Goal: Task Accomplishment & Management: Use online tool/utility

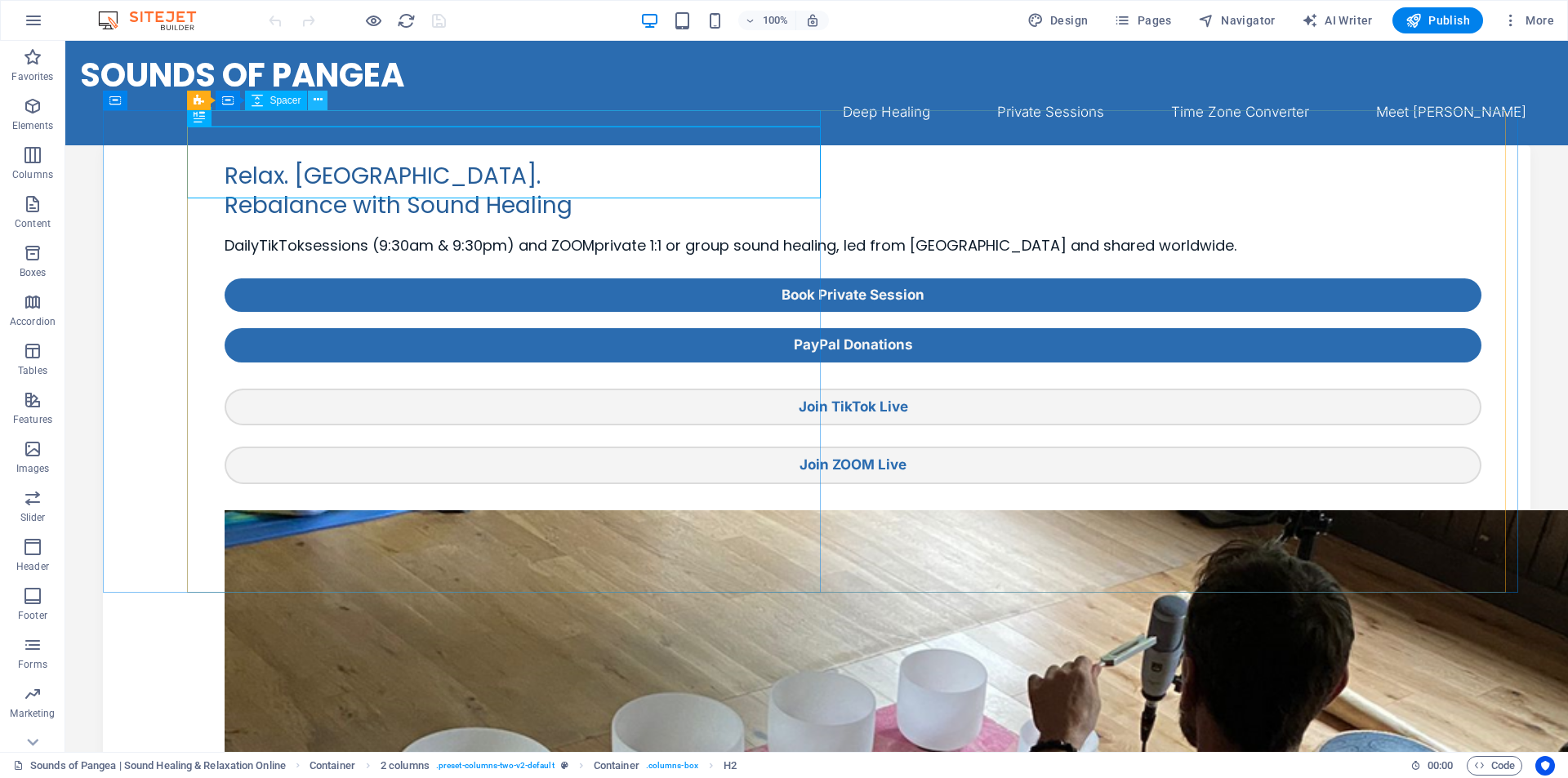
click at [318, 103] on icon at bounding box center [318, 99] width 9 height 17
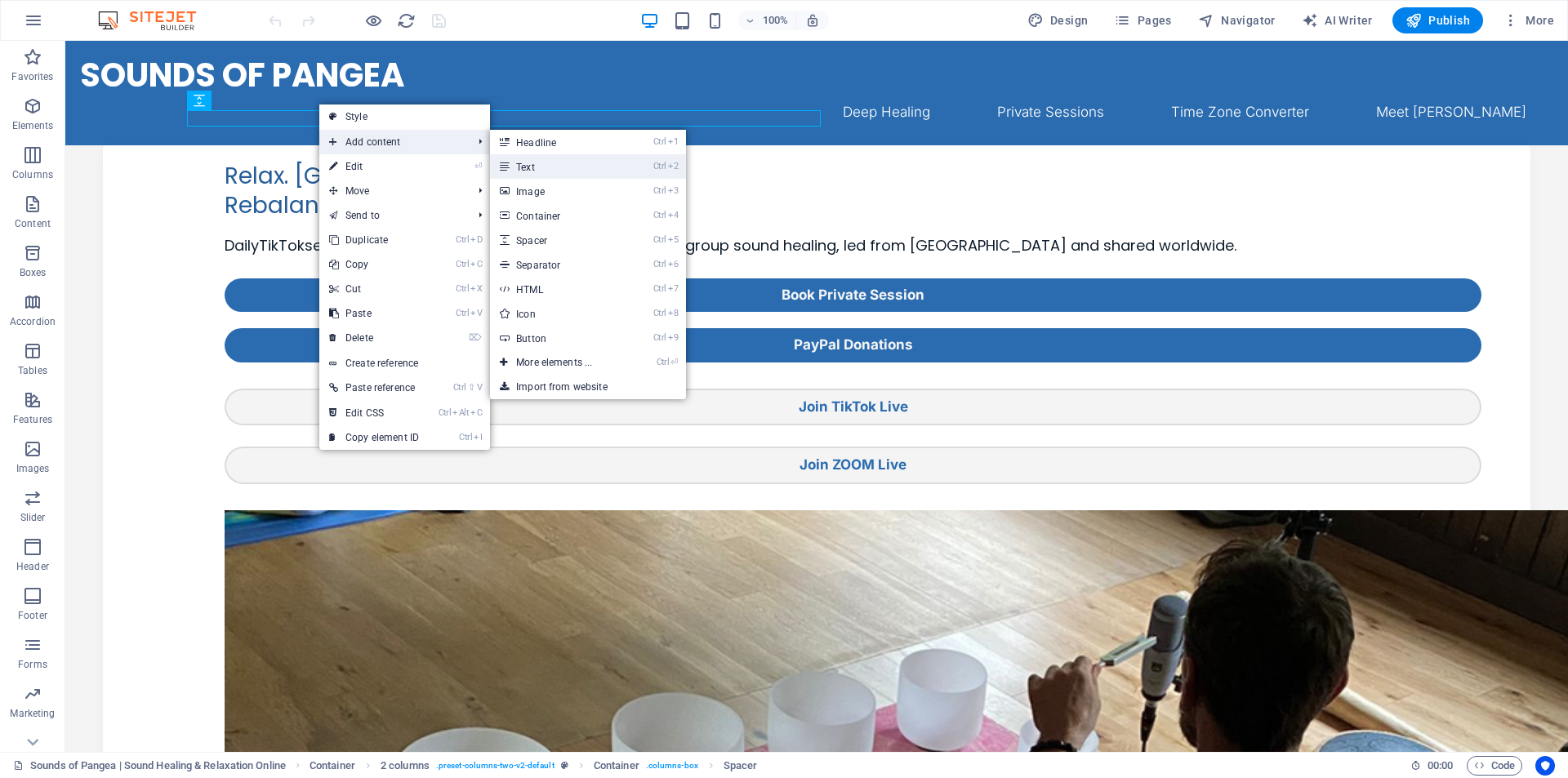
click at [580, 166] on link "Ctrl 2 Text" at bounding box center [557, 166] width 135 height 24
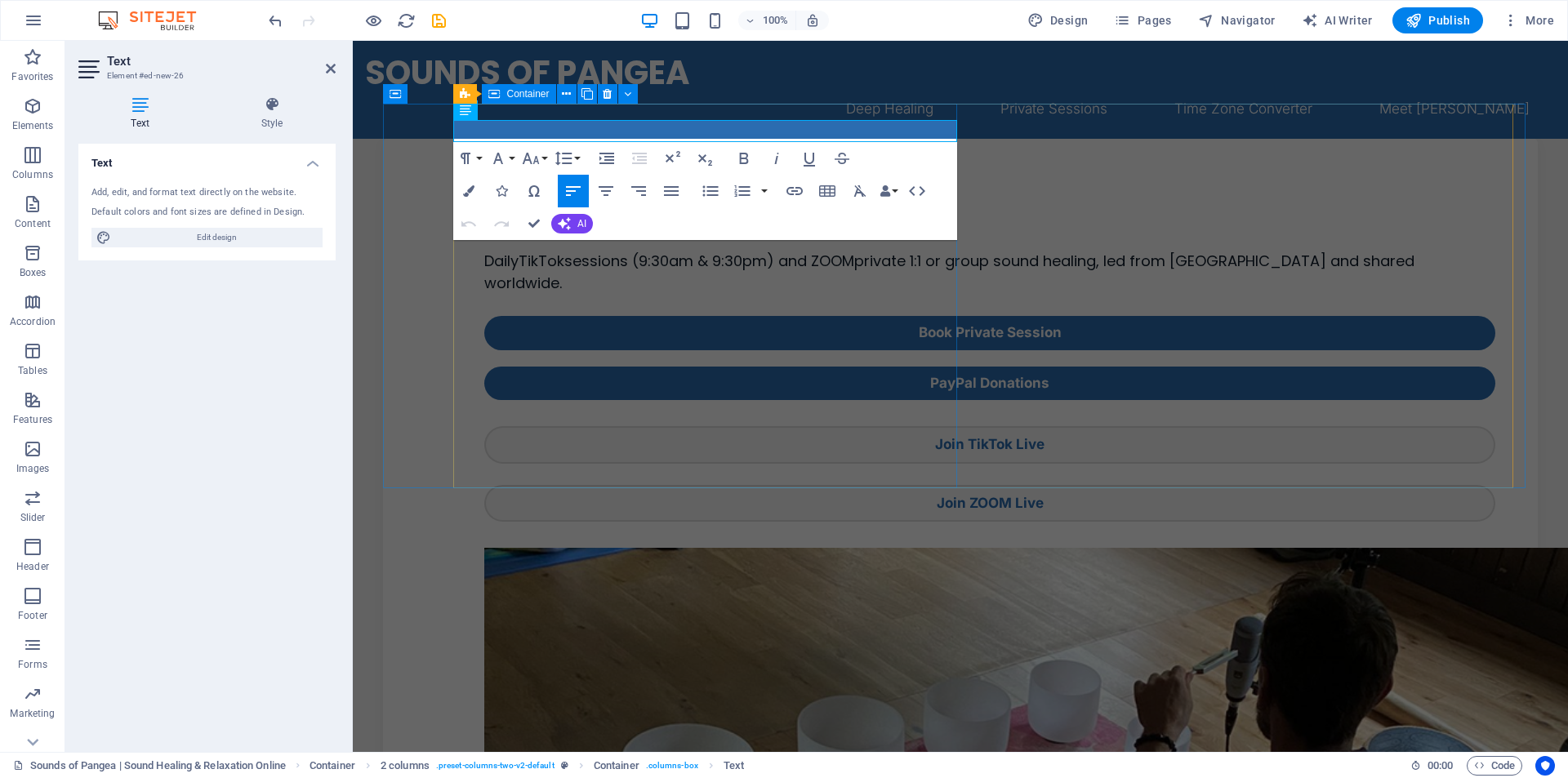
click at [722, 449] on div "New text element Relax. [GEOGRAPHIC_DATA]. Rebalance with Sound Healing Daily T…" at bounding box center [989, 330] width 1012 height 383
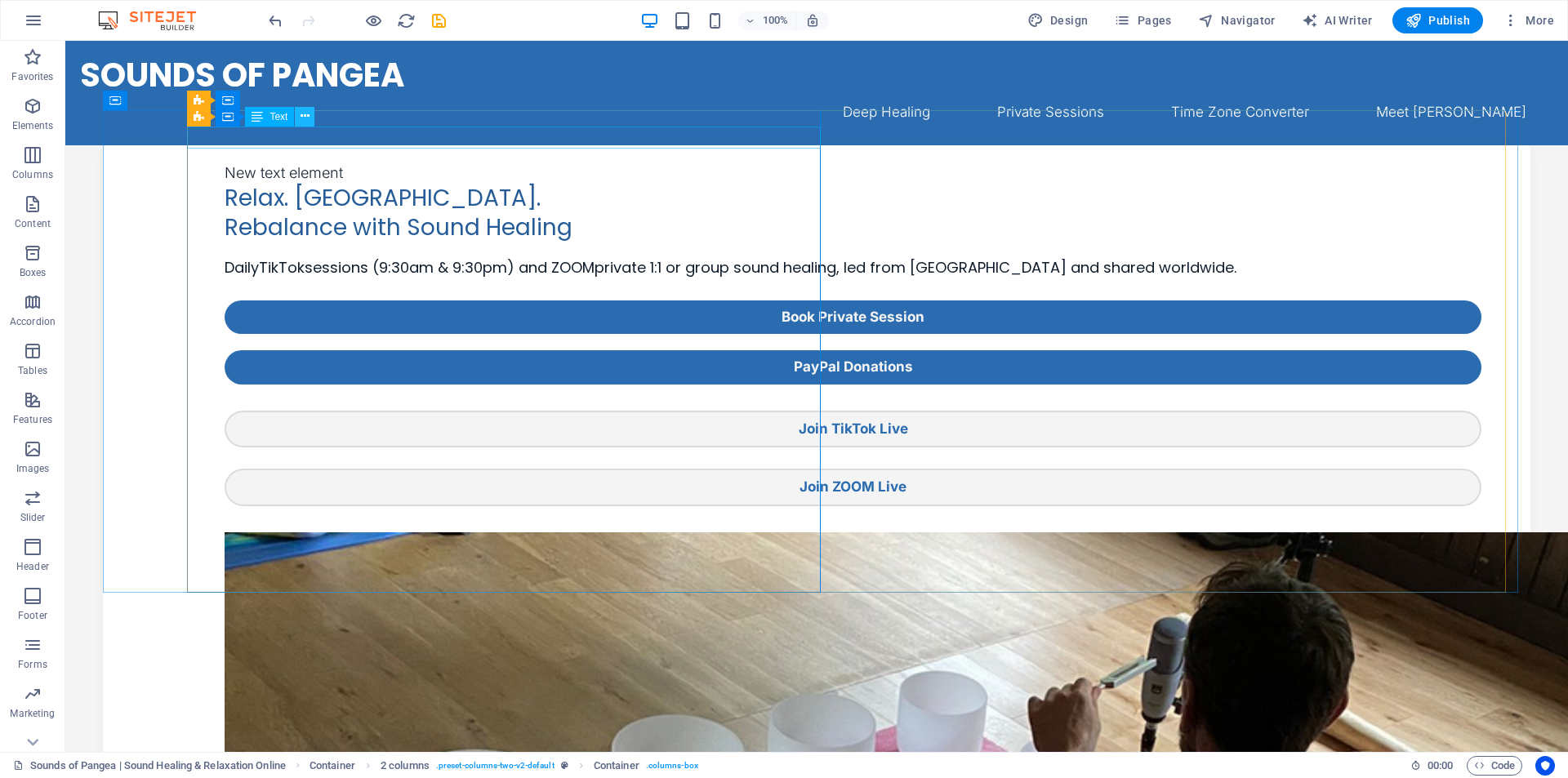
click at [302, 118] on icon at bounding box center [305, 116] width 9 height 17
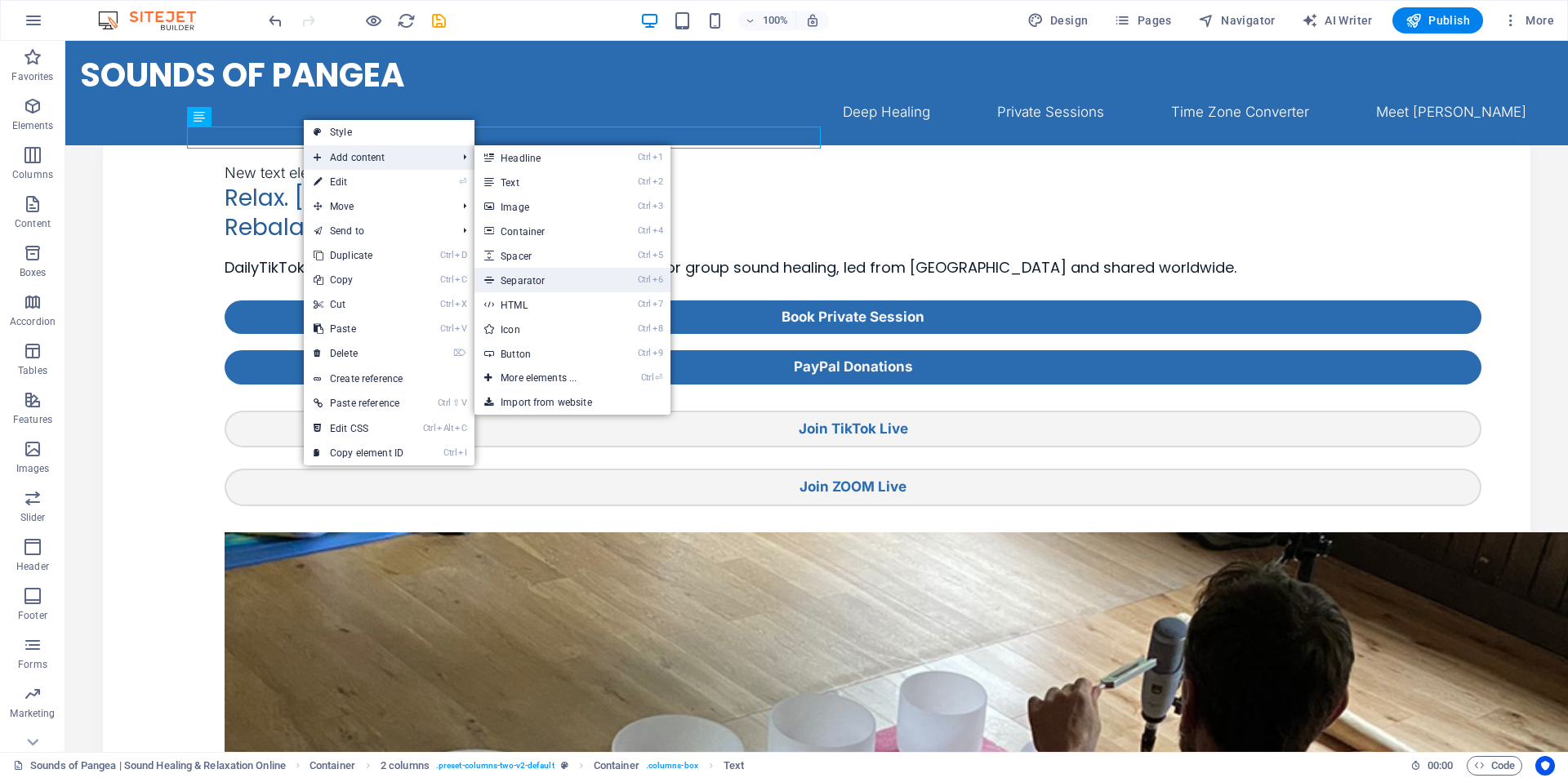
click at [552, 275] on link "Ctrl 6 Separator" at bounding box center [542, 280] width 135 height 24
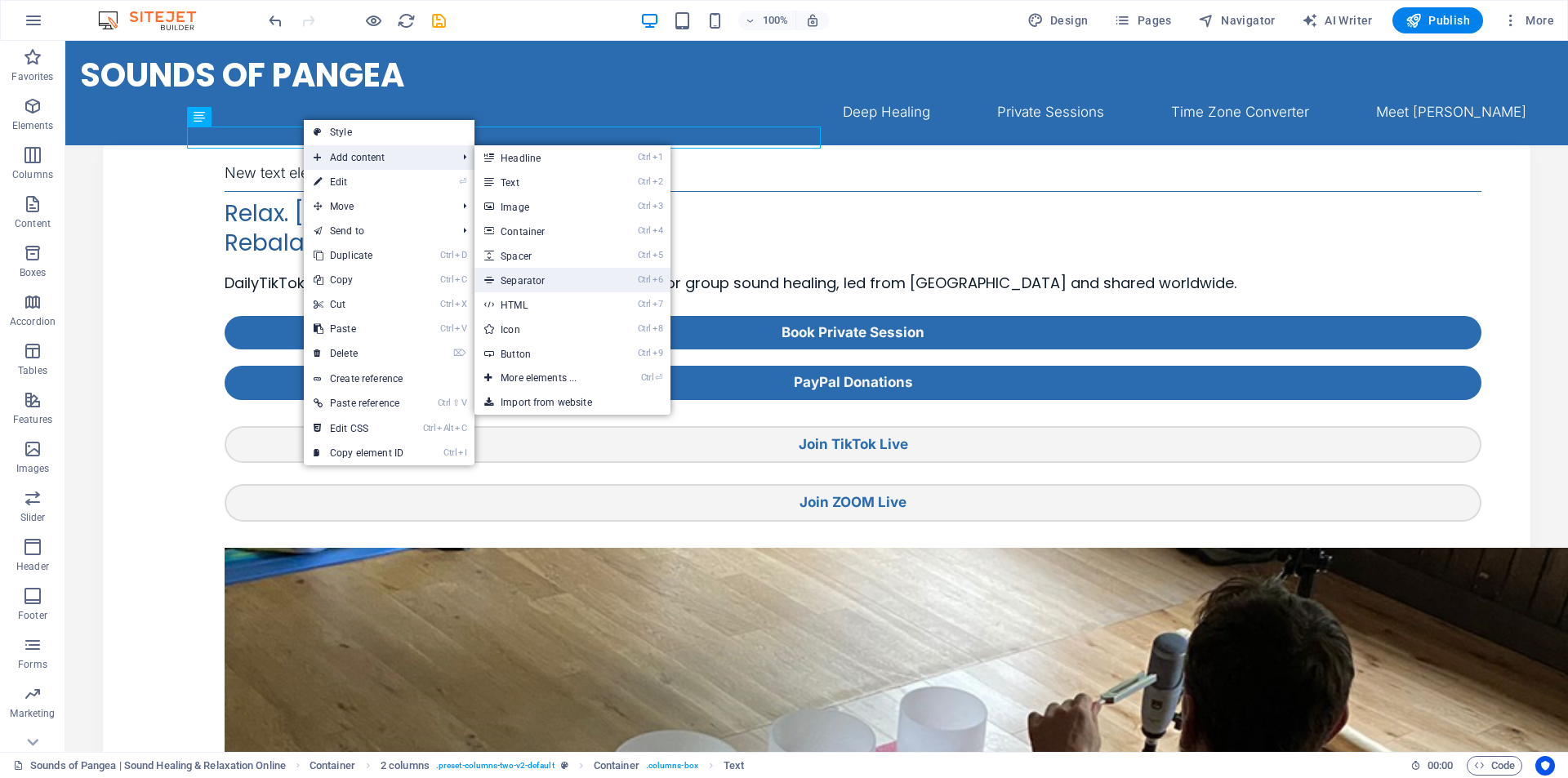
select select "%"
select select "px"
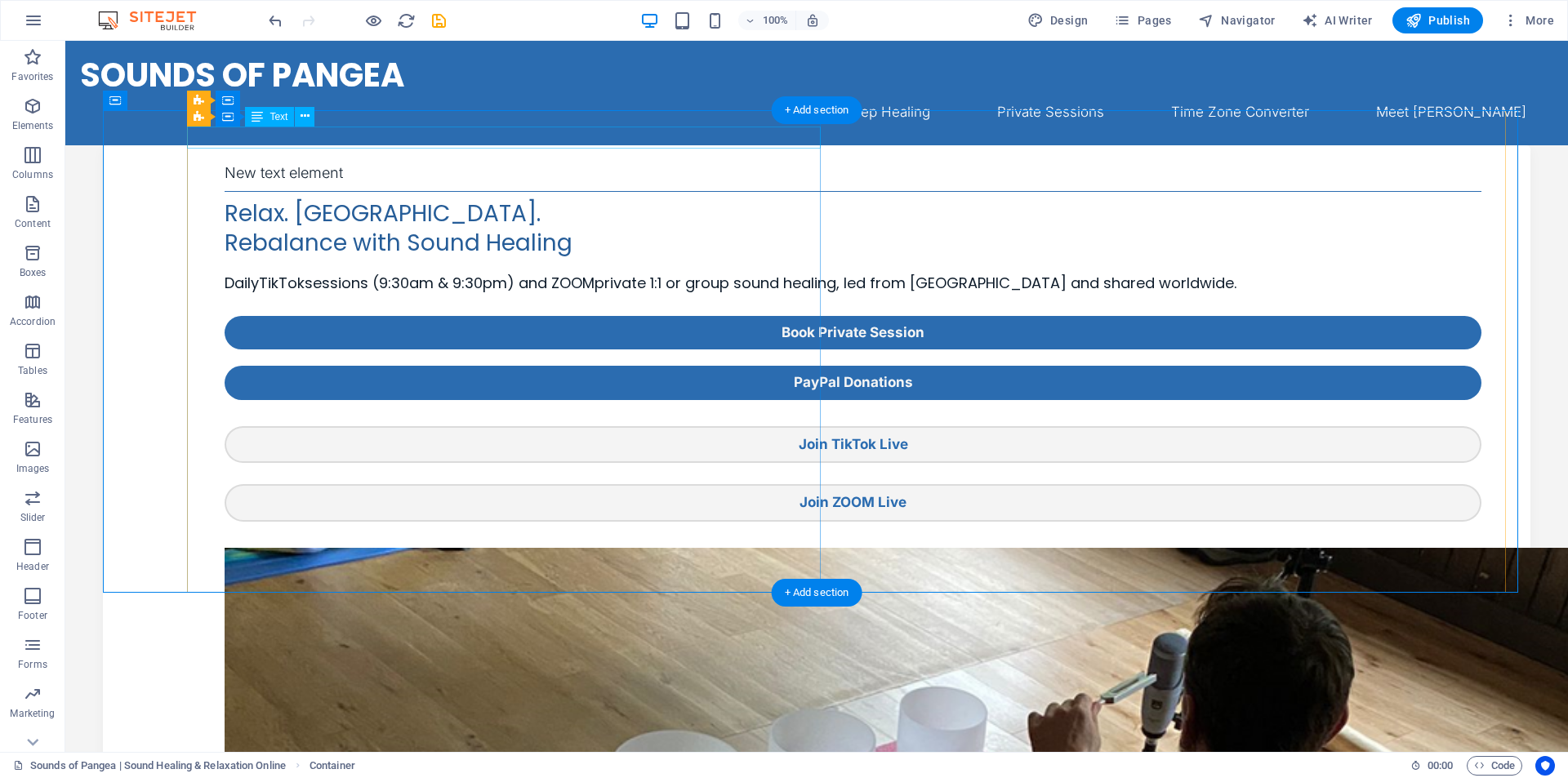
click at [298, 162] on div "New text element" at bounding box center [853, 172] width 1257 height 22
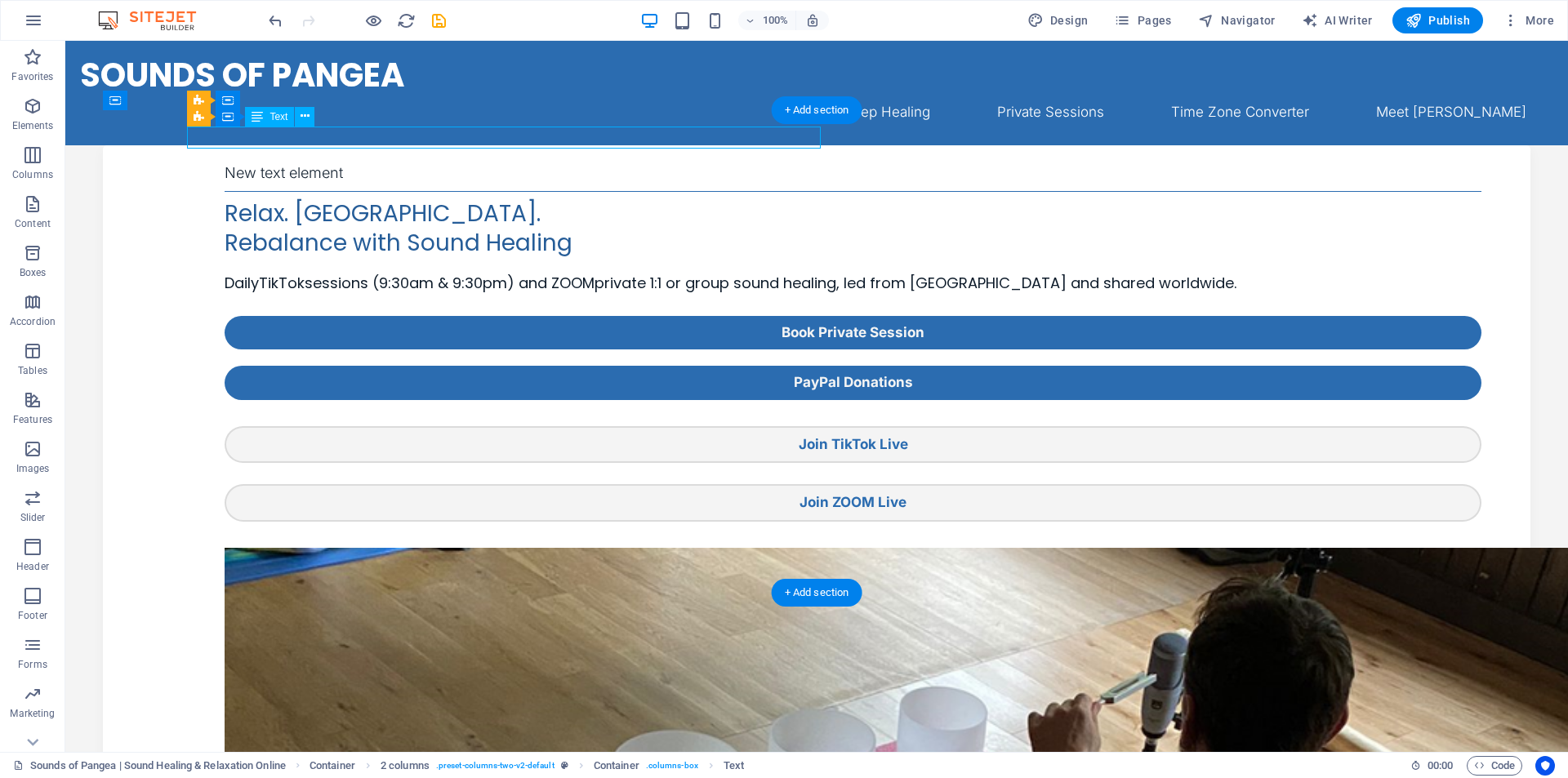
click at [298, 162] on div "New text element" at bounding box center [853, 172] width 1257 height 22
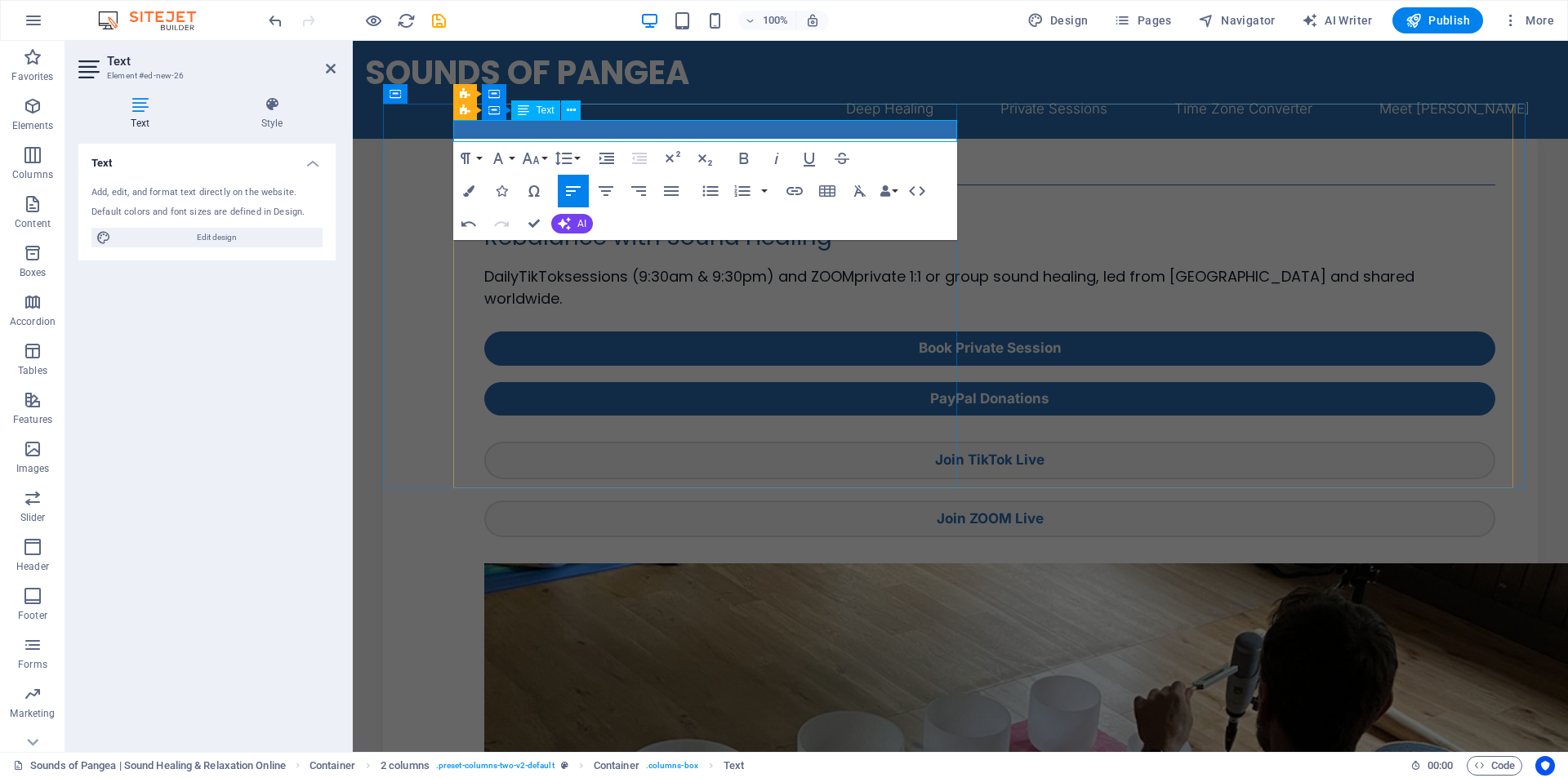
click at [485, 155] on p "Join TikTok & Zoom" at bounding box center [989, 166] width 1012 height 22
click at [689, 155] on p "Join Special TikTok & Zoom" at bounding box center [989, 166] width 1012 height 22
drag, startPoint x: 692, startPoint y: 133, endPoint x: 410, endPoint y: 128, distance: 282.0
click at [571, 112] on icon at bounding box center [571, 110] width 9 height 17
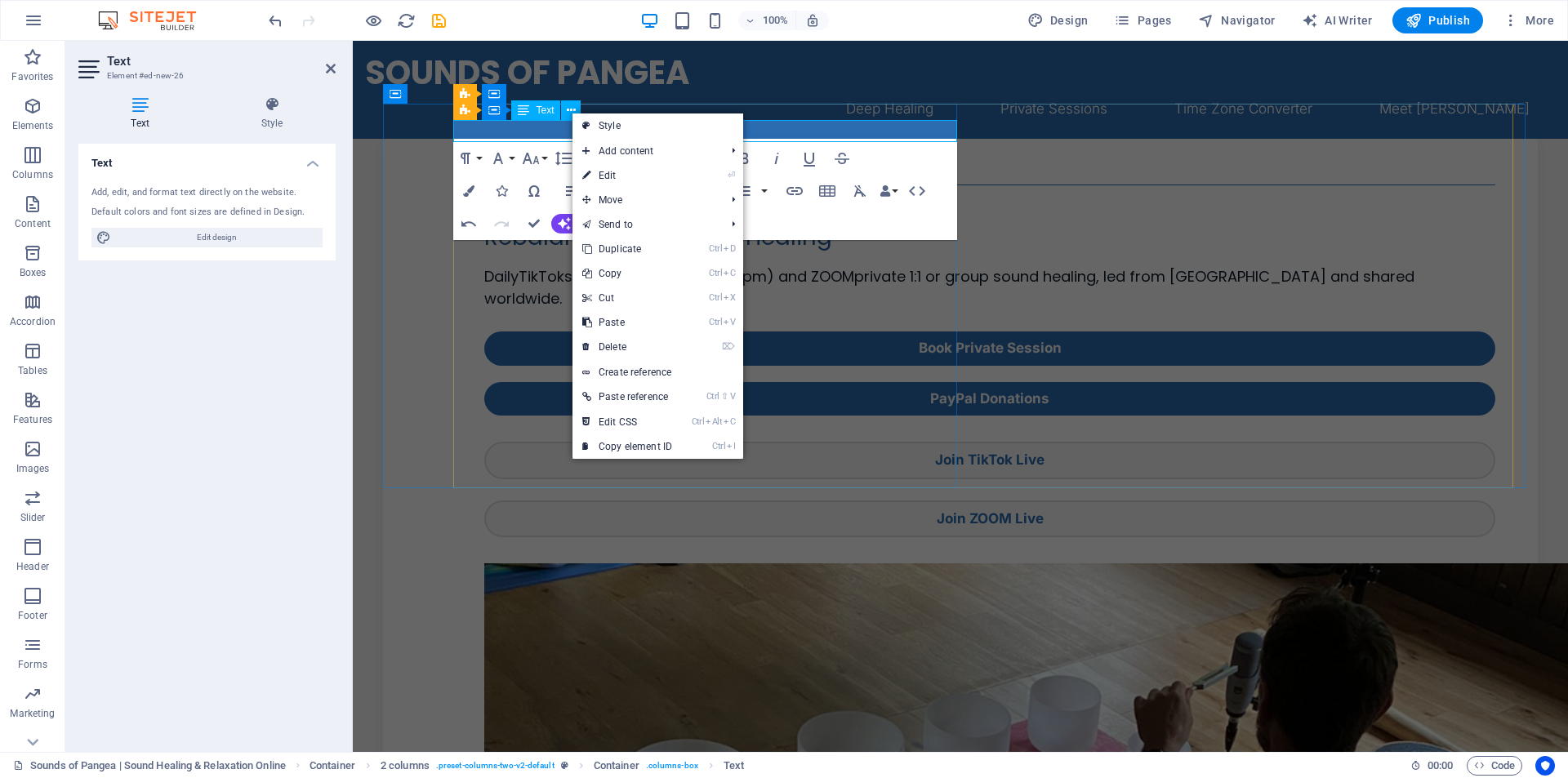
click at [510, 155] on p "Join Special TikTok & Zoom Events" at bounding box center [989, 166] width 1012 height 22
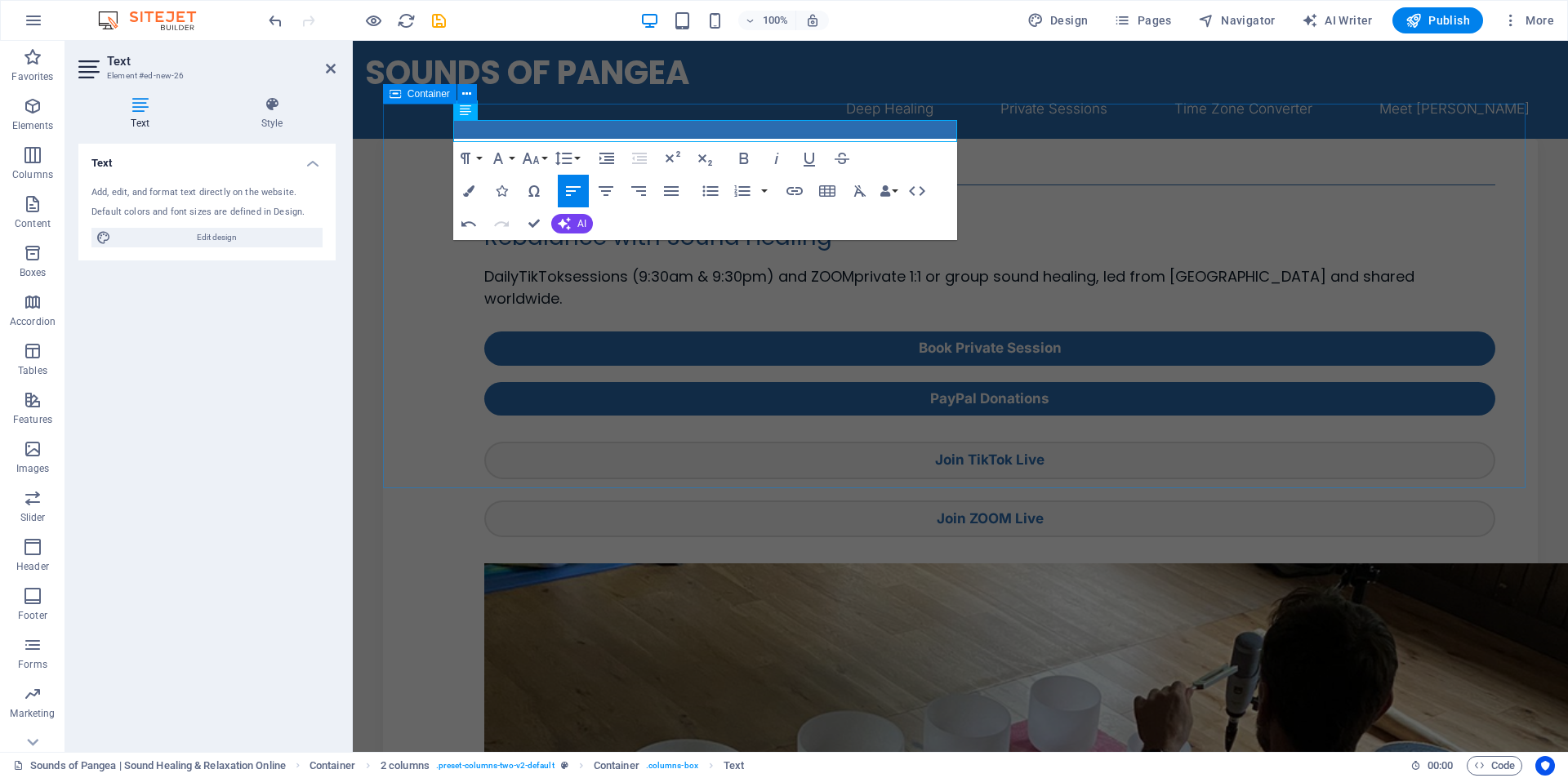
drag, startPoint x: 686, startPoint y: 132, endPoint x: 394, endPoint y: 129, distance: 292.0
click at [503, 160] on icon "button" at bounding box center [498, 159] width 20 height 20
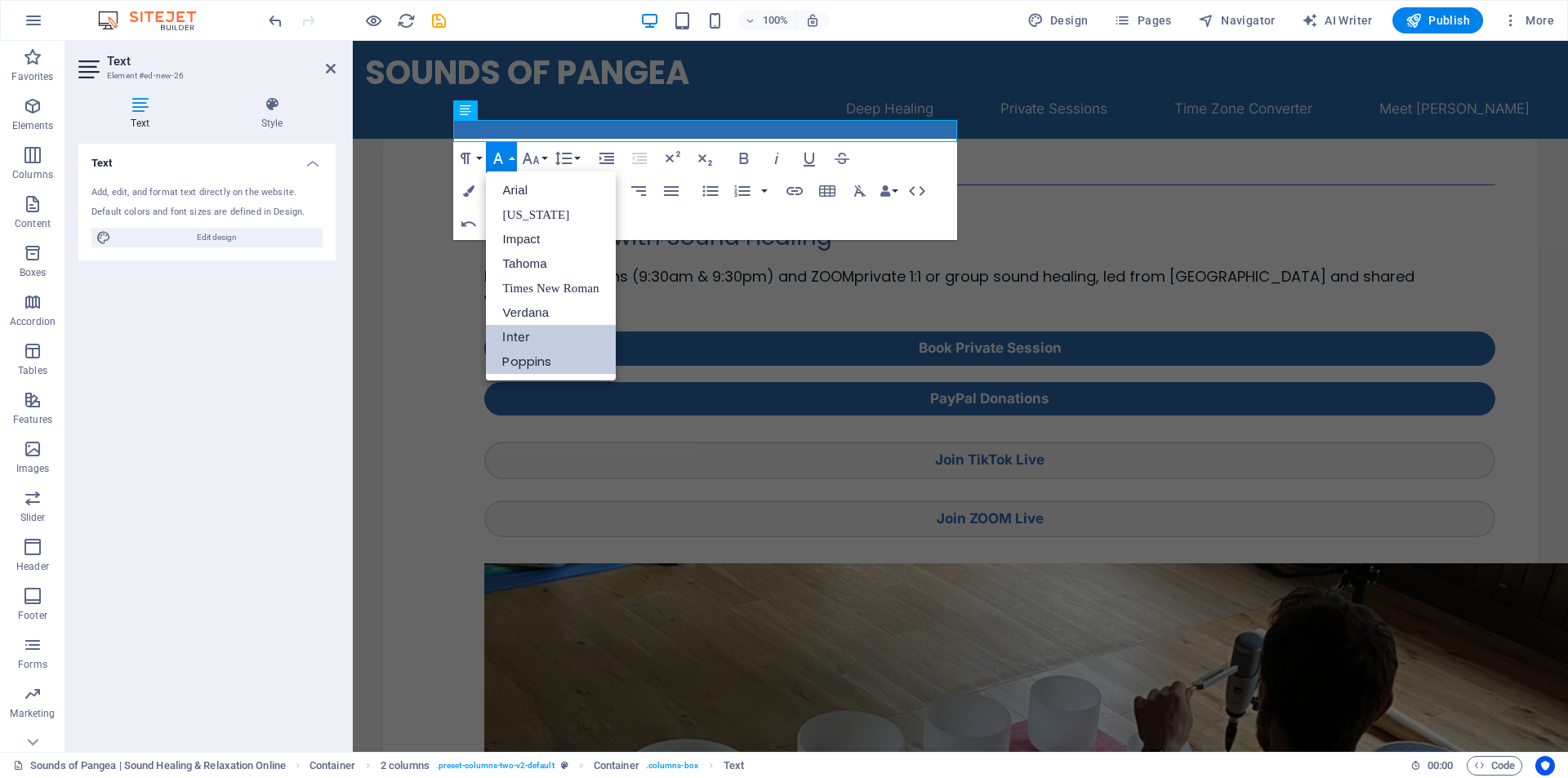
click at [537, 358] on link "Poppins" at bounding box center [550, 361] width 129 height 24
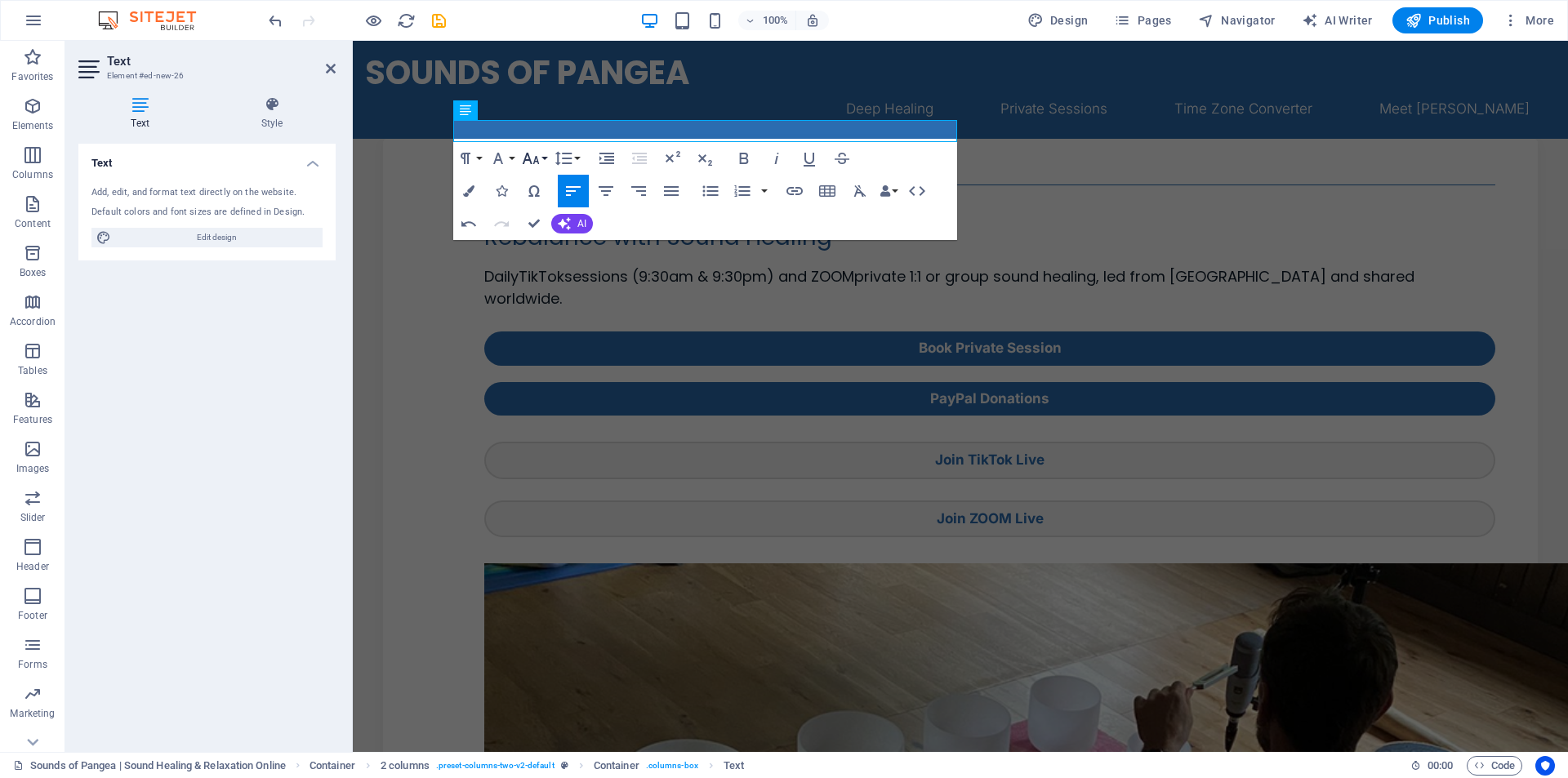
click at [543, 154] on button "Font Size" at bounding box center [533, 158] width 31 height 32
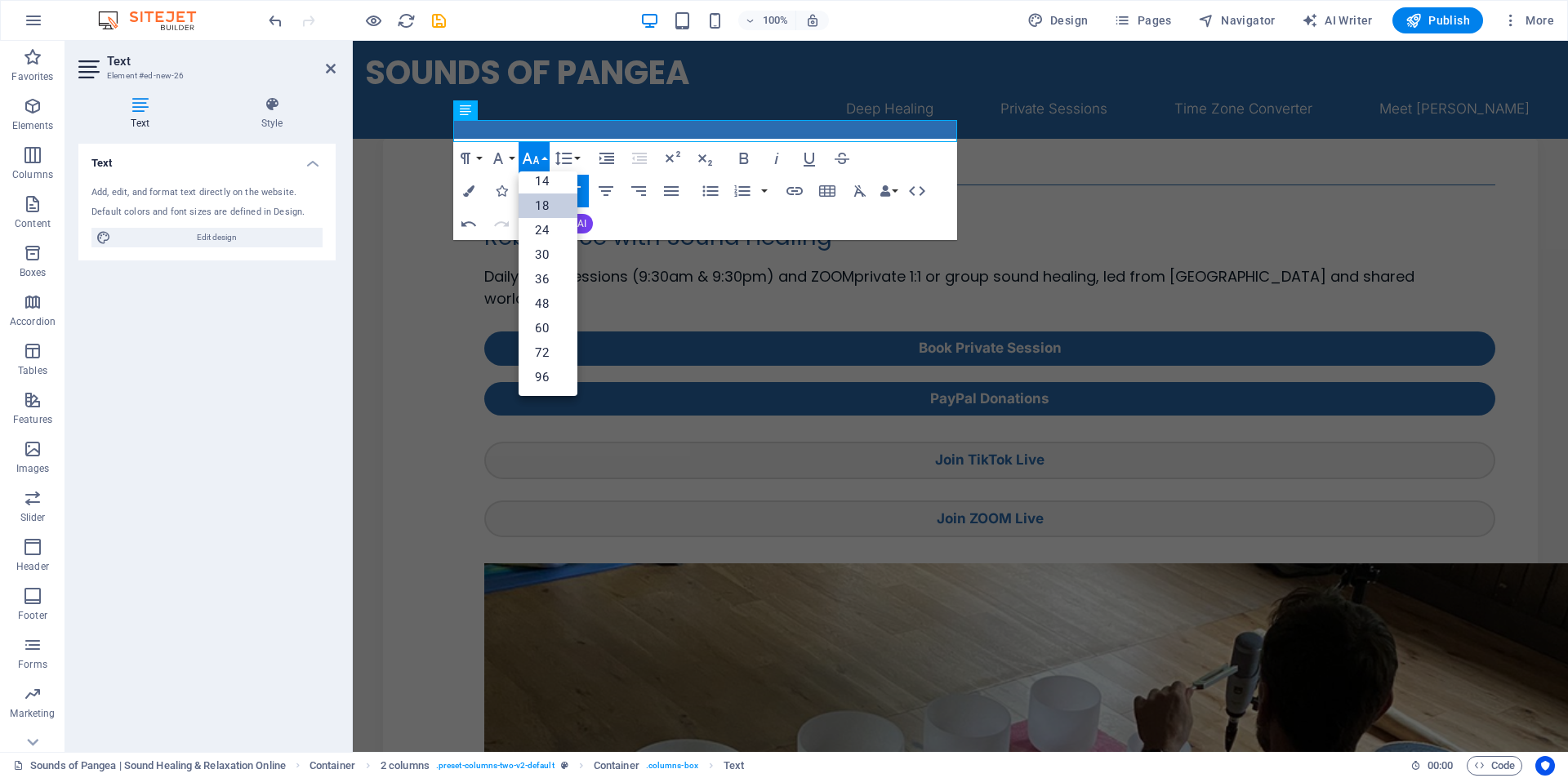
scroll to position [132, 0]
click at [543, 156] on button "Font Size" at bounding box center [533, 158] width 31 height 32
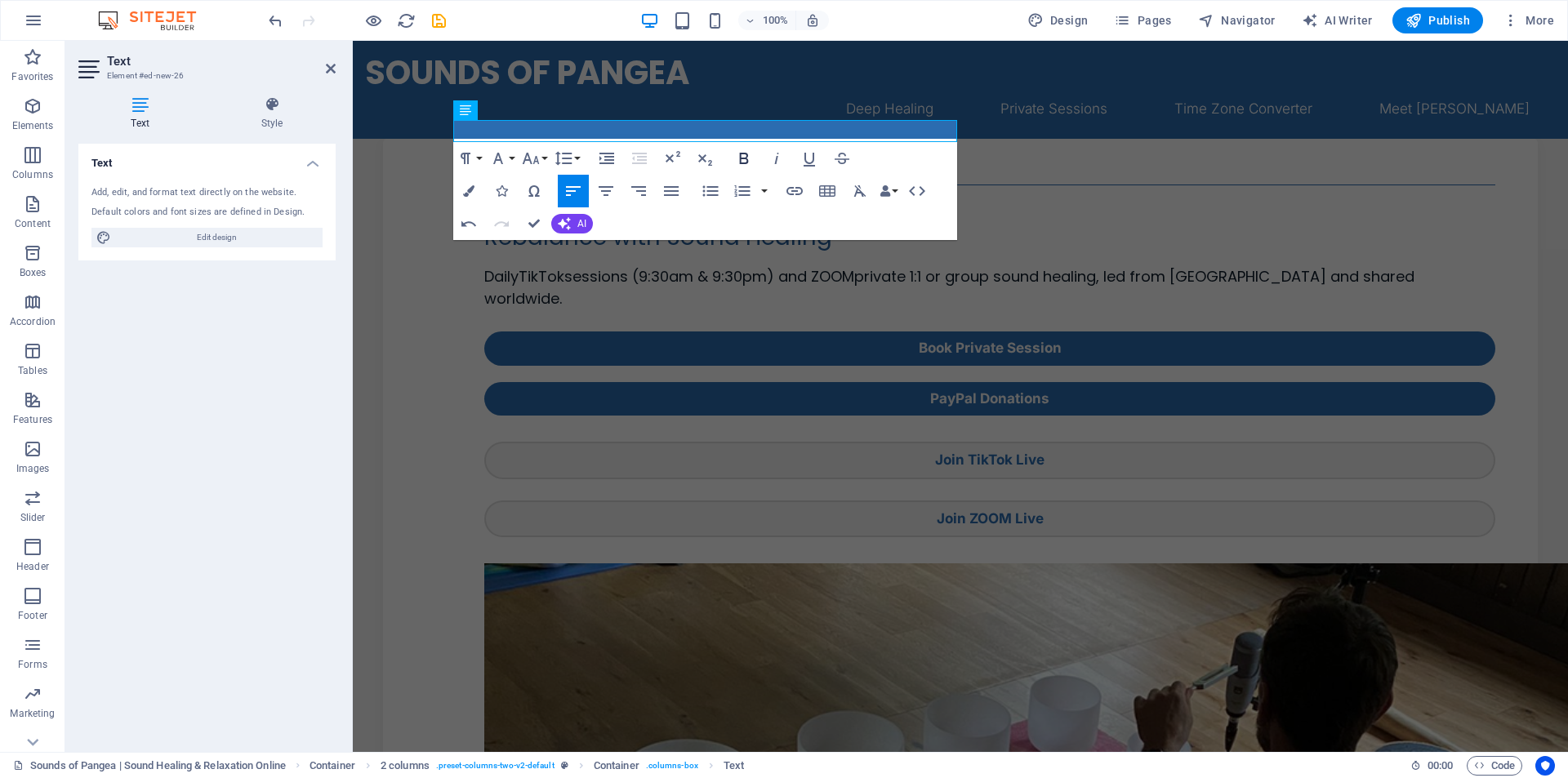
click at [745, 155] on icon "button" at bounding box center [744, 159] width 20 height 20
click at [740, 444] on div "Join Special TikTok & Zoom Events Relax. [GEOGRAPHIC_DATA]. Rebalance with Soun…" at bounding box center [989, 338] width 1012 height 398
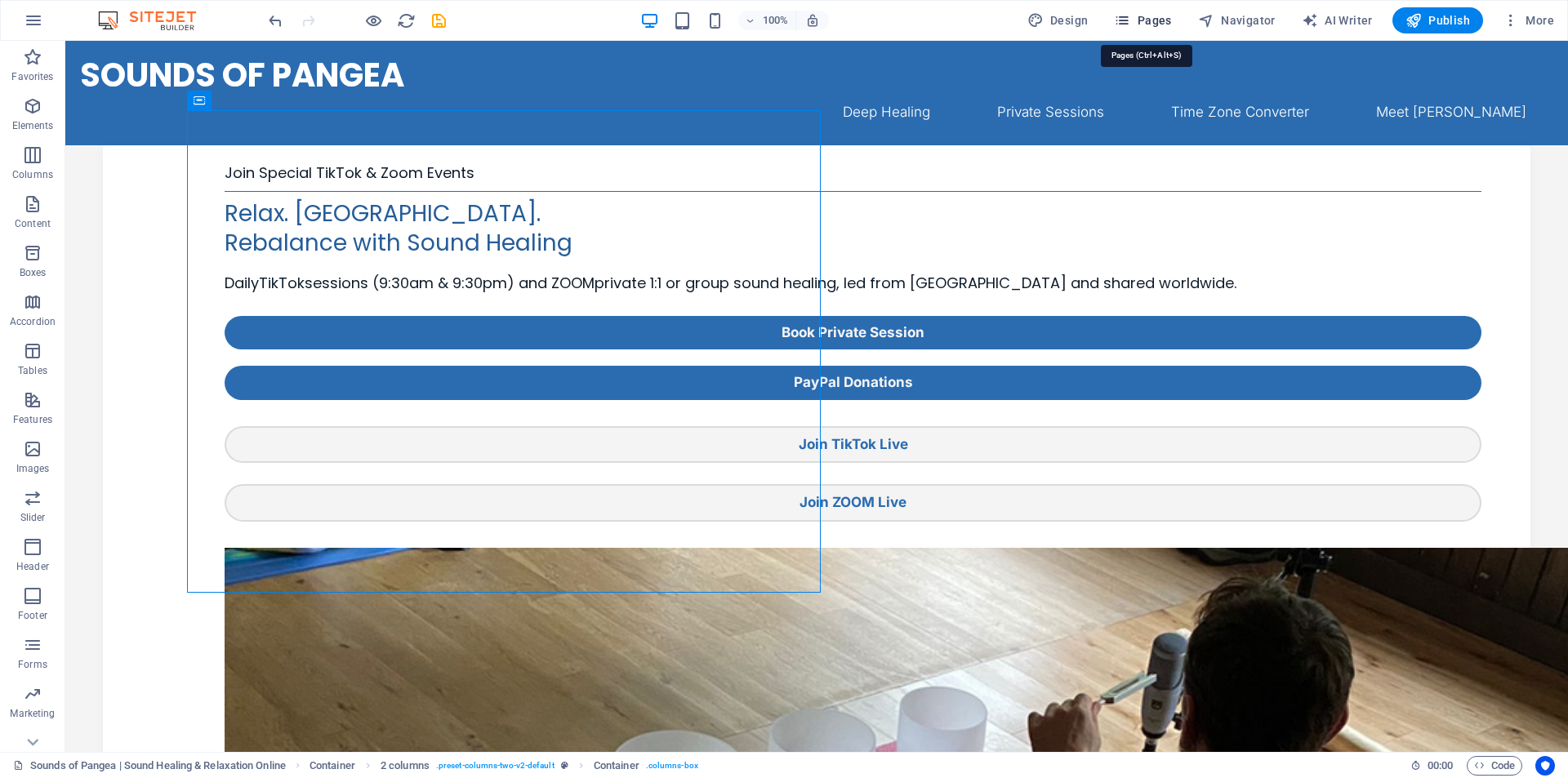
click at [1145, 22] on span "Pages" at bounding box center [1142, 21] width 57 height 16
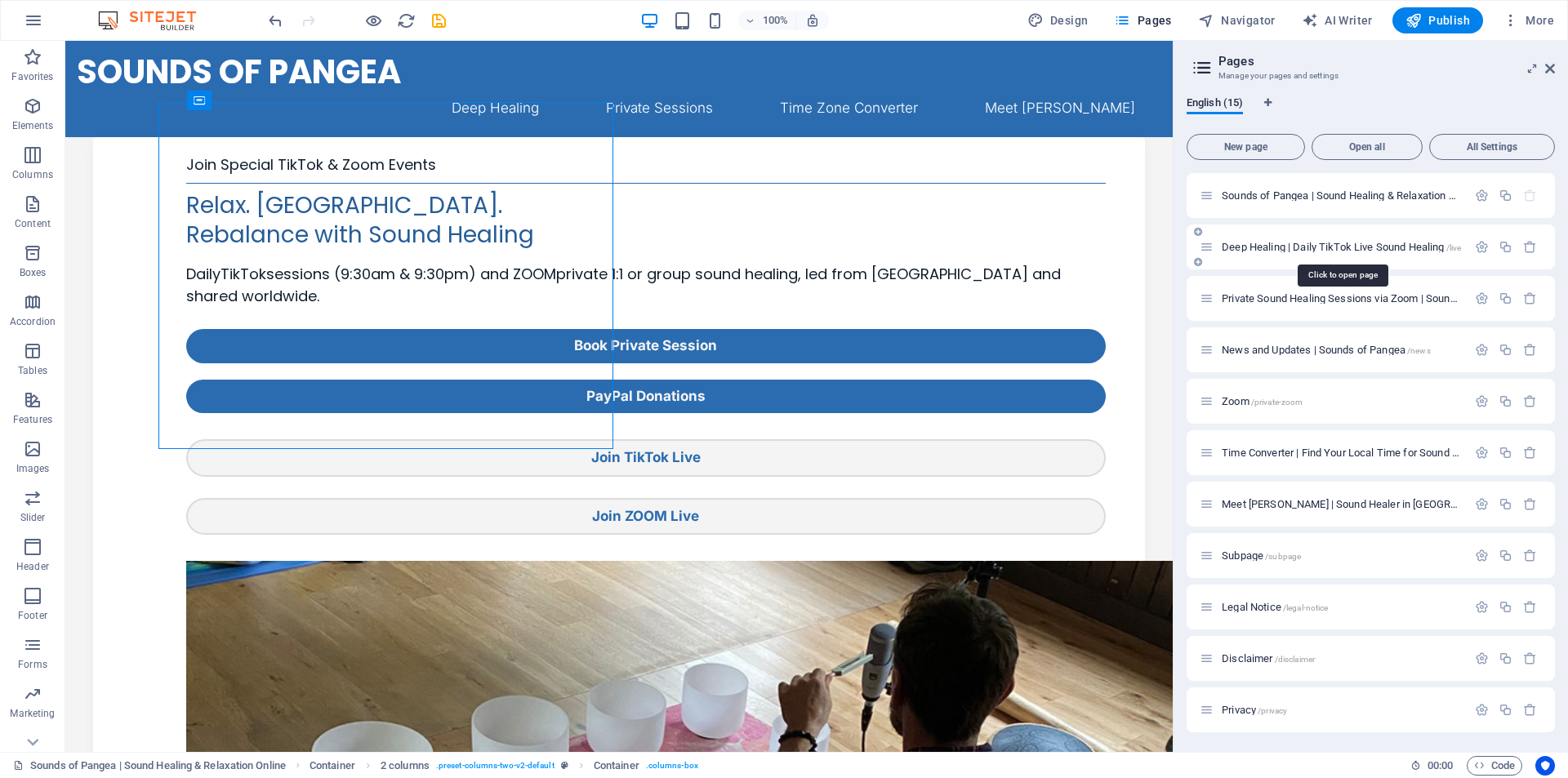
click at [1274, 242] on span "Deep Healing | Daily TikTok Live Sound Healing /live" at bounding box center [1341, 247] width 239 height 13
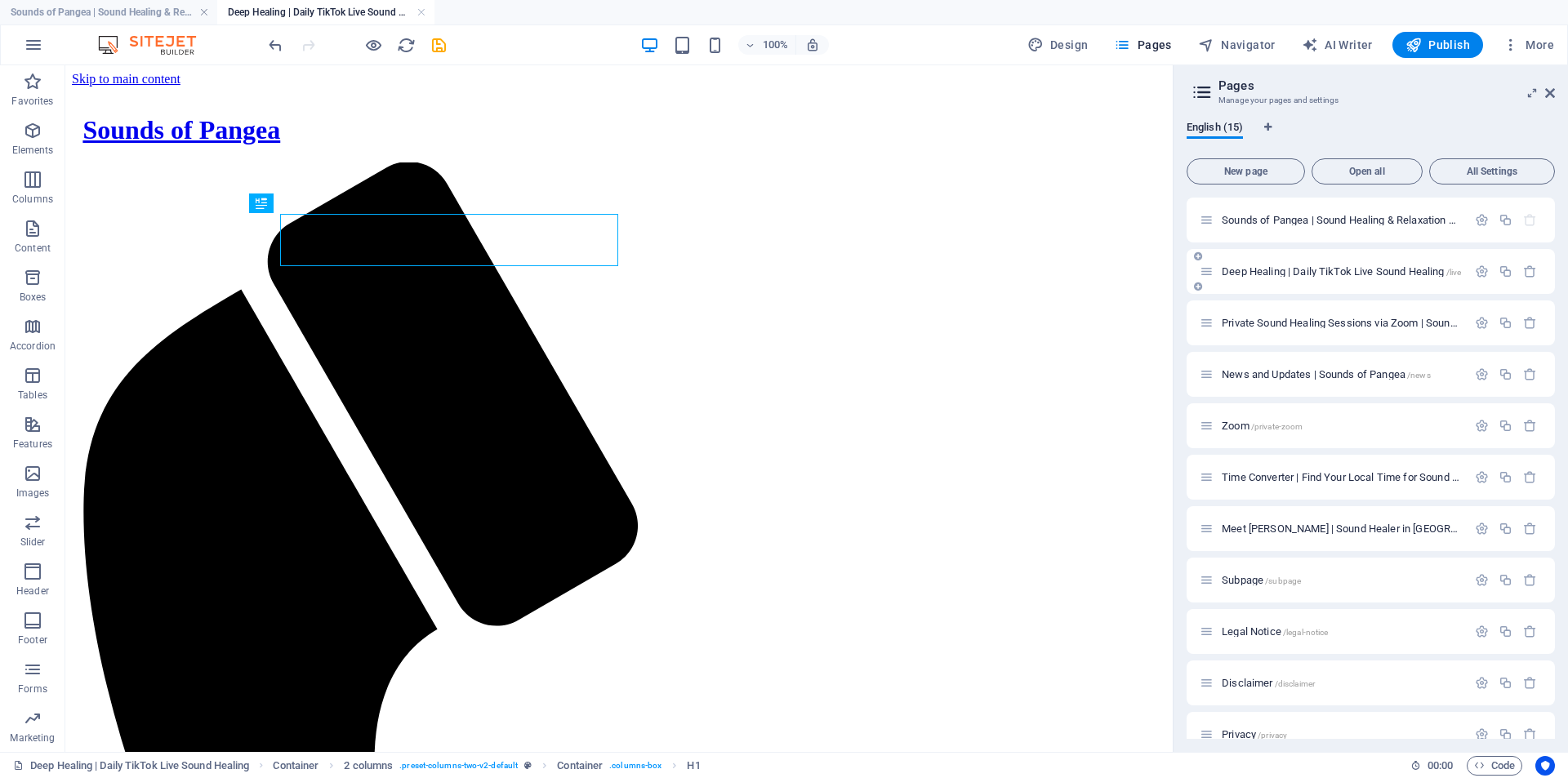
scroll to position [0, 0]
click at [1496, 769] on span "Code" at bounding box center [1494, 766] width 41 height 20
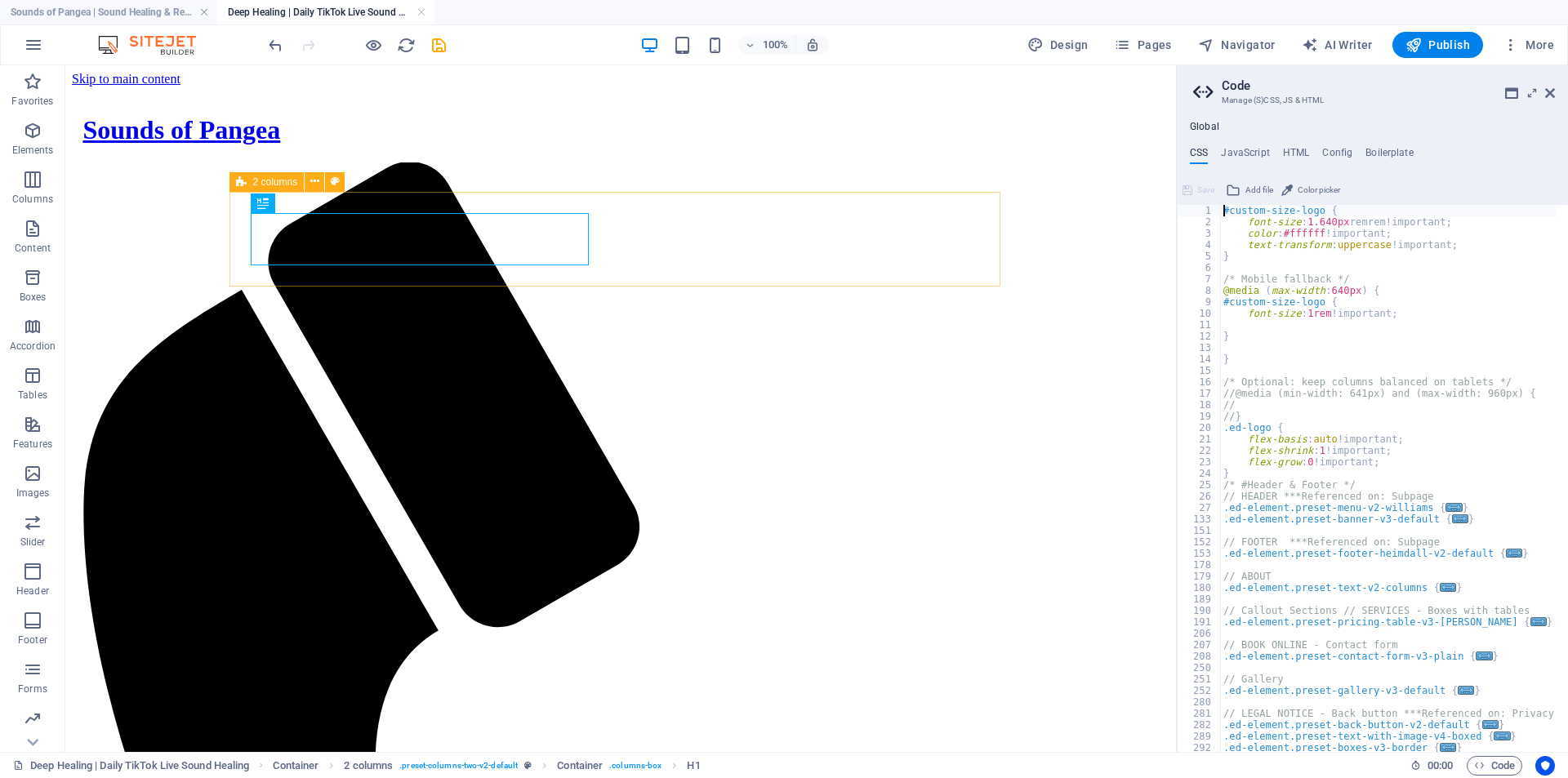
click at [1330, 218] on div "#custom-size-logo { font-size : 1.640px remrem!important; color : #ffffff !impo…" at bounding box center [1555, 484] width 672 height 558
drag, startPoint x: 1228, startPoint y: 211, endPoint x: 1338, endPoint y: 208, distance: 110.0
click at [1338, 208] on div "#custom-size-logo { font-size : 1.640px remrem!important; color : #ffffff !impo…" at bounding box center [1555, 484] width 672 height 558
type textarea "#custom-size-logo {"
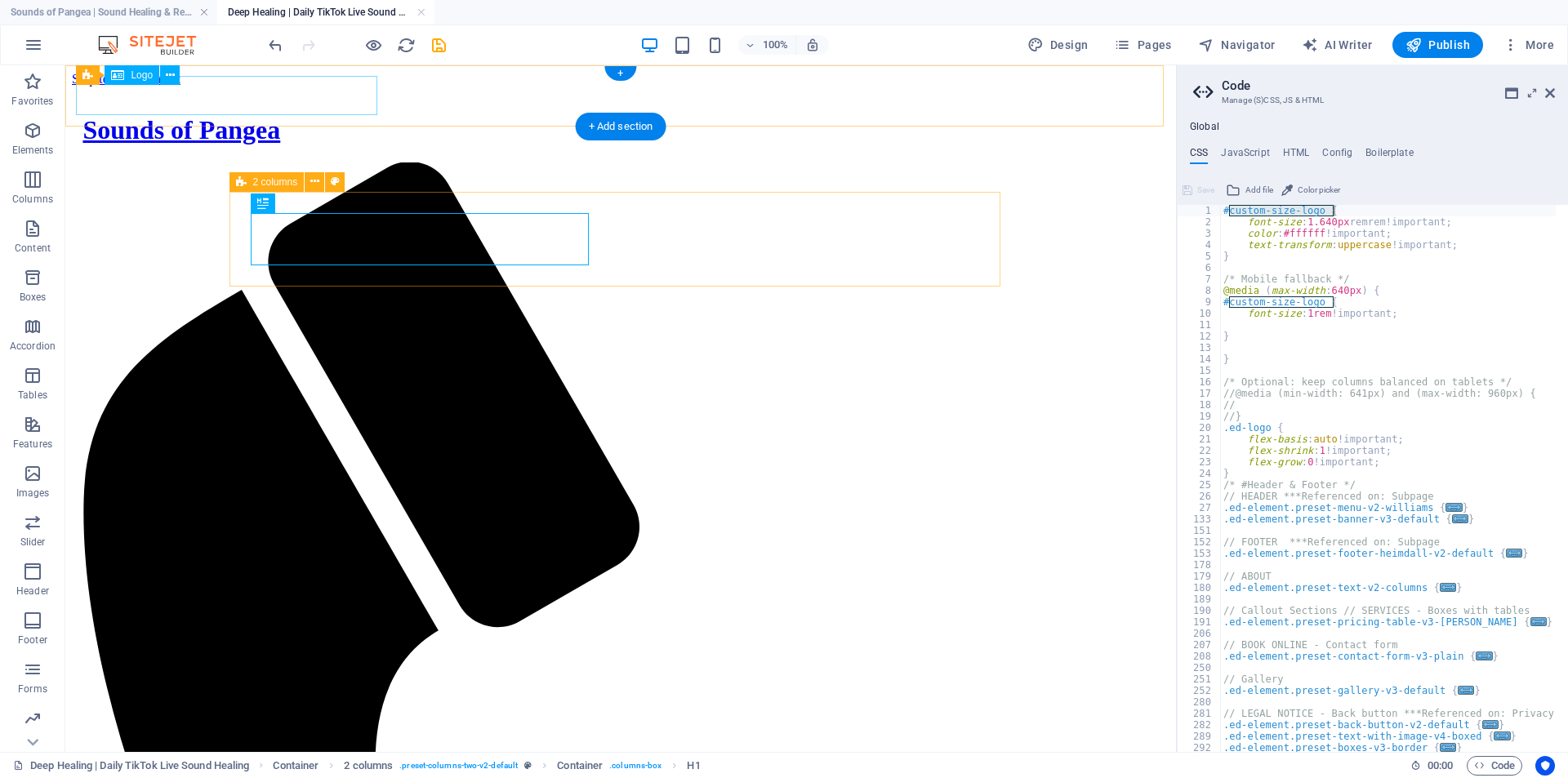
click at [184, 116] on div "Sounds of Pangea" at bounding box center [619, 130] width 1075 height 30
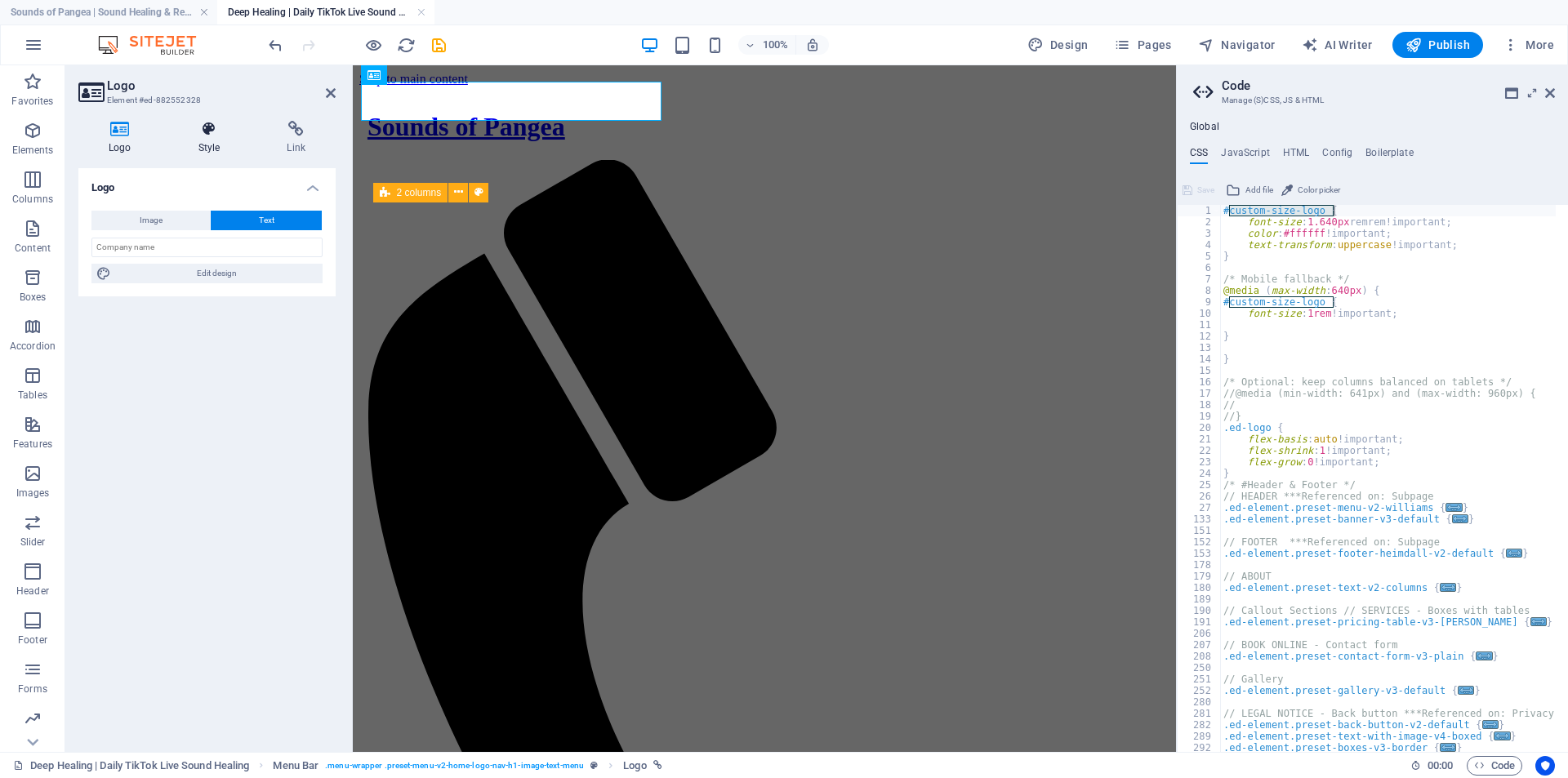
click at [202, 137] on h4 "Style" at bounding box center [212, 138] width 89 height 34
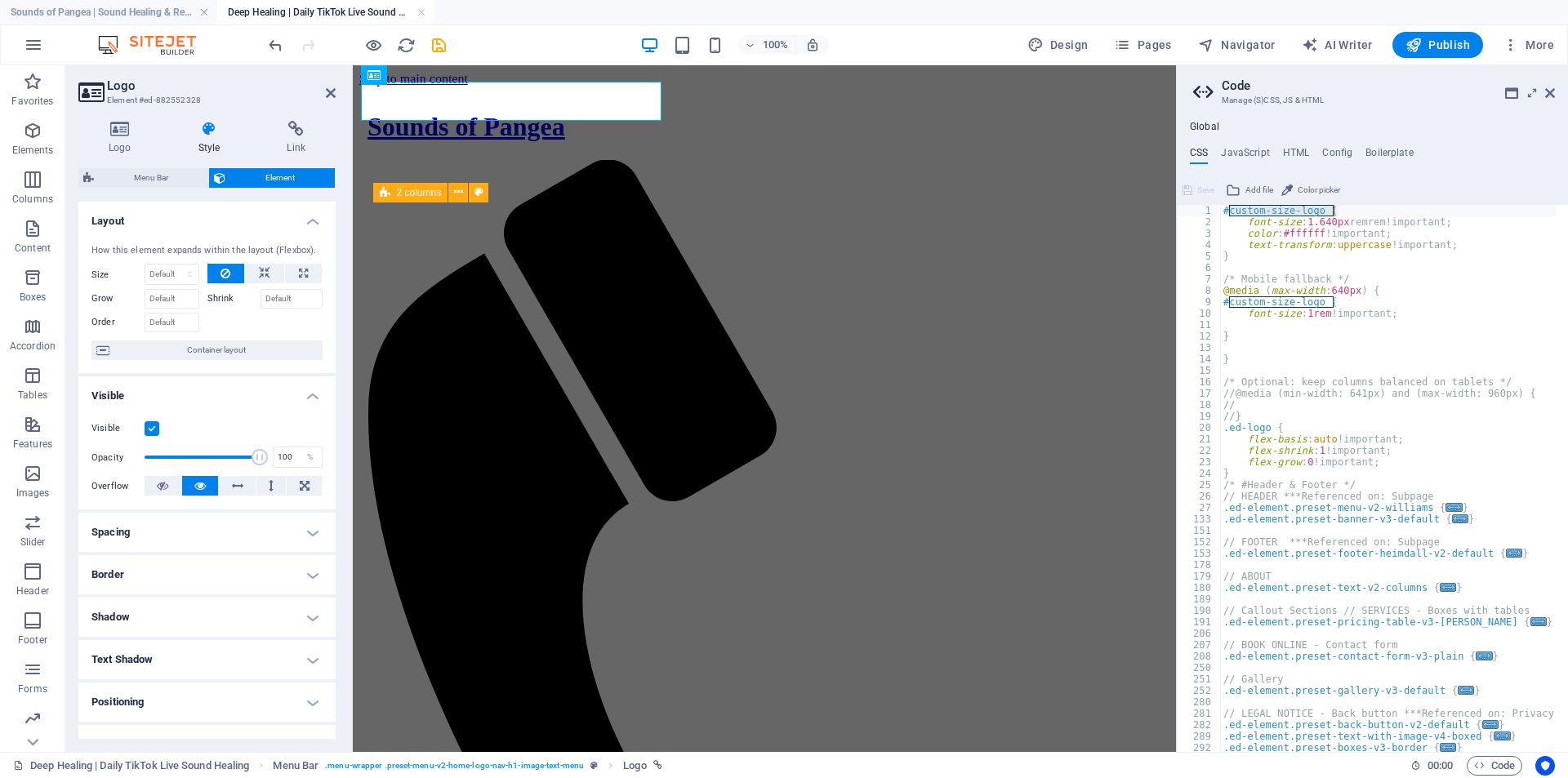
click at [216, 134] on icon at bounding box center [209, 129] width 82 height 16
click at [124, 528] on h4 "Spacing" at bounding box center [207, 532] width 257 height 39
click at [142, 640] on h4 "Border" at bounding box center [207, 639] width 257 height 39
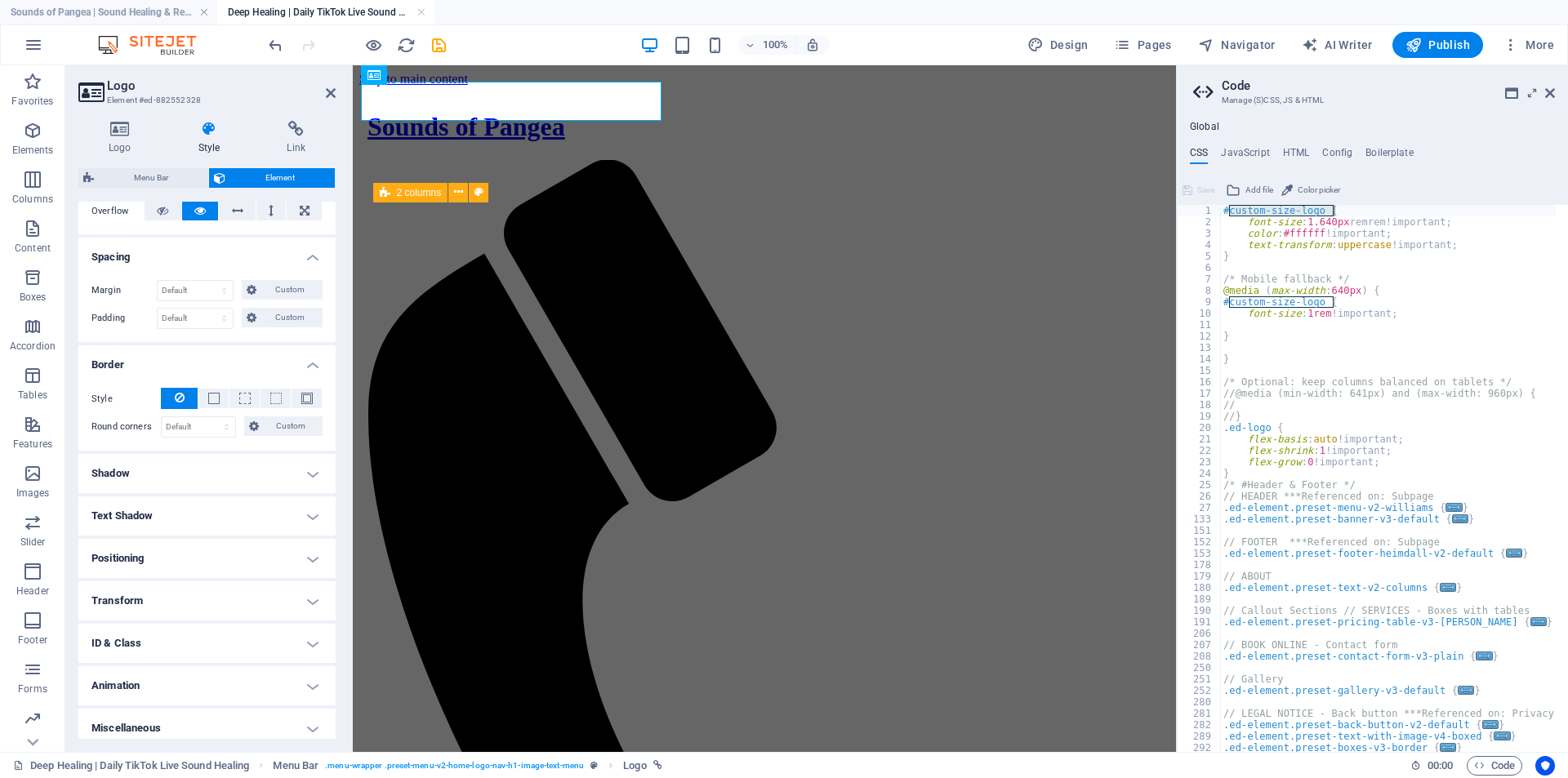
scroll to position [284, 0]
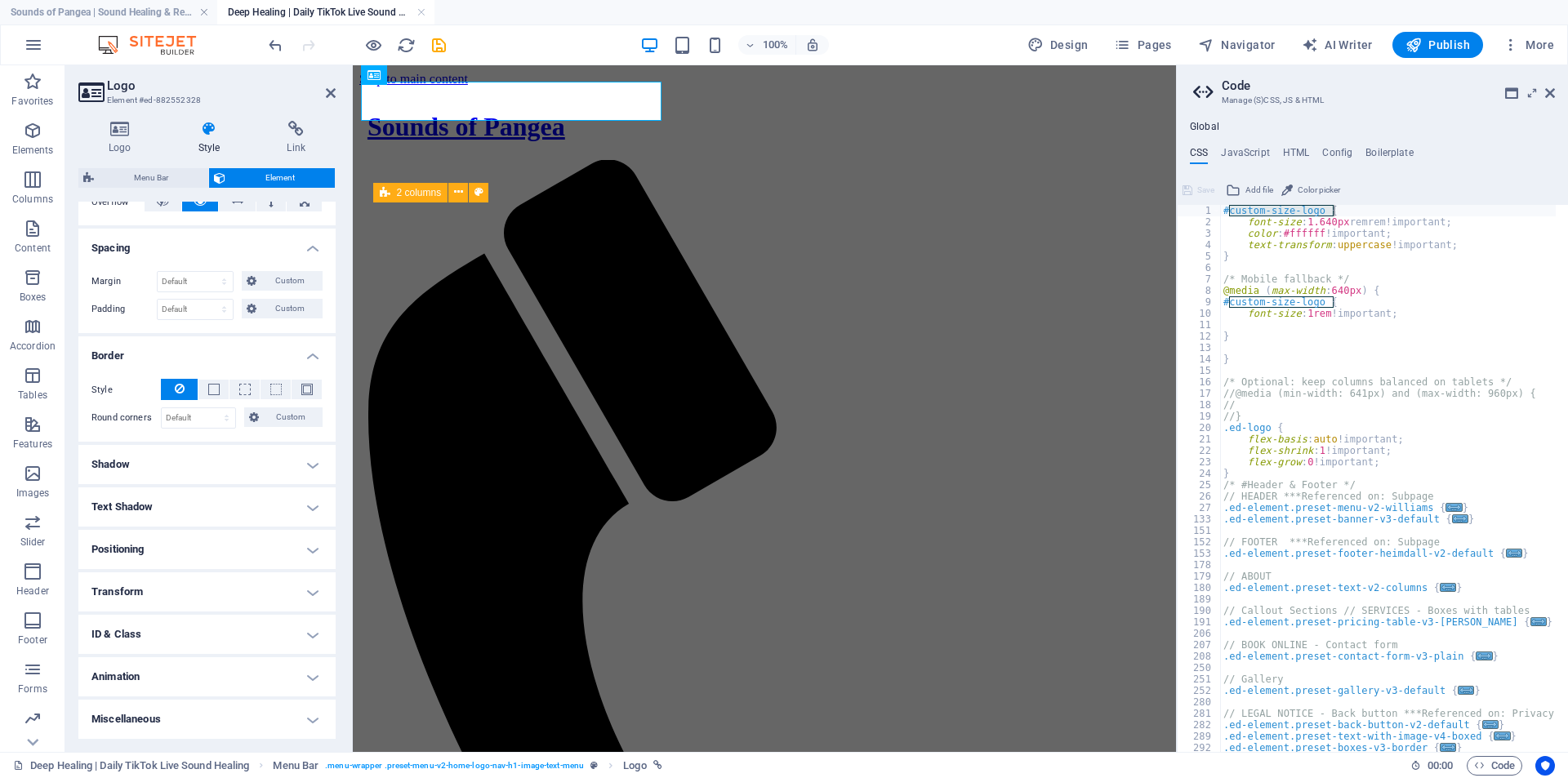
click at [173, 631] on h4 "ID & Class" at bounding box center [207, 634] width 257 height 39
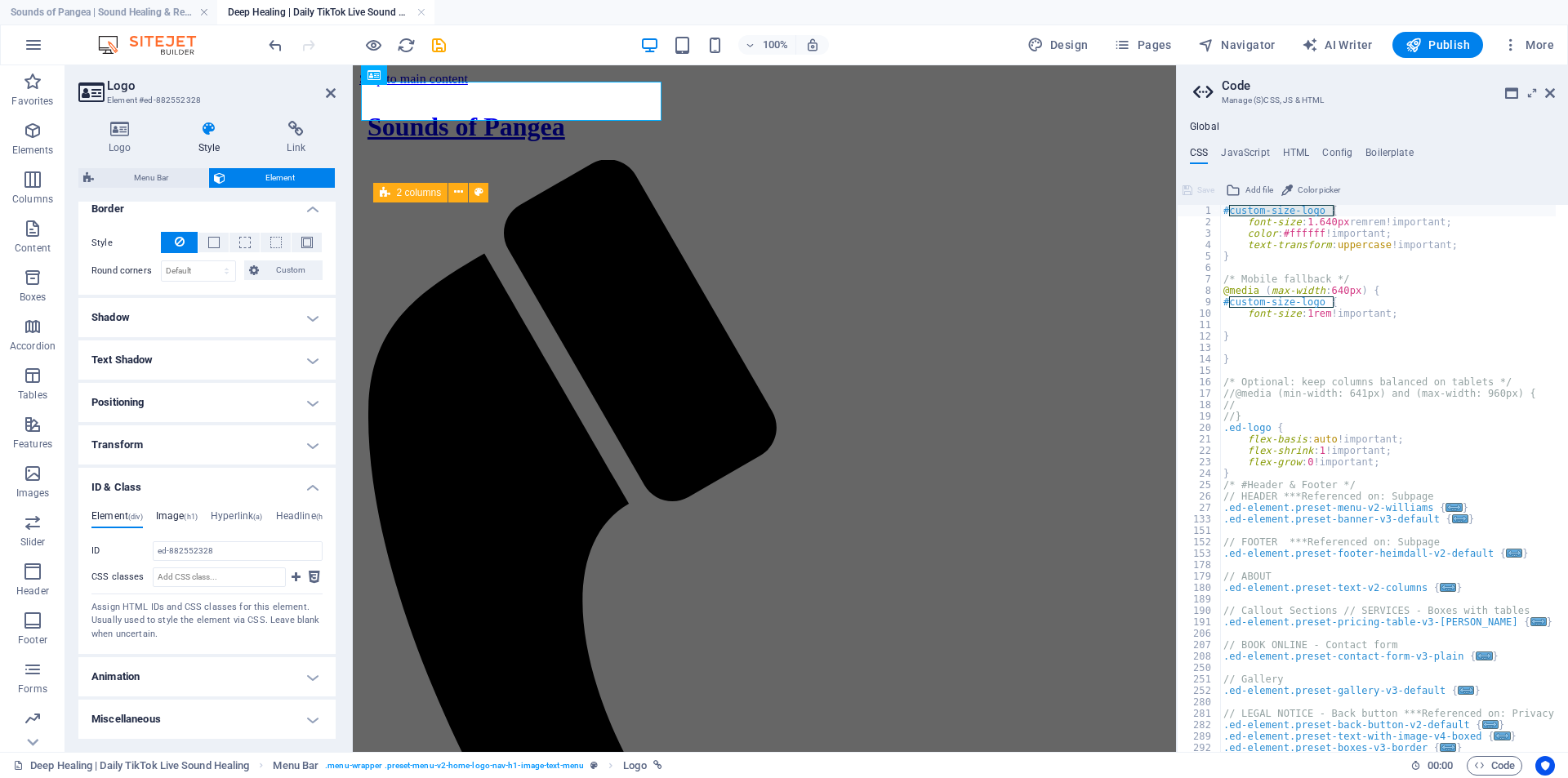
click at [184, 517] on h4 "Image (h1)" at bounding box center [177, 519] width 42 height 18
click at [125, 519] on h4 "Element (div)" at bounding box center [116, 519] width 51 height 18
click at [306, 517] on h4 "Headline (h1)" at bounding box center [303, 519] width 54 height 18
click at [175, 552] on input "ID Space and special character (except "-" or "_") are not accepted" at bounding box center [237, 551] width 170 height 20
paste input "custom-size-logo {"
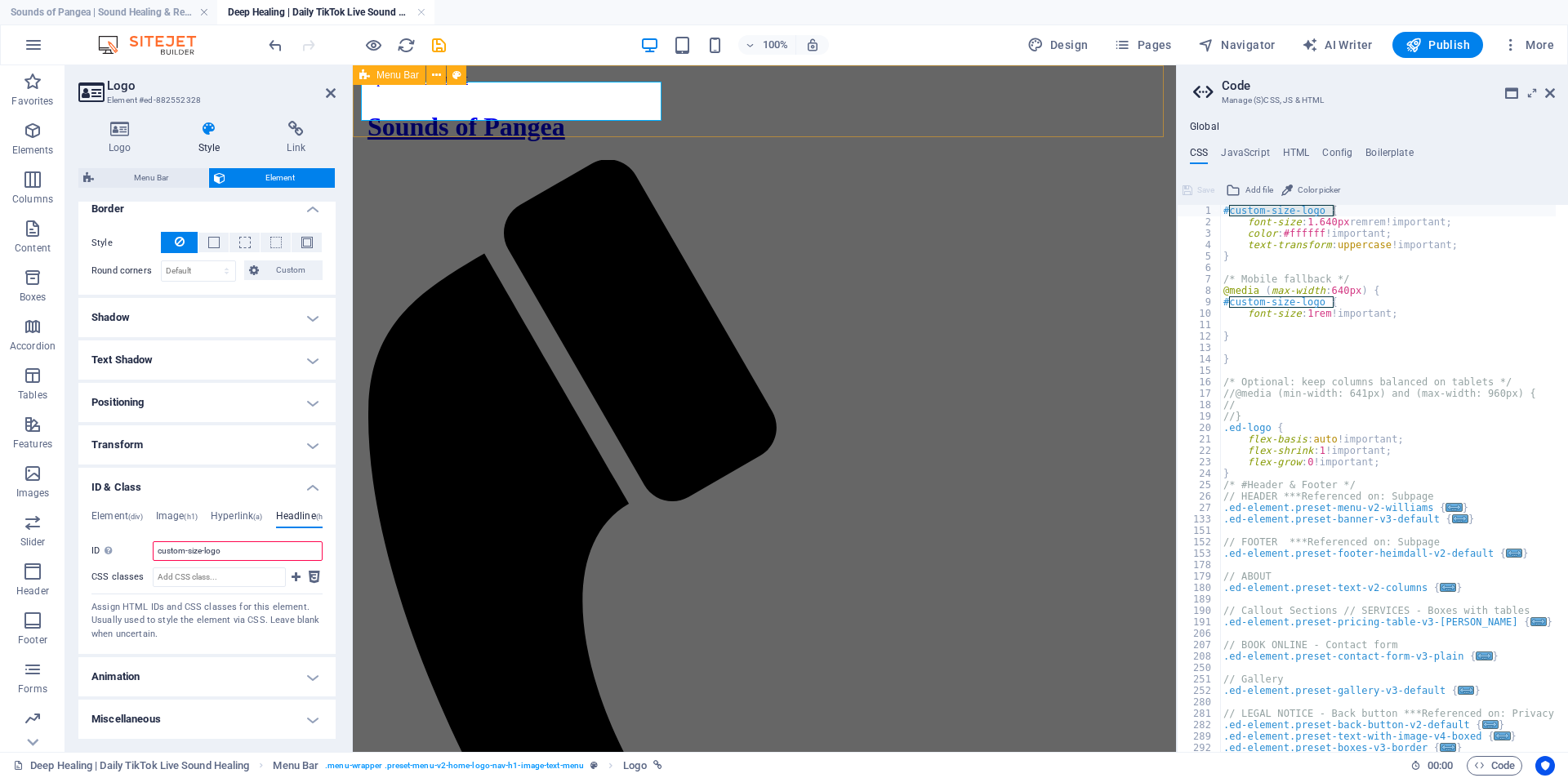
type input "custom-size-logo"
click at [441, 112] on div "Sounds of Pangea" at bounding box center [764, 126] width 793 height 30
click at [113, 97] on h3 "Element #ed-882552328" at bounding box center [204, 100] width 196 height 14
click at [432, 74] on icon at bounding box center [437, 75] width 9 height 17
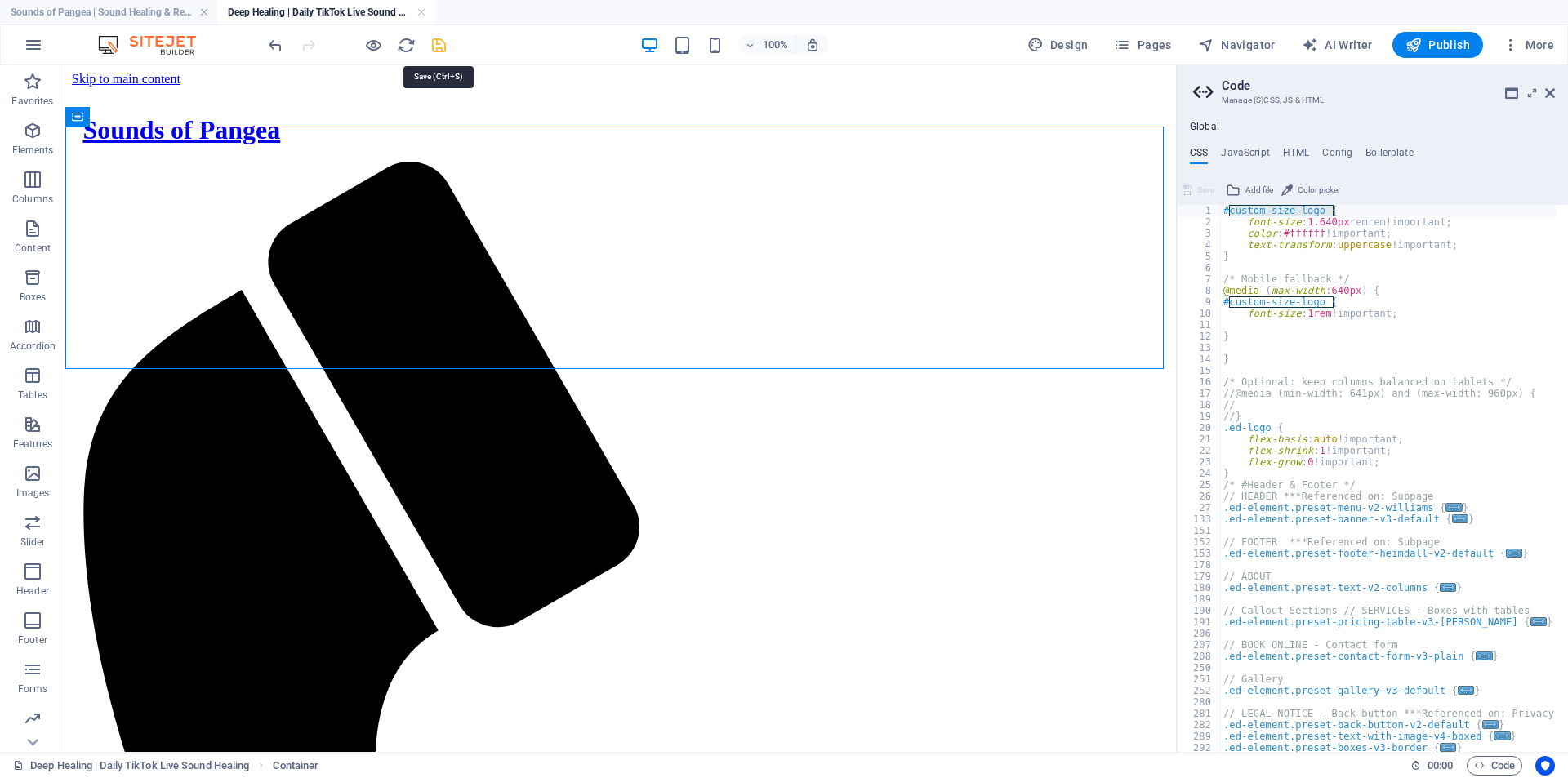
click at [441, 45] on icon "save" at bounding box center [439, 45] width 19 height 19
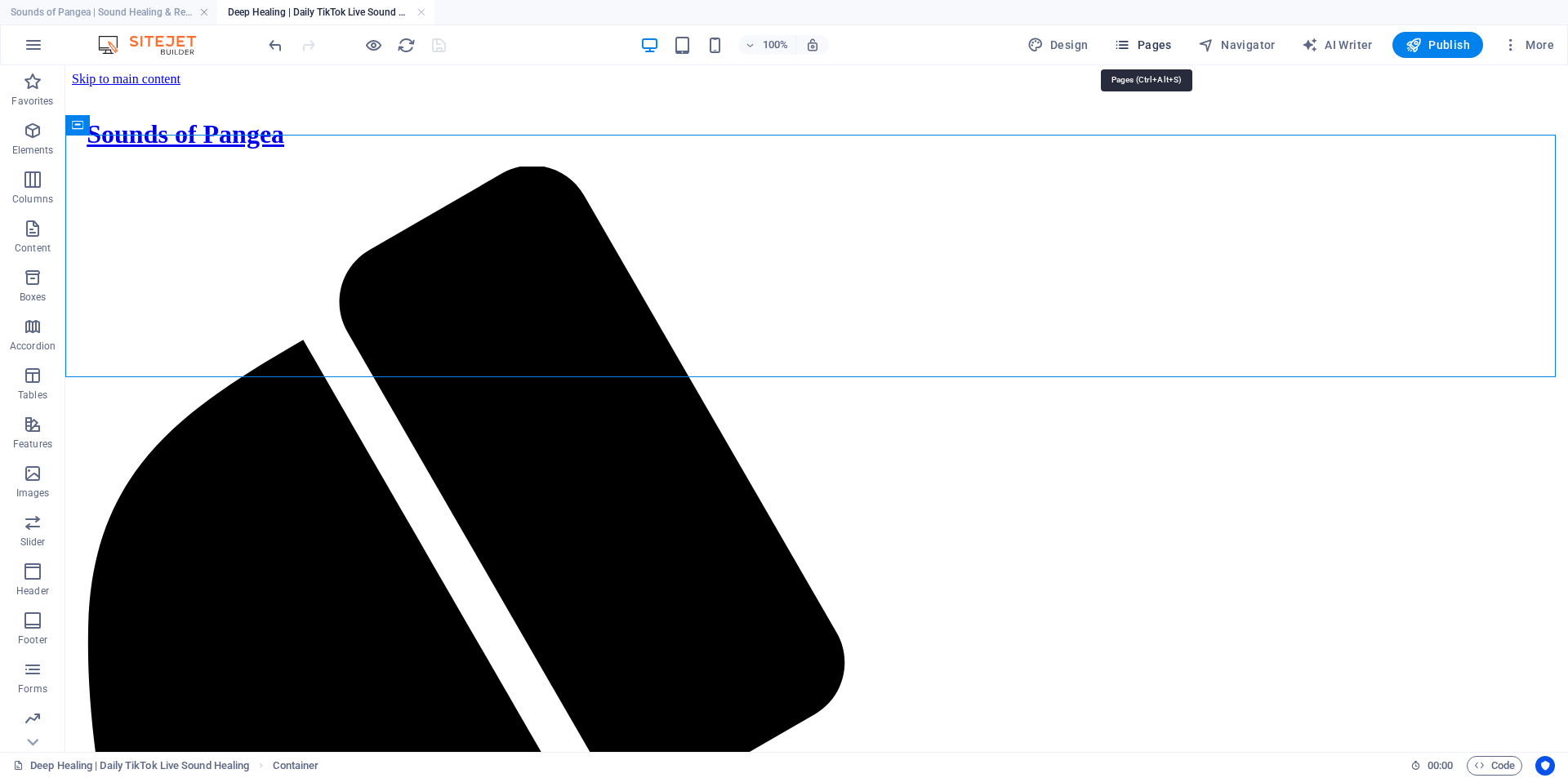
click at [1159, 42] on span "Pages" at bounding box center [1142, 45] width 57 height 16
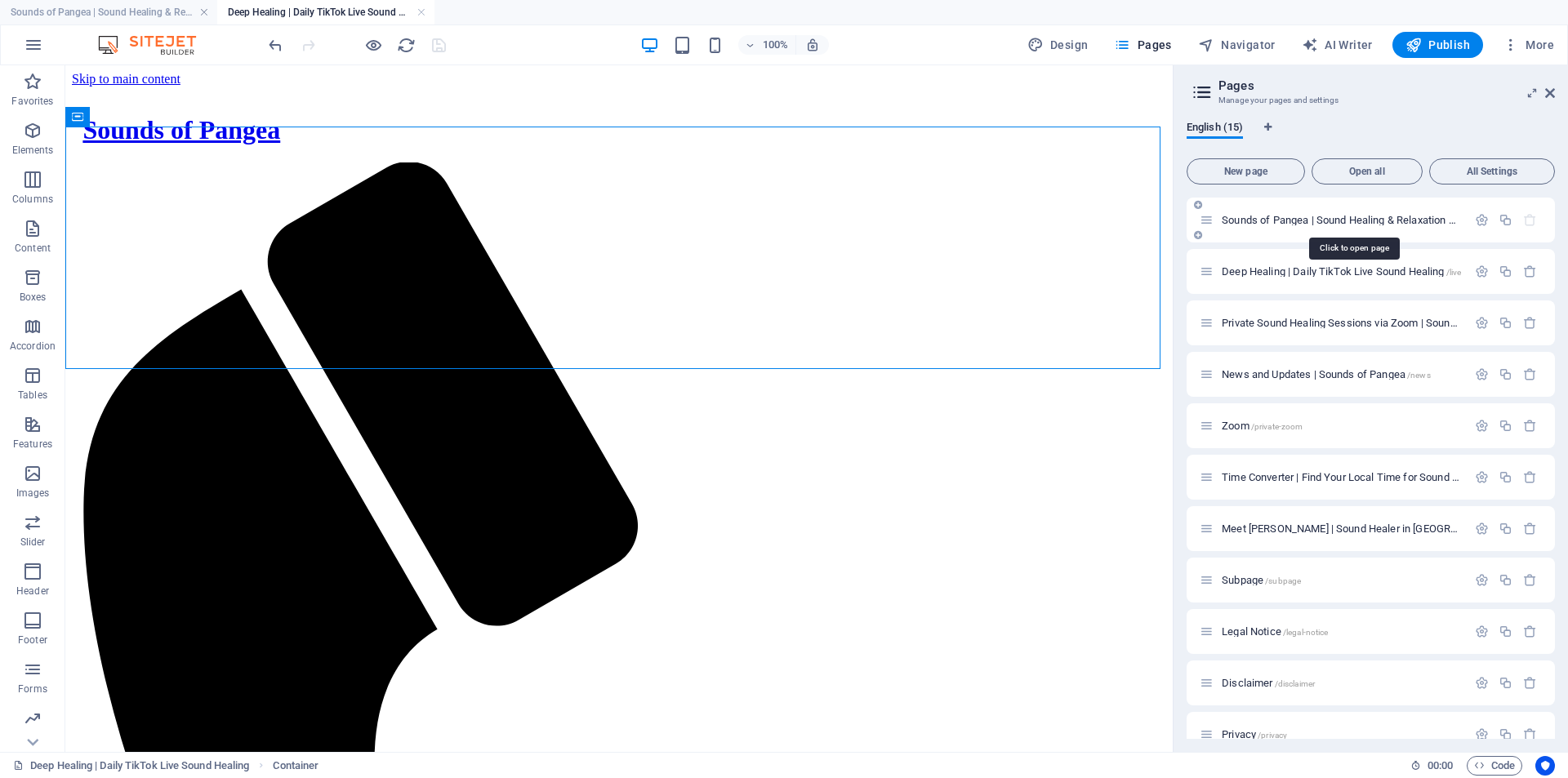
click at [1295, 218] on span "Sounds of Pangea | Sound Healing & Relaxation Online /" at bounding box center [1351, 220] width 261 height 13
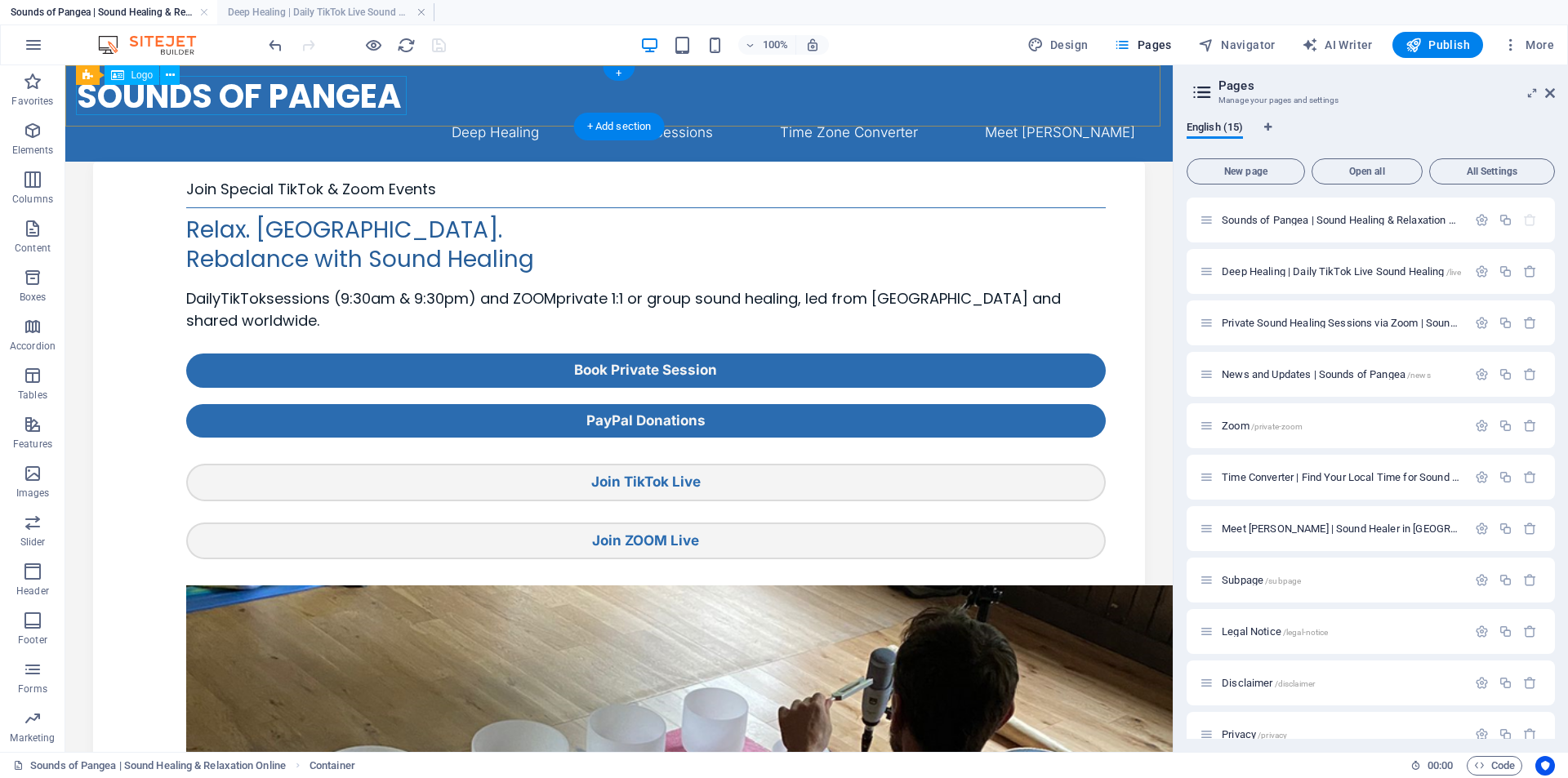
click at [164, 92] on div "Sounds of Pangea" at bounding box center [619, 96] width 1085 height 39
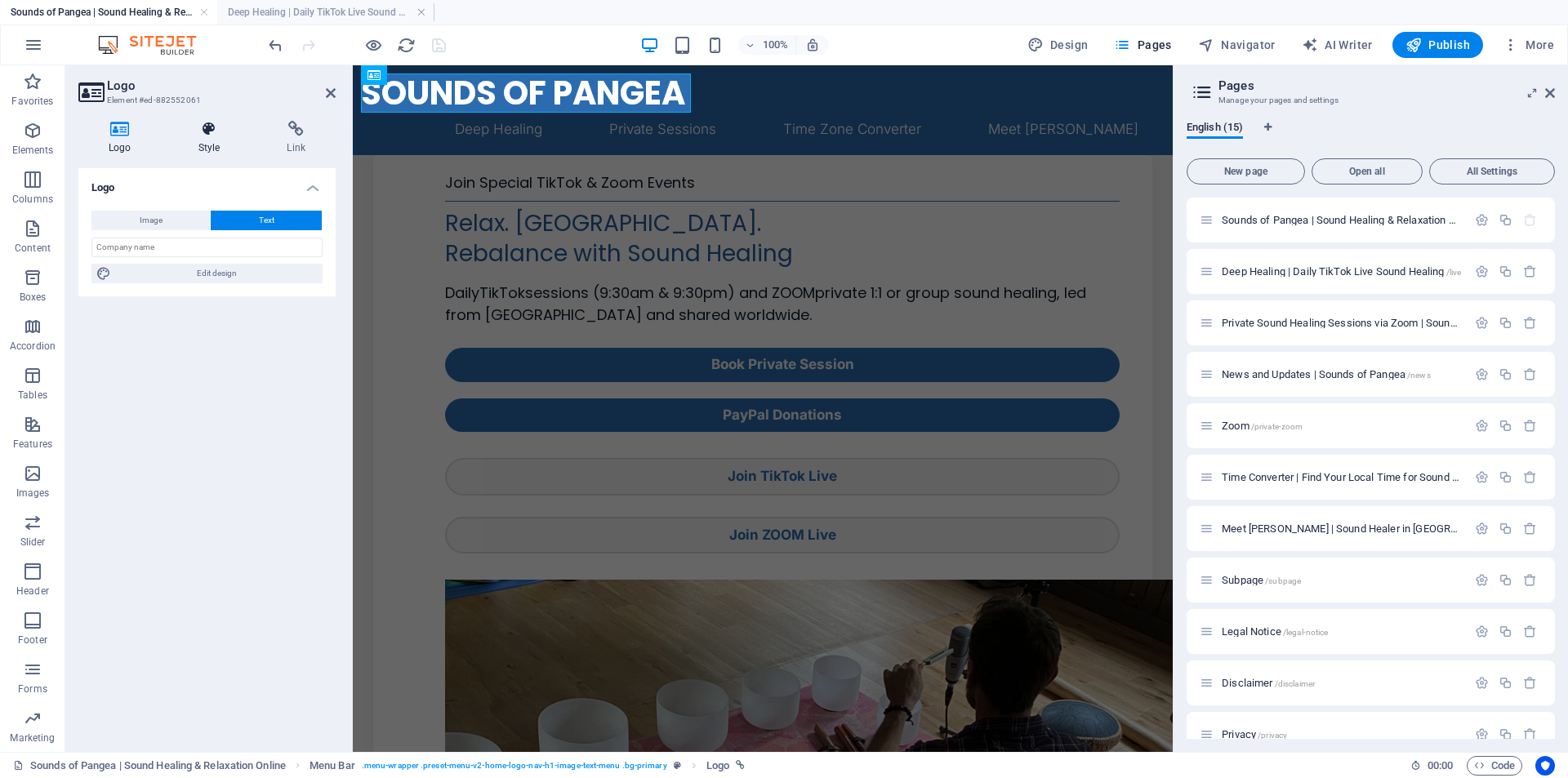
click at [214, 134] on icon at bounding box center [209, 129] width 82 height 16
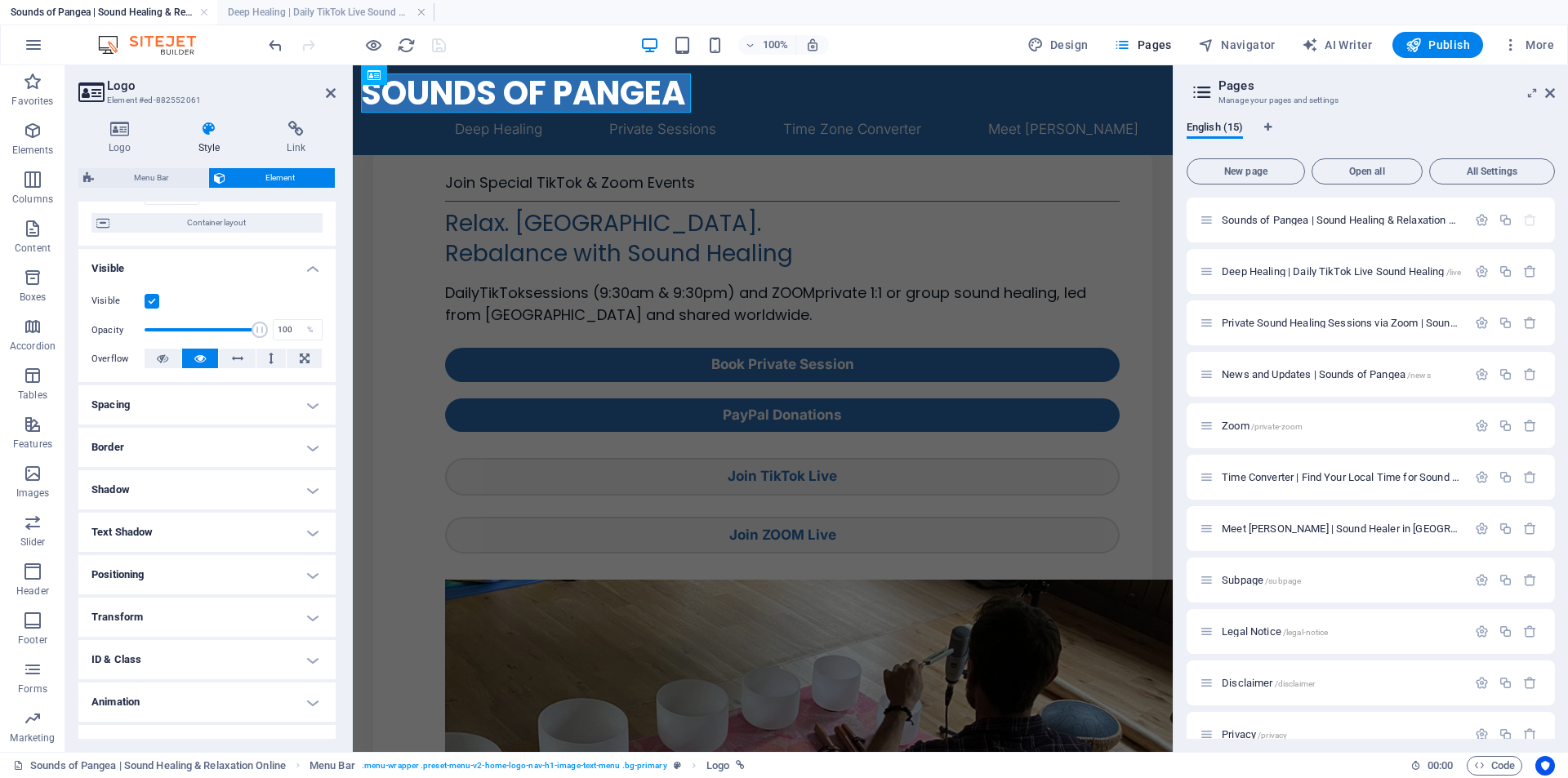
scroll to position [153, 0]
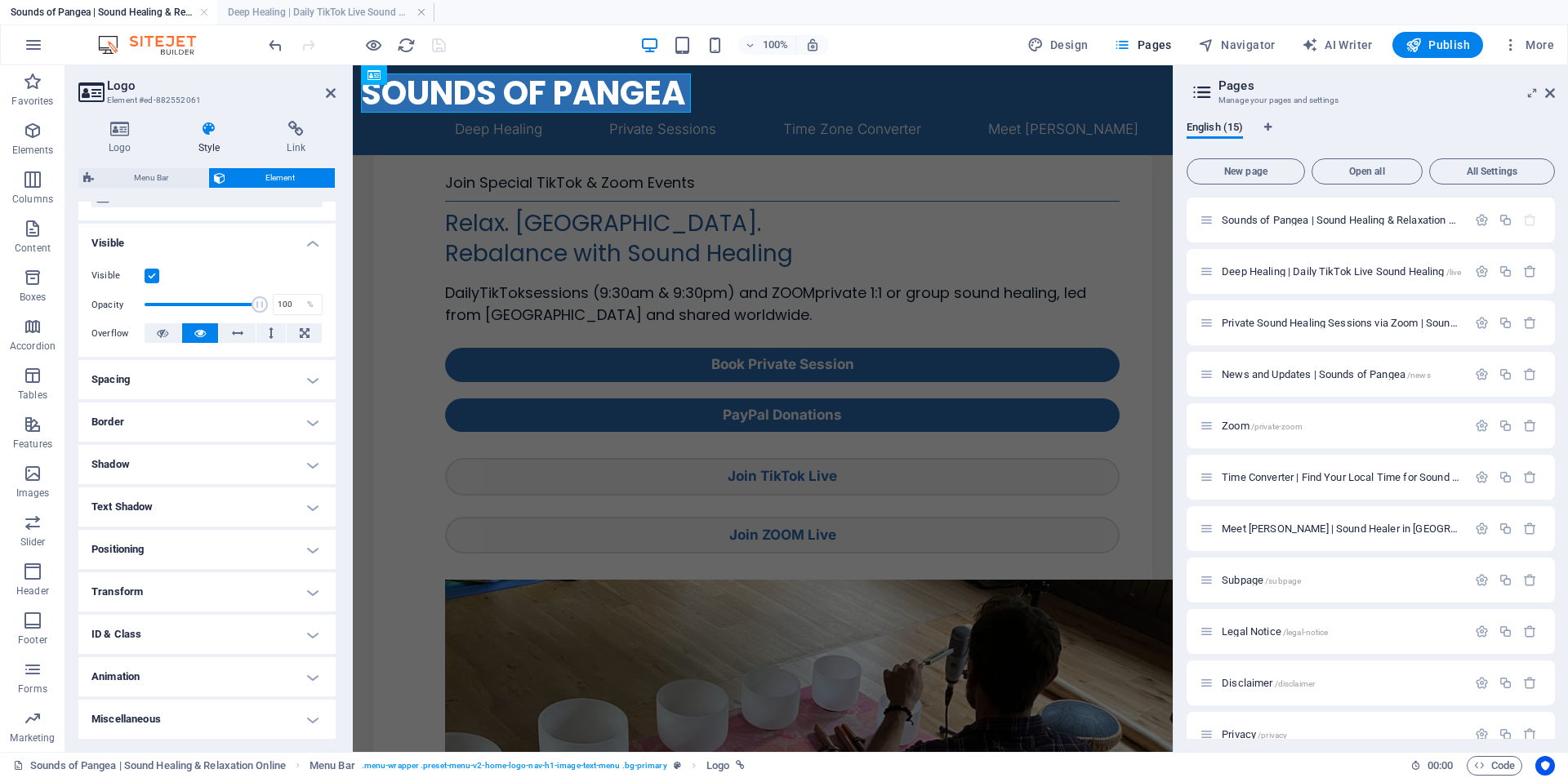
click at [172, 637] on h4 "ID & Class" at bounding box center [207, 634] width 257 height 39
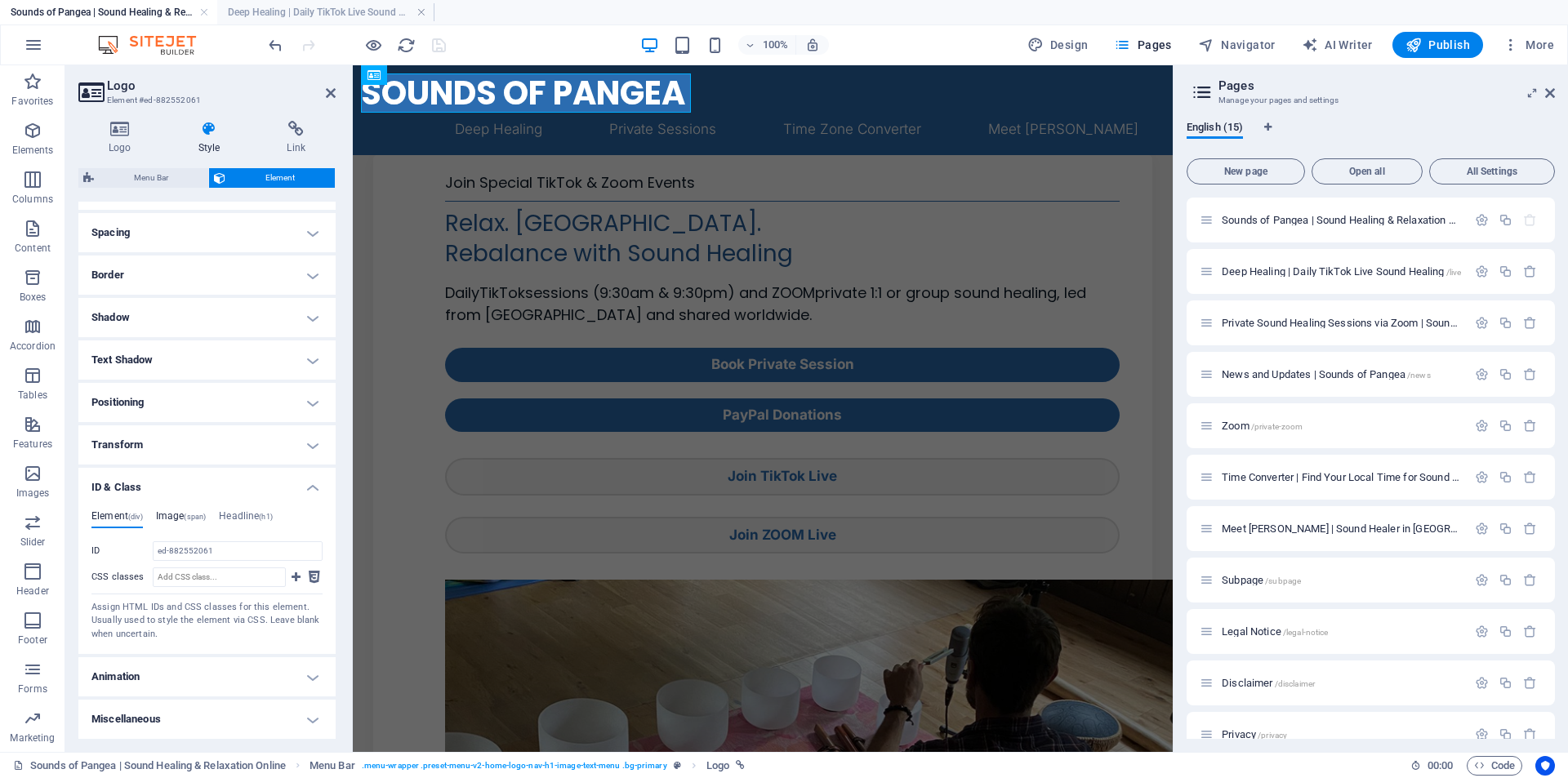
click at [184, 515] on h4 "Image (span)" at bounding box center [181, 519] width 51 height 18
click at [242, 514] on h4 "Headline (h1)" at bounding box center [246, 519] width 54 height 18
click at [258, 548] on input "custom-size-logo" at bounding box center [237, 551] width 170 height 20
drag, startPoint x: 257, startPoint y: 548, endPoint x: 144, endPoint y: 537, distance: 113.5
click at [144, 537] on div "Element (div) Image (span) Headline (h1) ID ed-882552061 CSS classes Assign HTM…" at bounding box center [207, 575] width 231 height 131
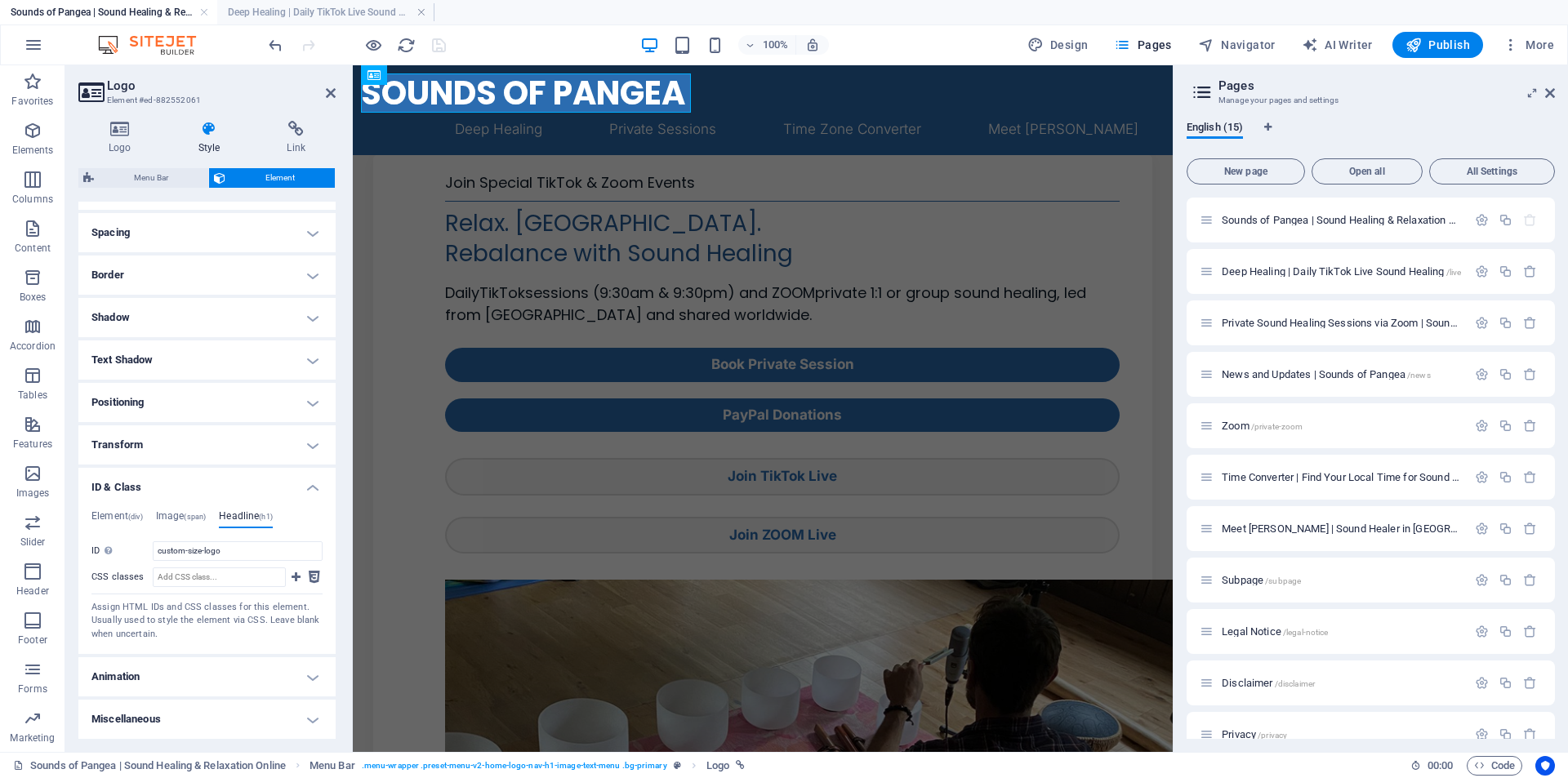
click at [129, 579] on label "CSS classes" at bounding box center [122, 578] width 61 height 20
click at [153, 579] on input "CSS classes" at bounding box center [218, 578] width 133 height 20
click at [236, 558] on input "custom-size-logo" at bounding box center [237, 551] width 170 height 20
click at [185, 551] on input "custom-size-logo" at bounding box center [237, 551] width 170 height 20
click at [204, 551] on input "custom-size-logo" at bounding box center [237, 551] width 170 height 20
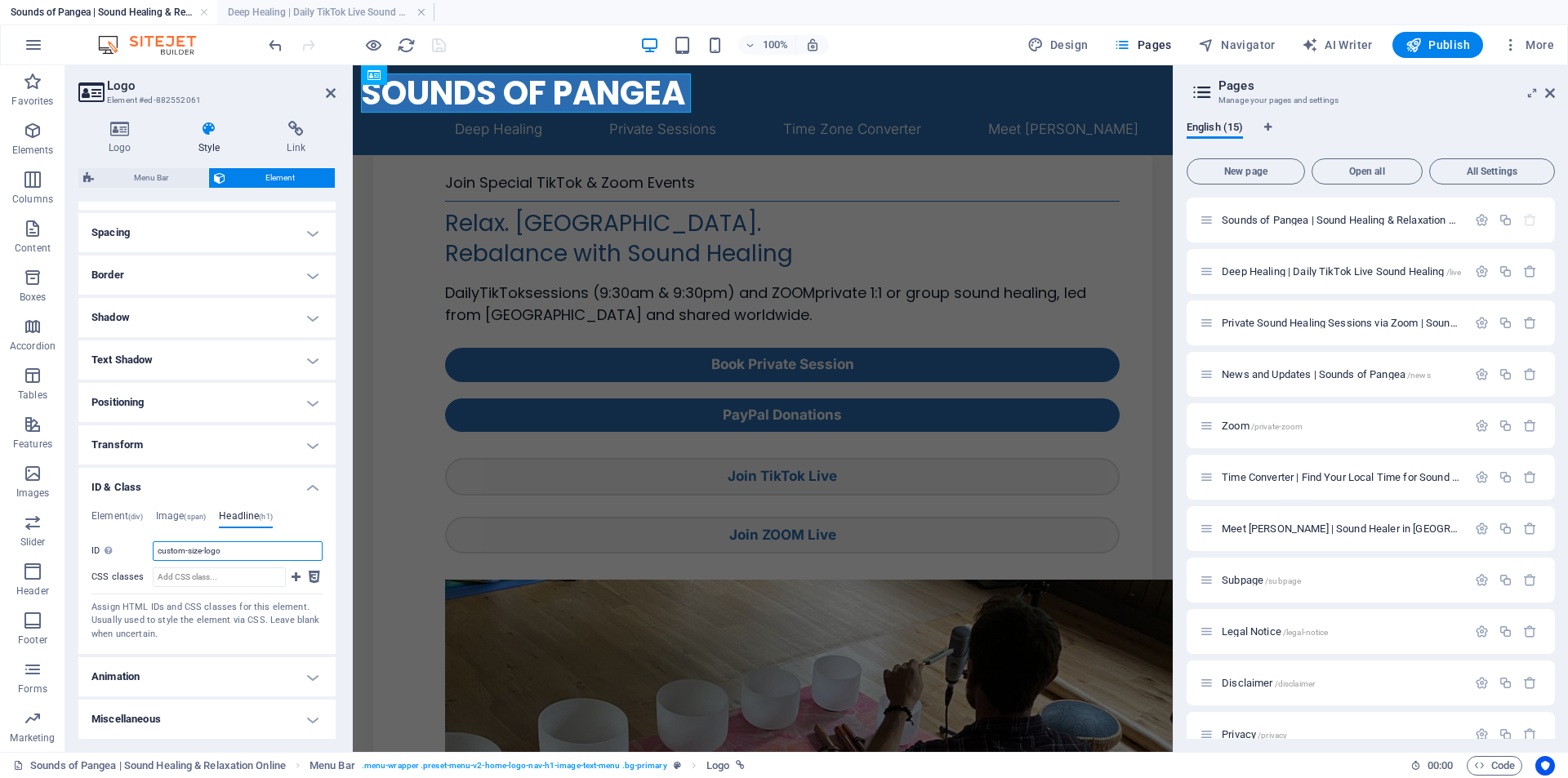
click at [204, 551] on input "custom-size-logo" at bounding box center [237, 551] width 170 height 20
click at [238, 553] on input "custom-size-logo" at bounding box center [237, 551] width 170 height 20
drag, startPoint x: 238, startPoint y: 553, endPoint x: 90, endPoint y: 543, distance: 148.3
click at [88, 544] on div "Element (div) Image (span) Headline (h1) ID ed-882552061 CSS classes Assign HTM…" at bounding box center [207, 576] width 257 height 157
click at [165, 518] on h4 "Image (span)" at bounding box center [181, 519] width 51 height 18
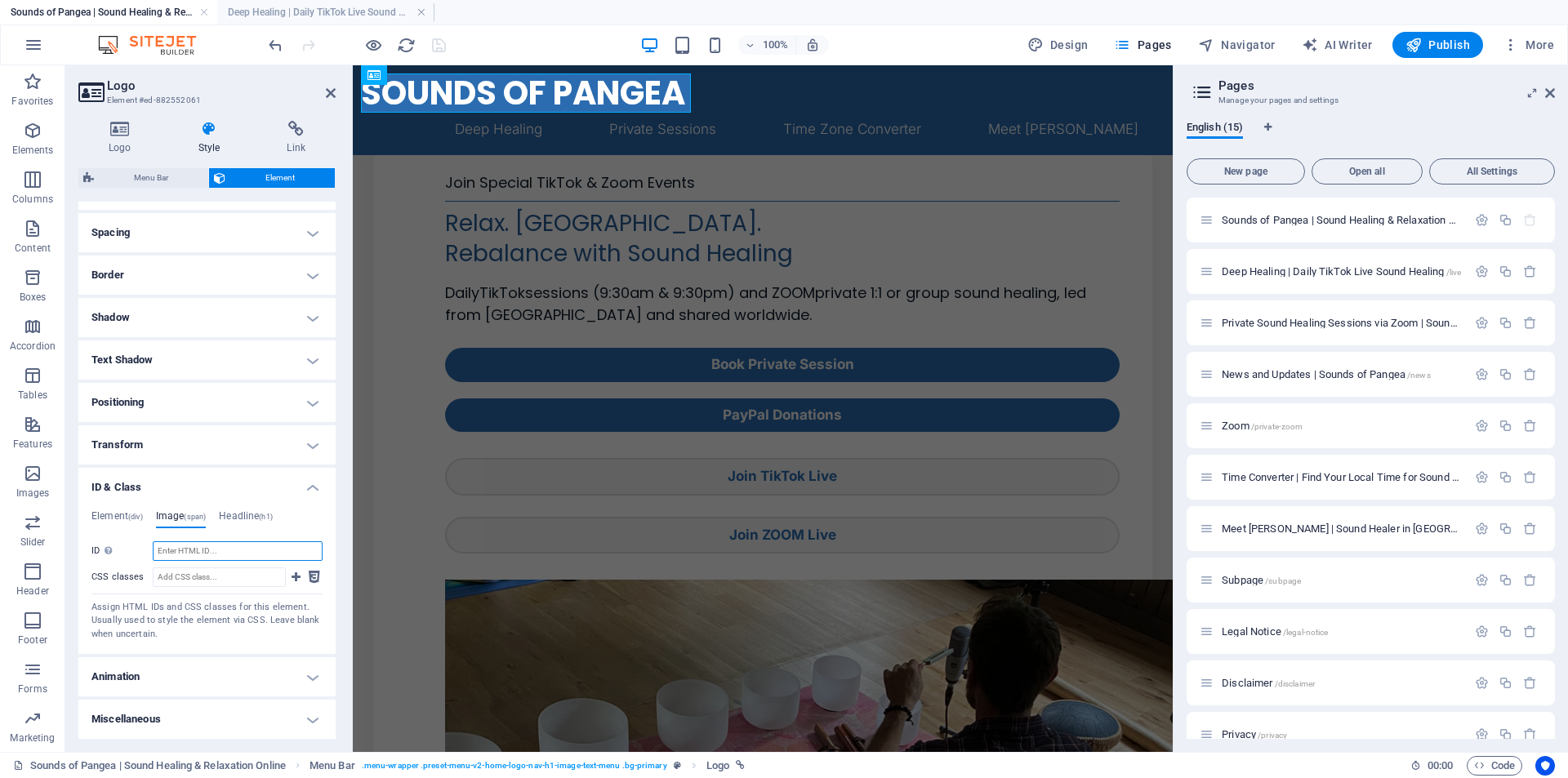
click at [178, 552] on input "ID Space and special character (except "-" or "_") are not accepted" at bounding box center [237, 551] width 170 height 20
paste input "custom-size-logo"
type input "c"
click at [248, 516] on h4 "Headline (h1)" at bounding box center [246, 519] width 54 height 18
drag, startPoint x: 238, startPoint y: 550, endPoint x: 0, endPoint y: 553, distance: 238.0
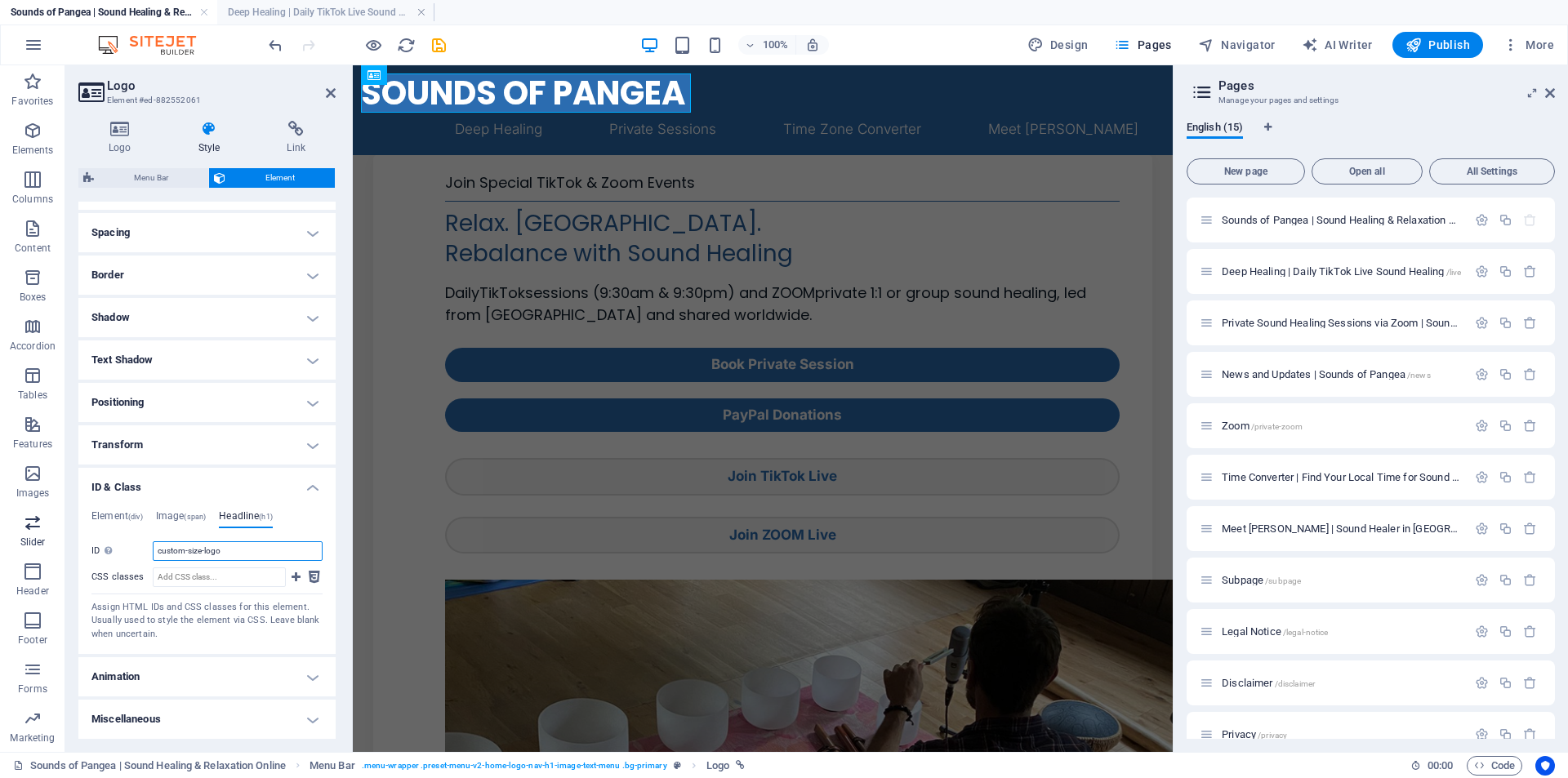
click at [0, 553] on section "Favorites Elements Columns Content Boxes Accordion Tables Features Images Slide…" at bounding box center [586, 408] width 1173 height 687
drag, startPoint x: 236, startPoint y: 553, endPoint x: 8, endPoint y: 534, distance: 228.8
click at [10, 546] on section "Favorites Elements Columns Content Boxes Accordion Tables Features Images Slide…" at bounding box center [586, 408] width 1173 height 687
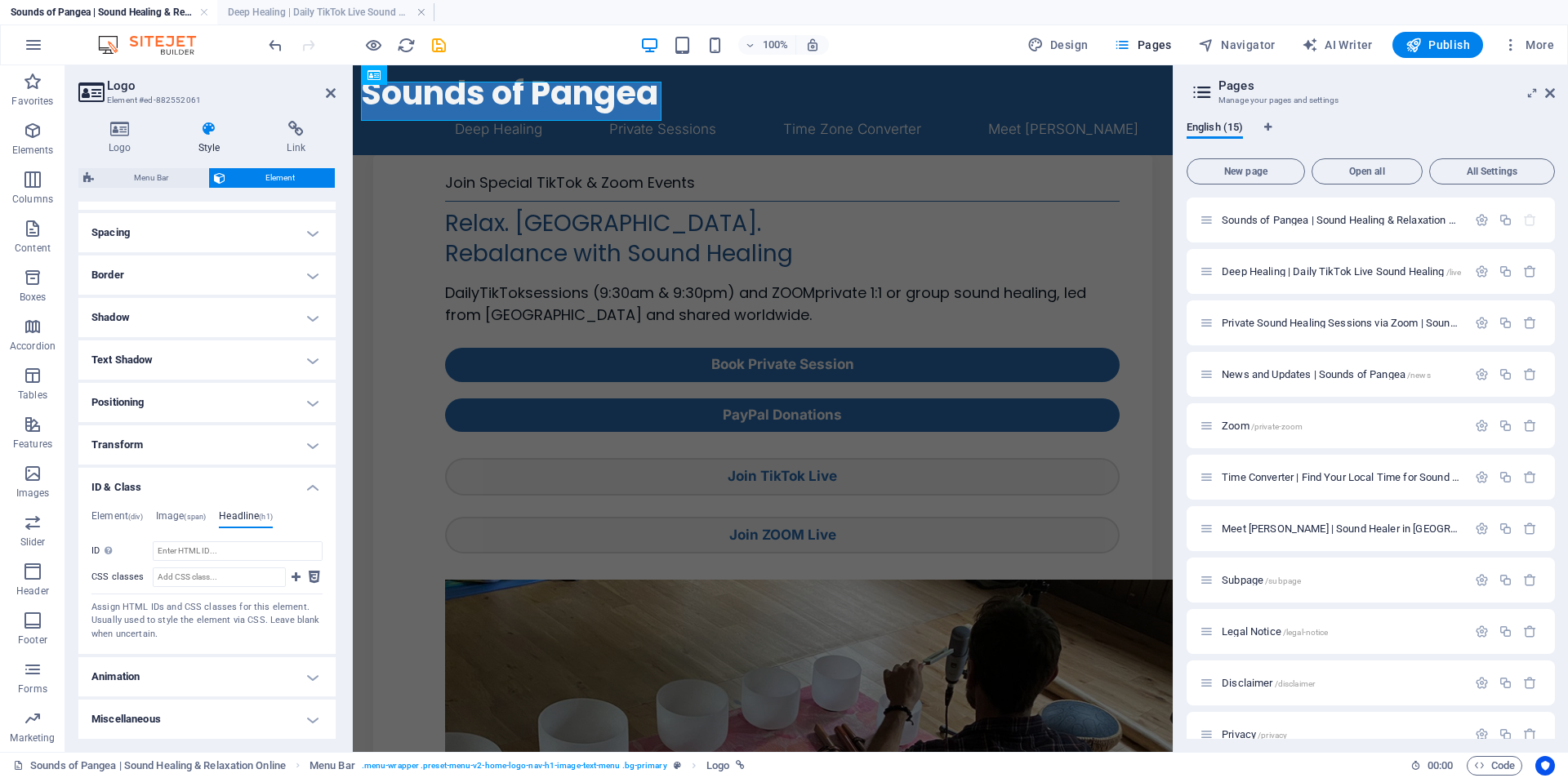
click at [167, 509] on div "Element (div) Image (span) Headline (h1) ID ed-882552061 CSS classes Assign HTM…" at bounding box center [207, 576] width 257 height 157
click at [172, 519] on h4 "Image (span)" at bounding box center [181, 519] width 51 height 18
click at [108, 519] on h4 "Element (div)" at bounding box center [116, 519] width 51 height 18
click at [199, 510] on h4 "Image (span)" at bounding box center [181, 519] width 51 height 18
click at [105, 514] on h4 "Element (div)" at bounding box center [116, 519] width 51 height 18
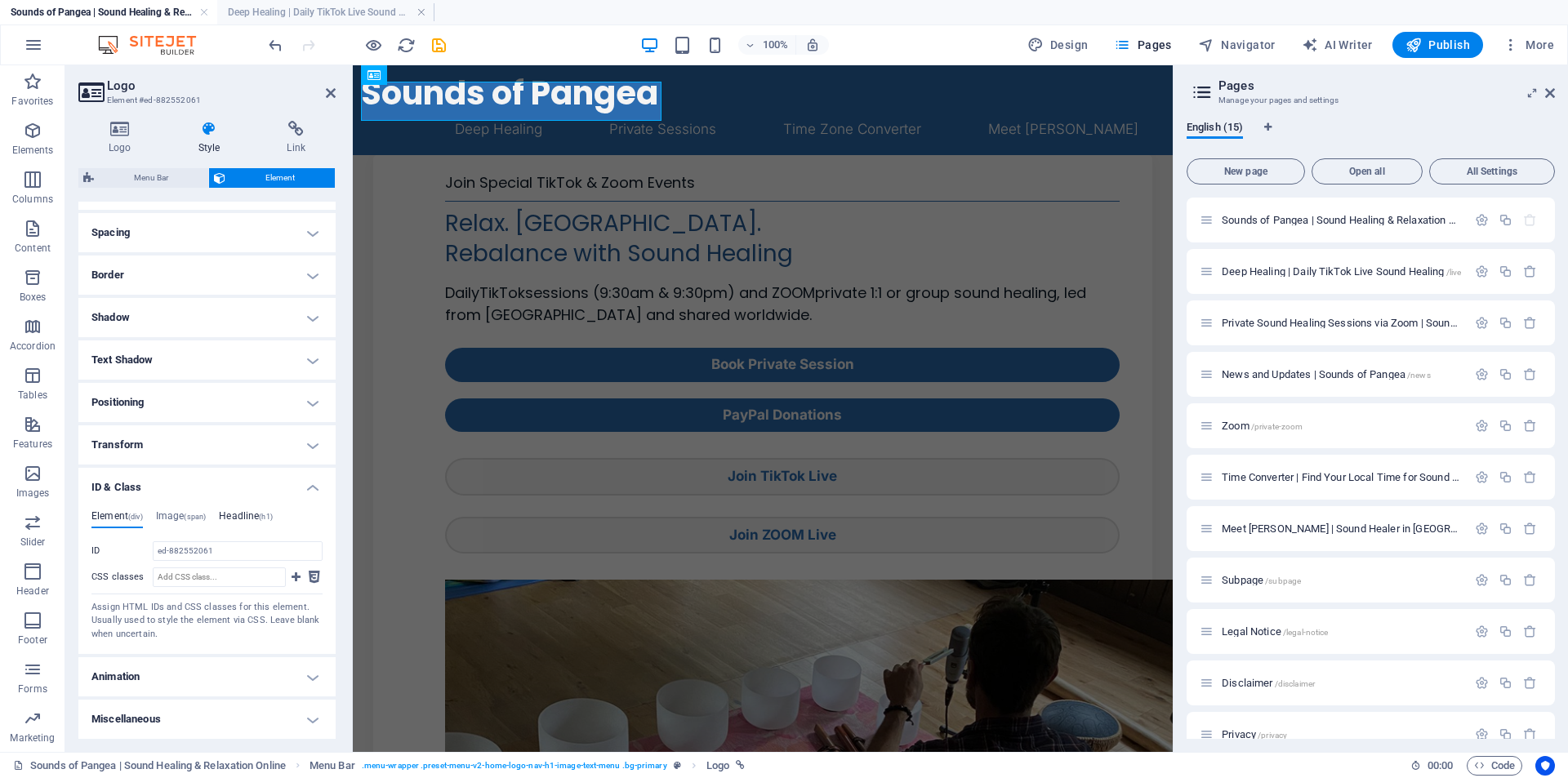
click at [246, 518] on h4 "Headline (h1)" at bounding box center [246, 519] width 54 height 18
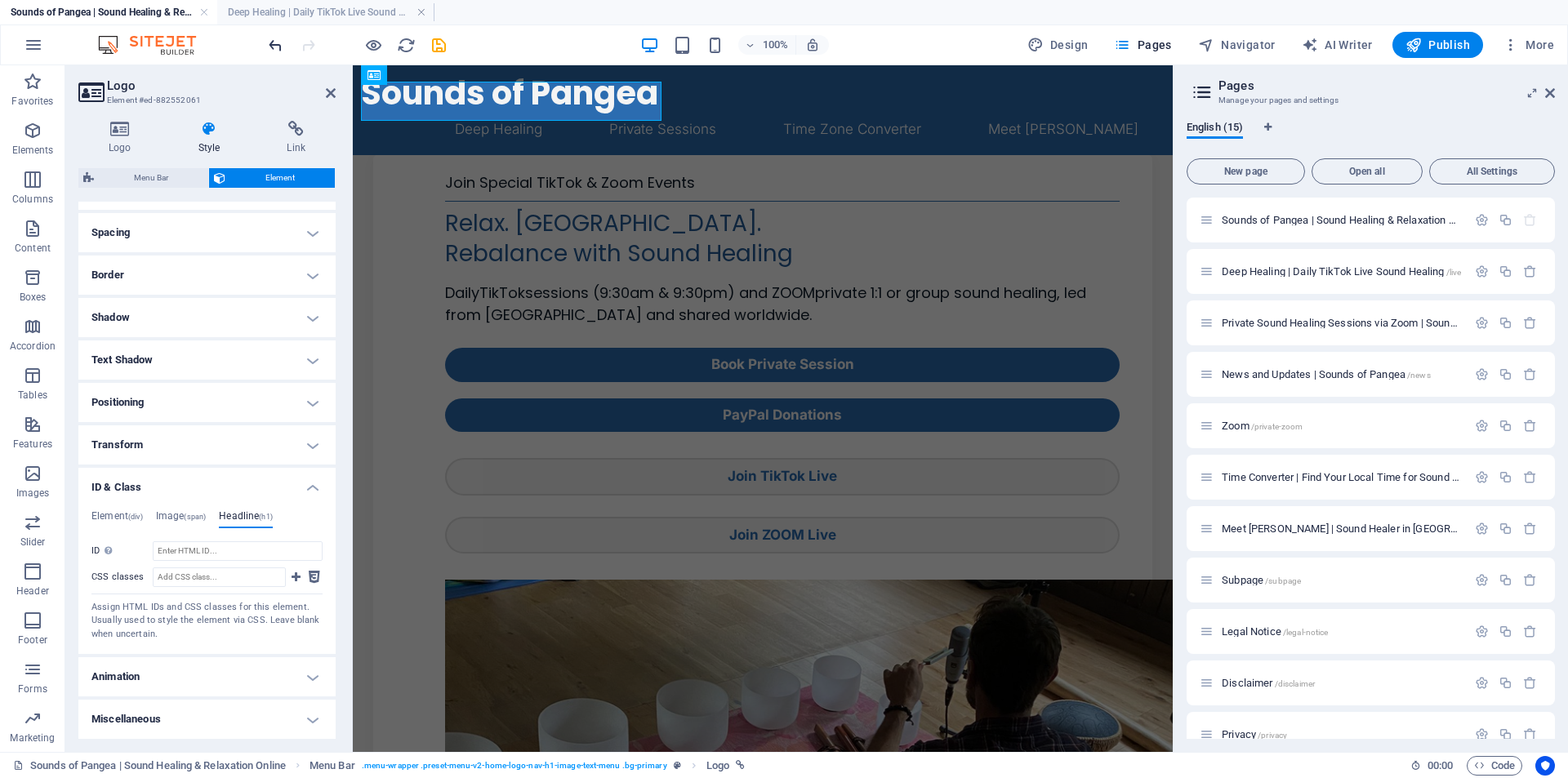
drag, startPoint x: 157, startPoint y: 40, endPoint x: 277, endPoint y: 41, distance: 120.0
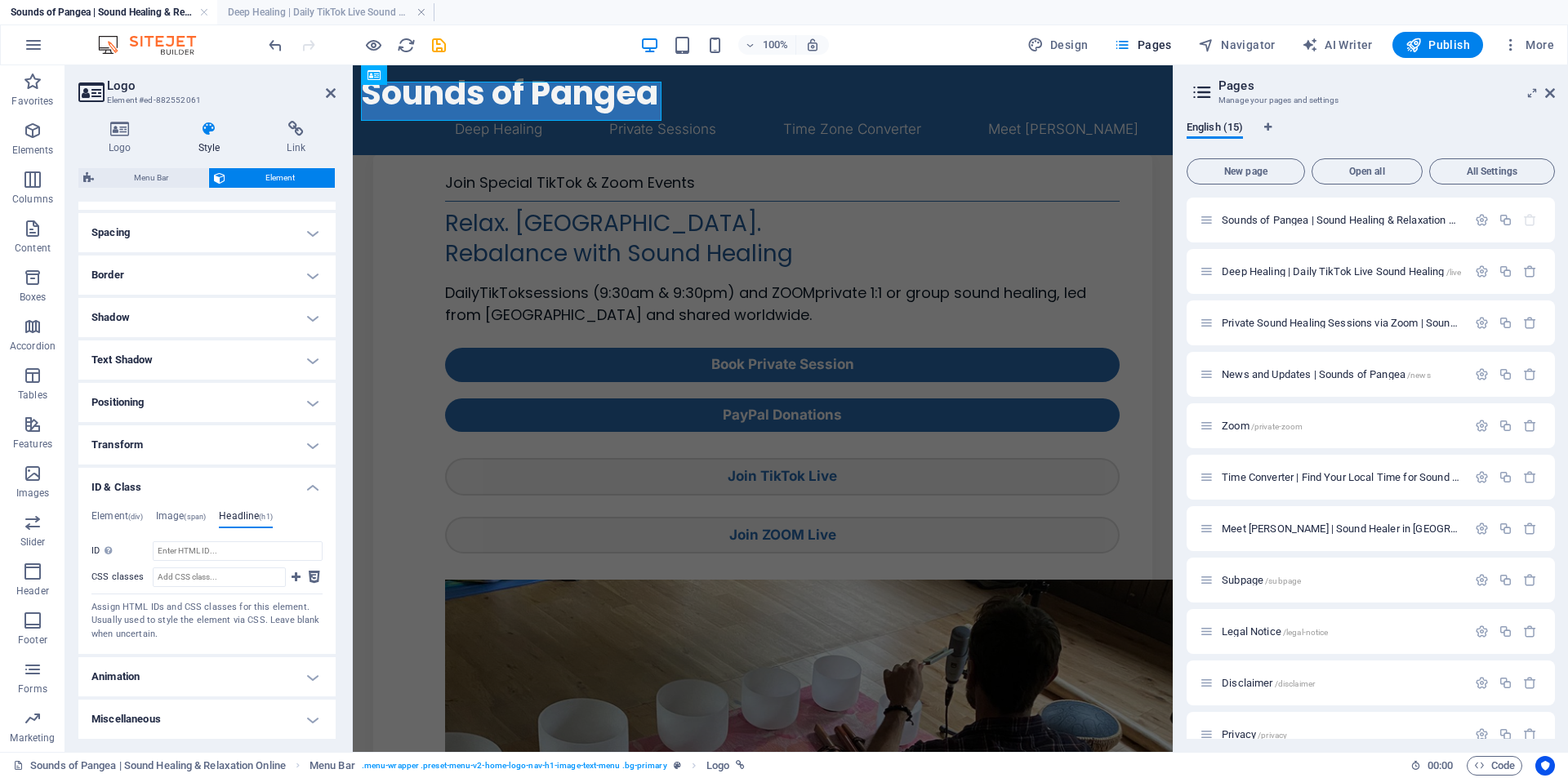
type input "custom-size-logo"
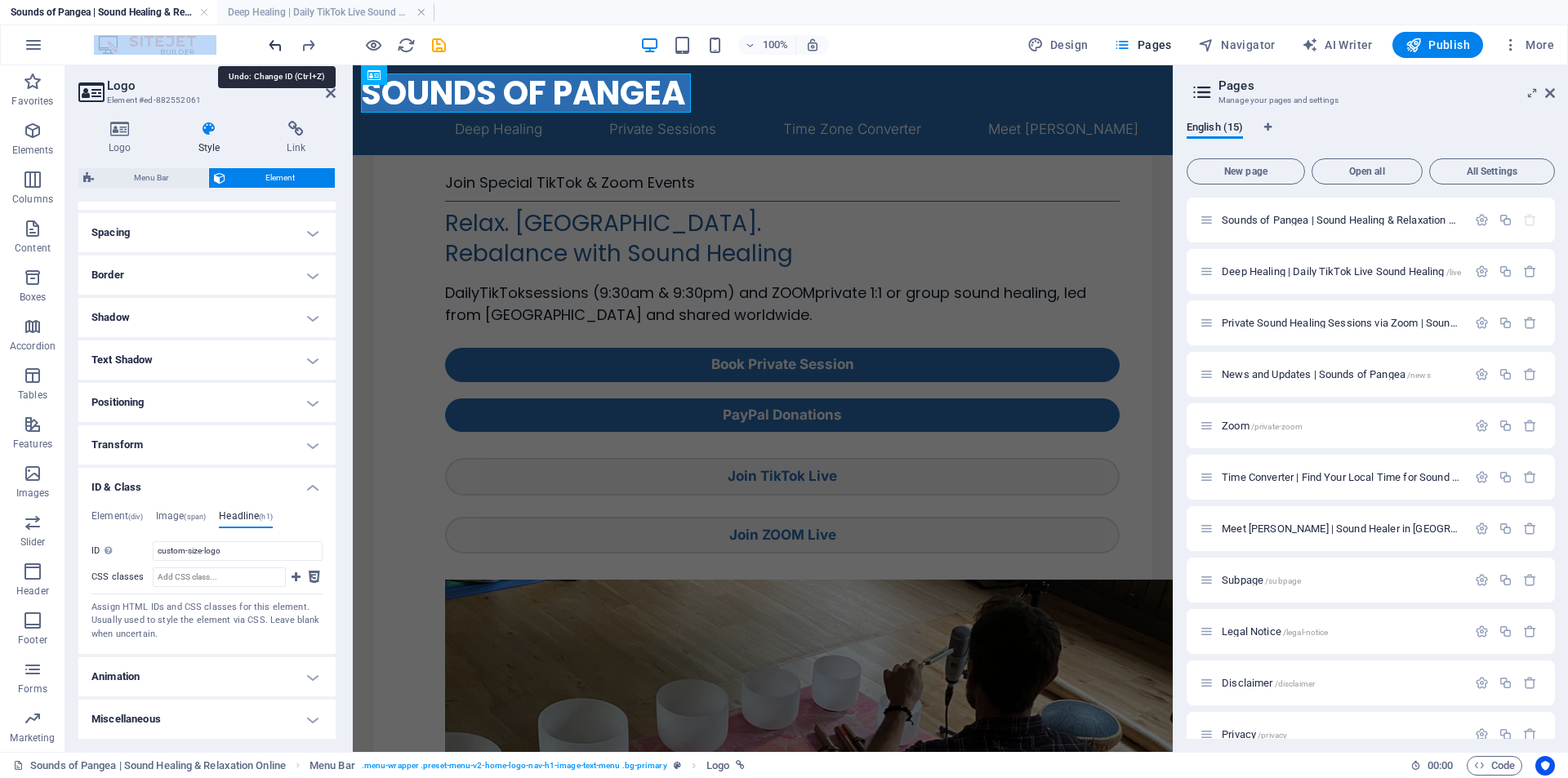
click at [443, 46] on icon "save" at bounding box center [439, 45] width 19 height 19
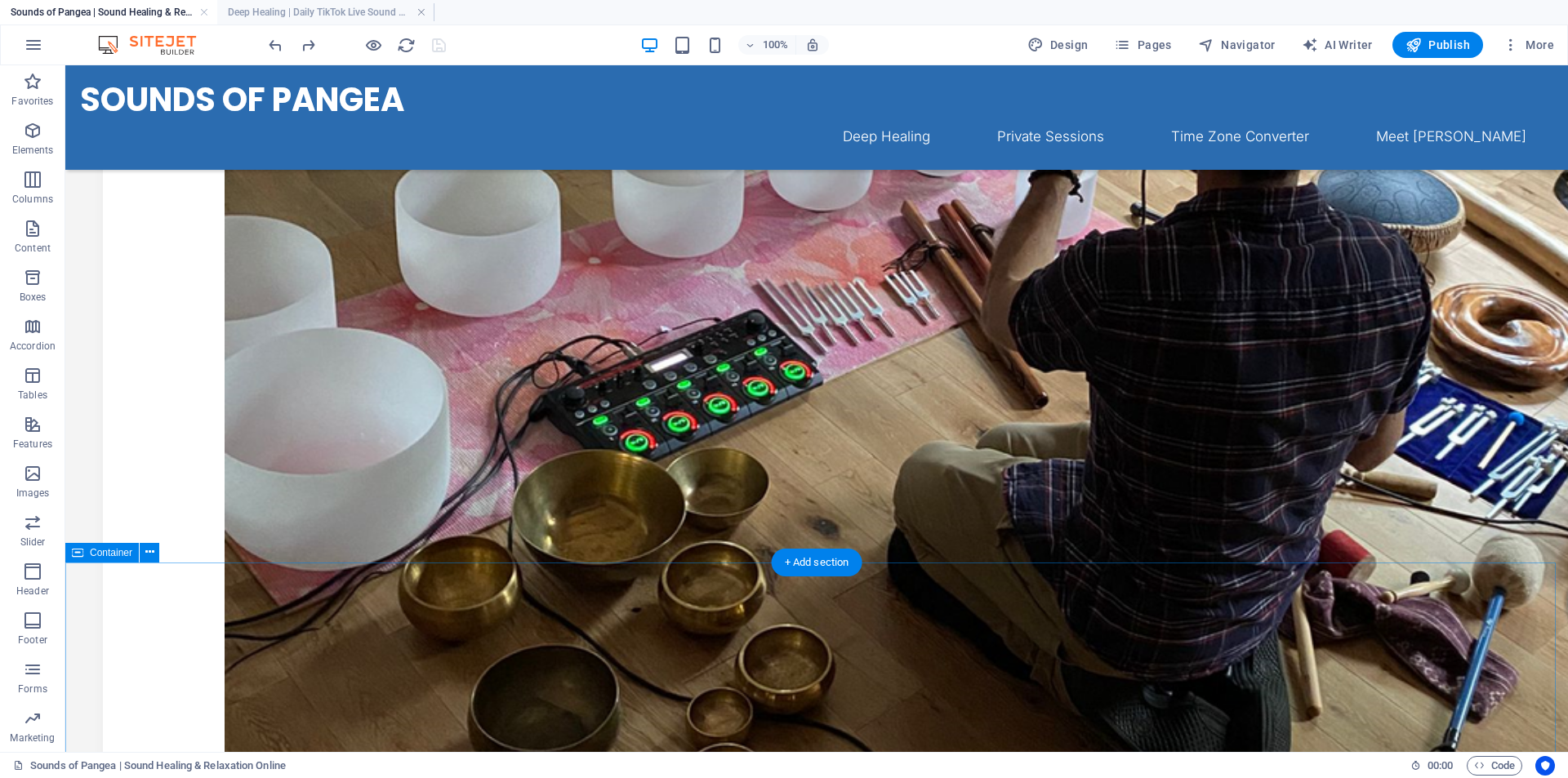
scroll to position [0, 0]
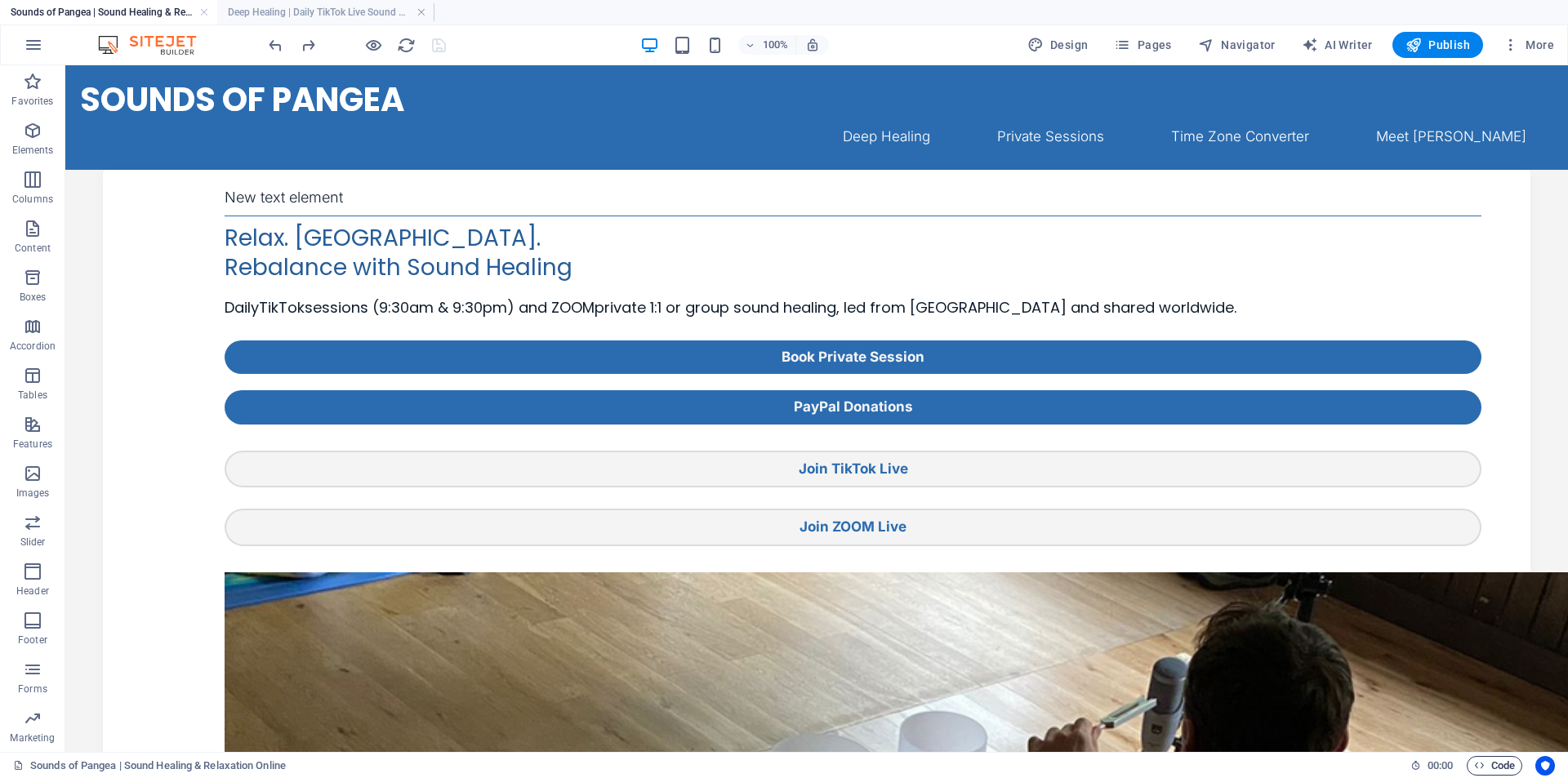
click at [1487, 764] on span "Code" at bounding box center [1494, 766] width 41 height 20
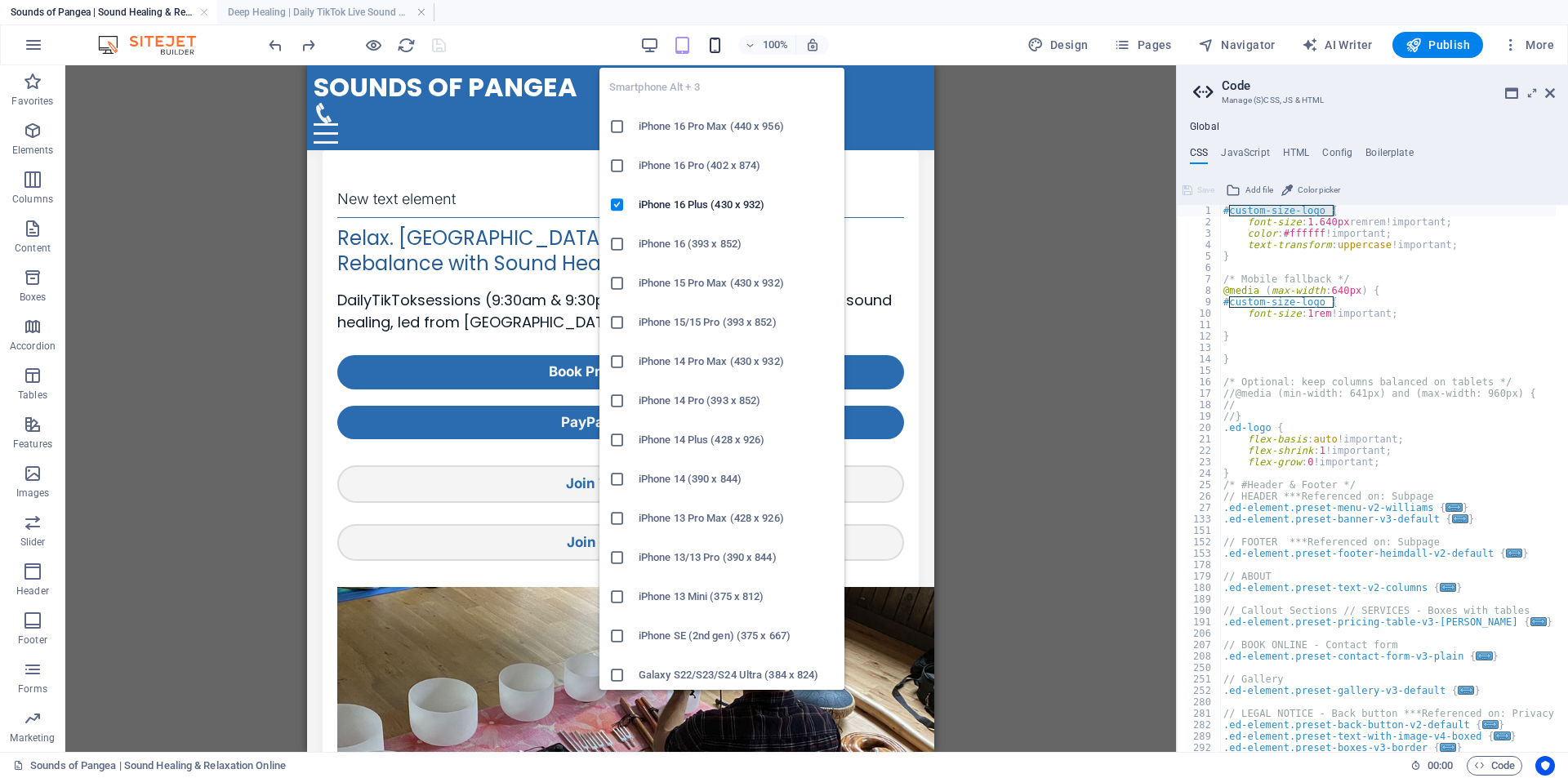
click at [714, 48] on icon "button" at bounding box center [715, 45] width 19 height 19
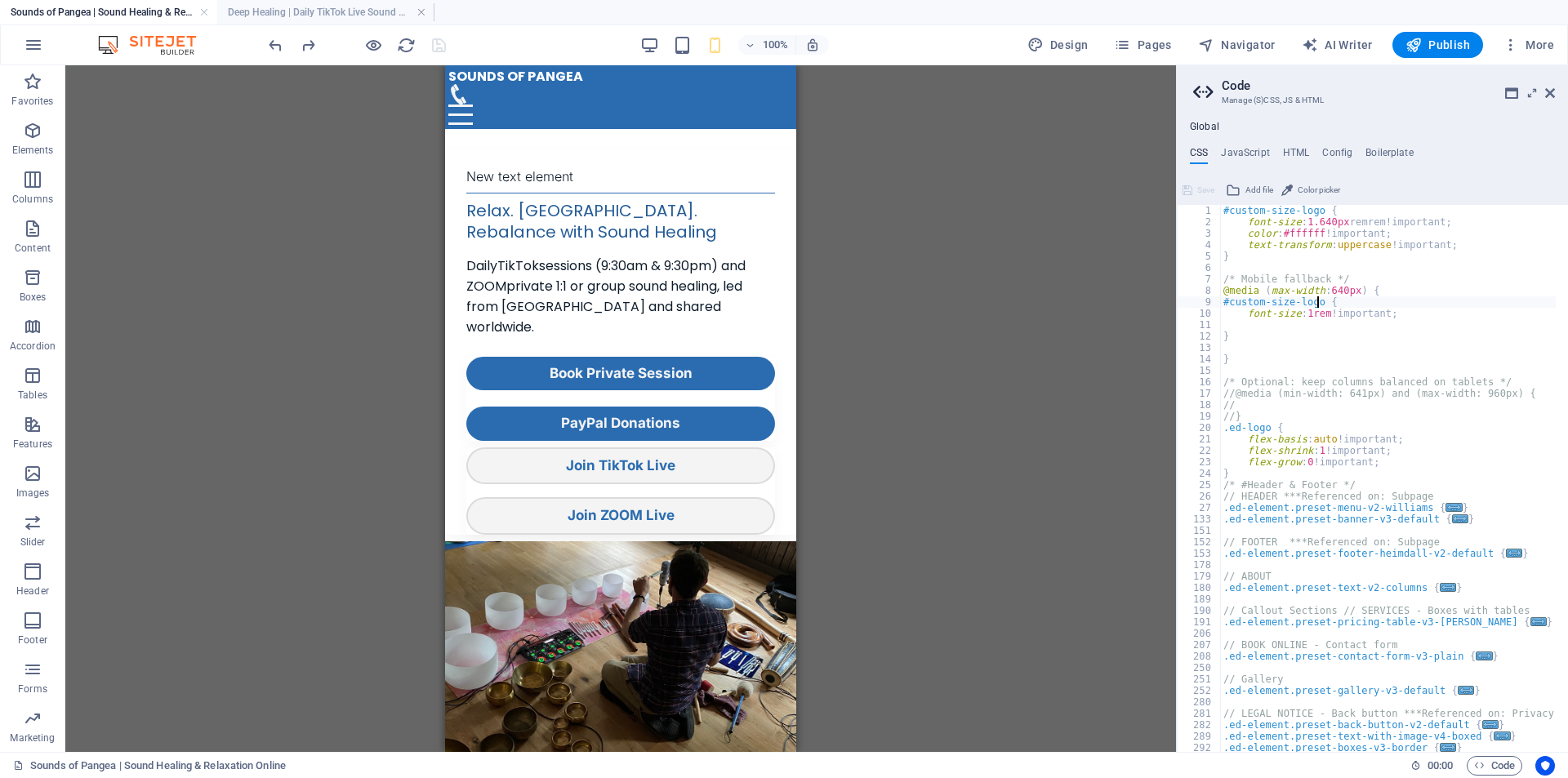
click at [1314, 306] on div "#custom-size-logo { font-size : 1.640px remrem!important; color : #ffffff !impo…" at bounding box center [1555, 484] width 672 height 558
click at [1309, 310] on div "#custom-size-logo { font-size : 1.640px remrem!important; color : #ffffff !impo…" at bounding box center [1555, 484] width 672 height 558
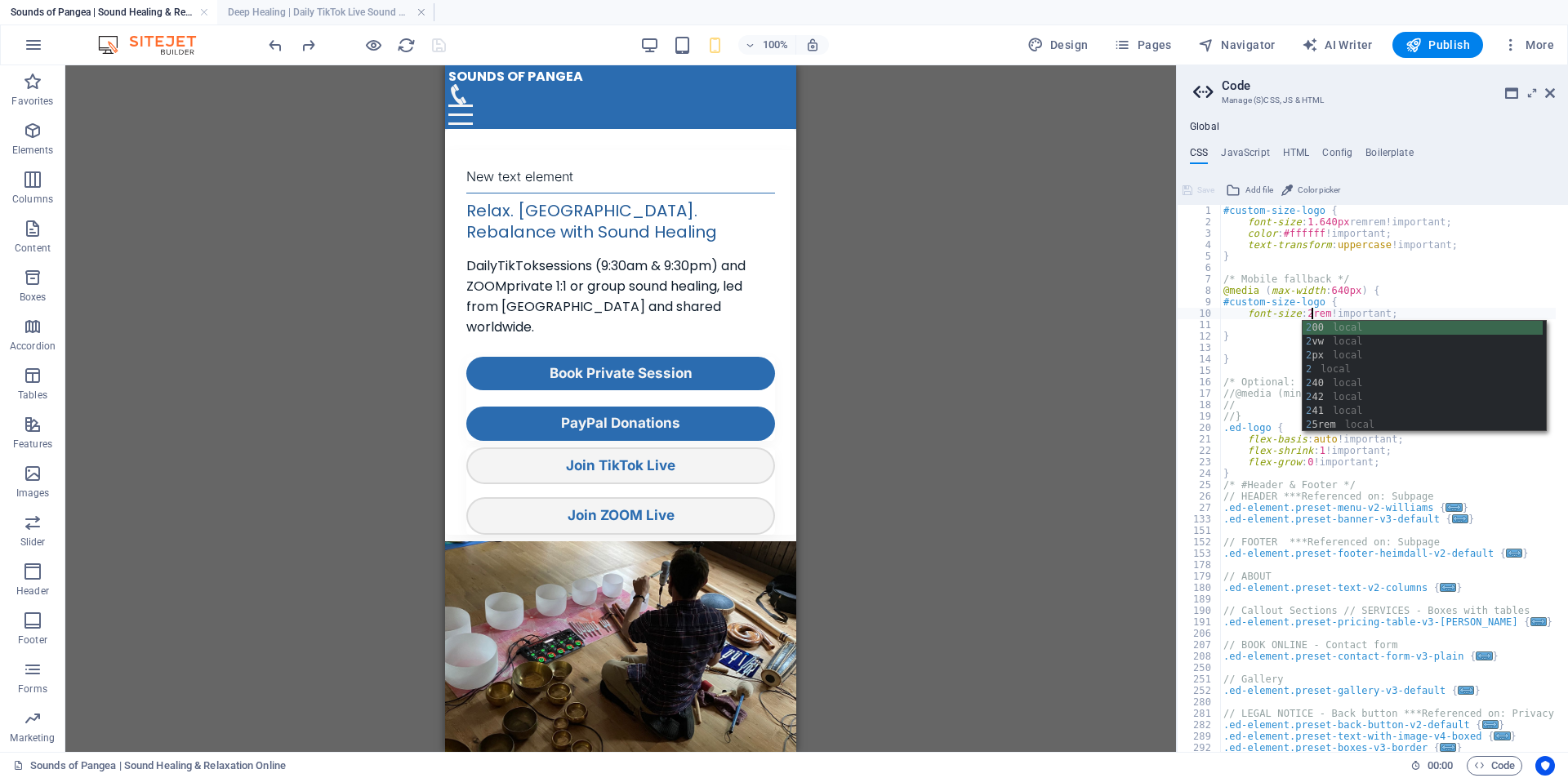
scroll to position [0, 6]
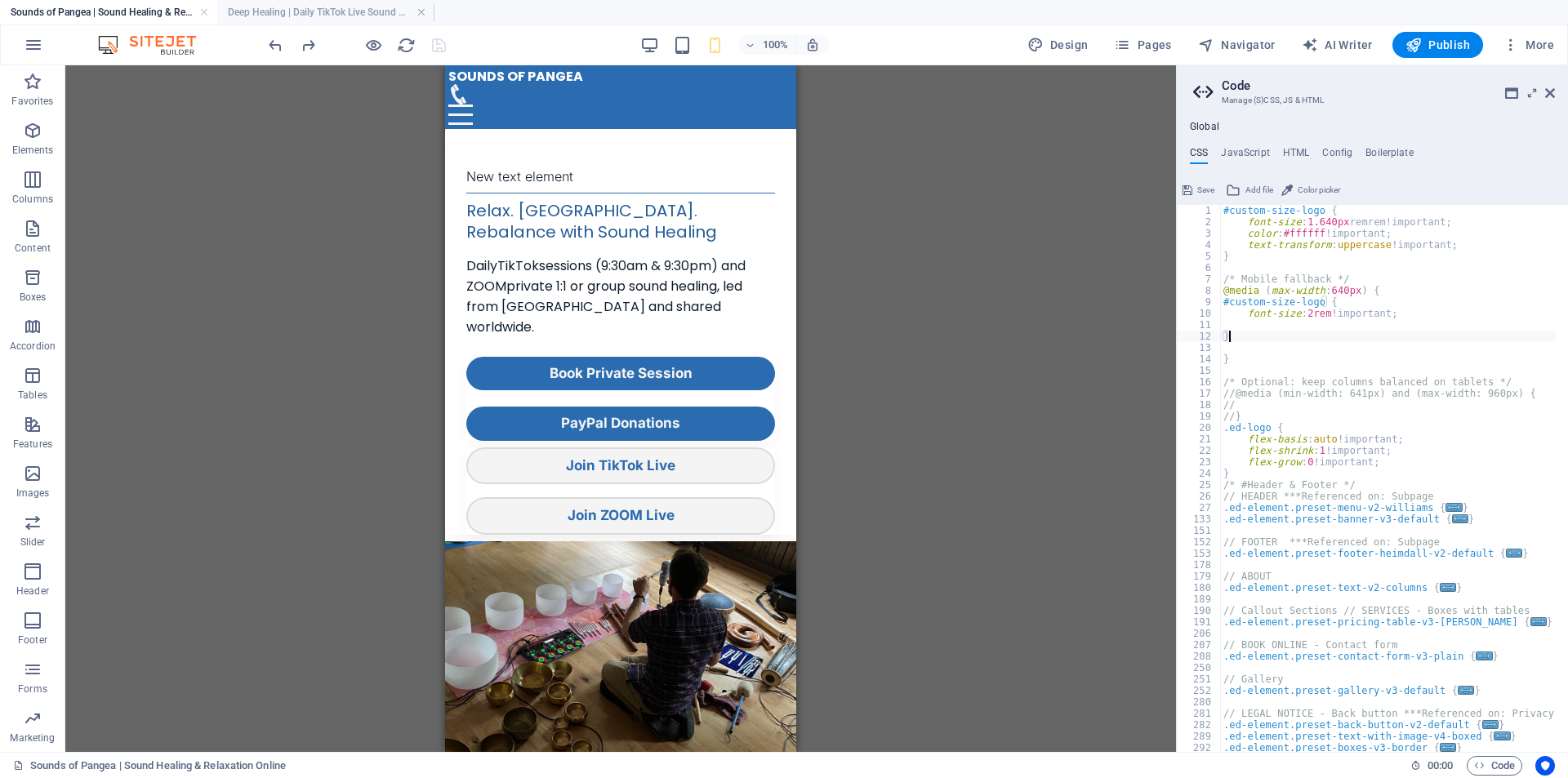
click at [1279, 335] on div "#custom-size-logo { font-size : 1.640px remrem!important; color : #ffffff !impo…" at bounding box center [1555, 484] width 672 height 558
type textarea "}"
click at [1194, 191] on button "Save" at bounding box center [1198, 190] width 37 height 20
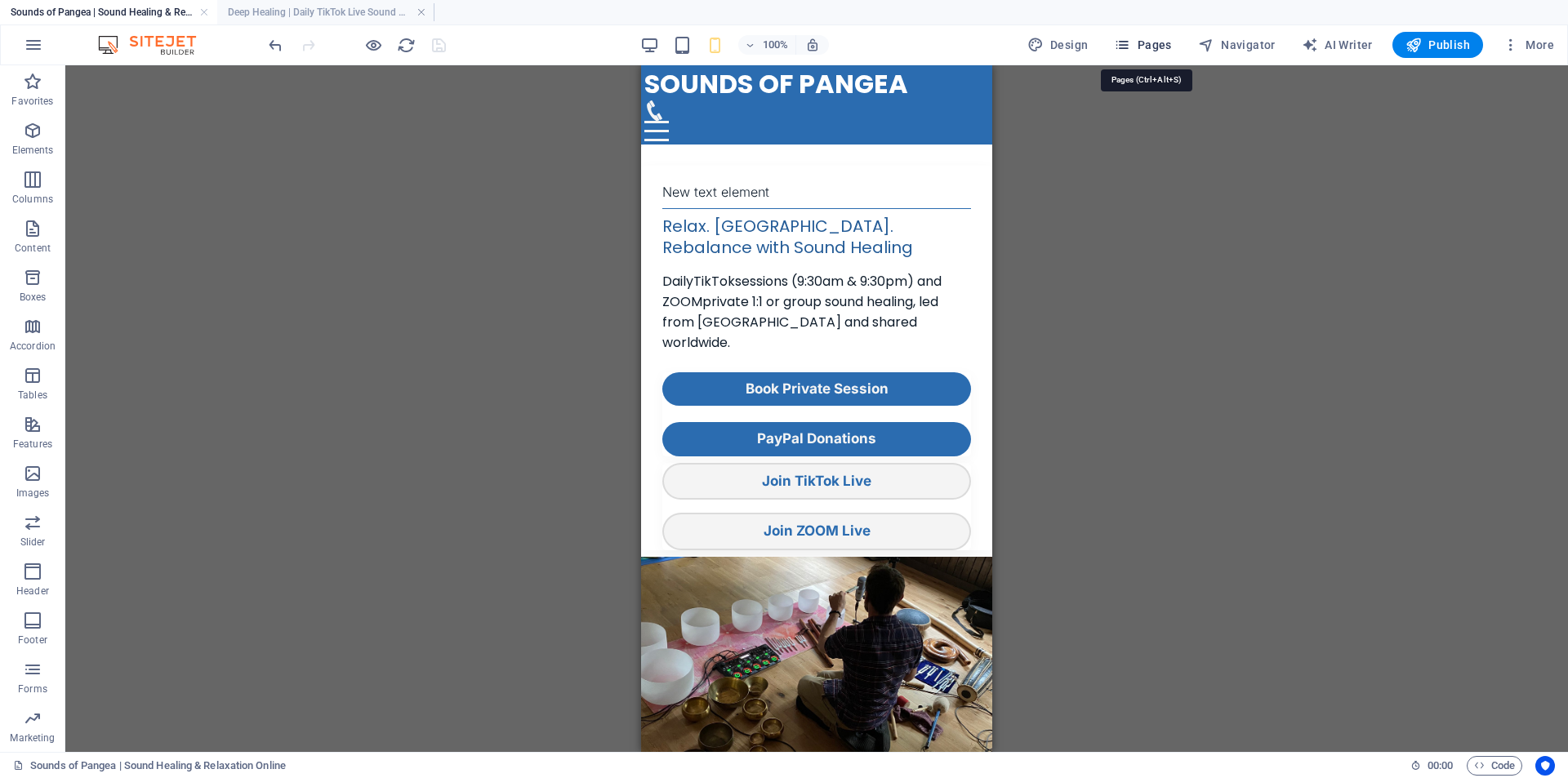
click at [1153, 43] on span "Pages" at bounding box center [1142, 45] width 57 height 16
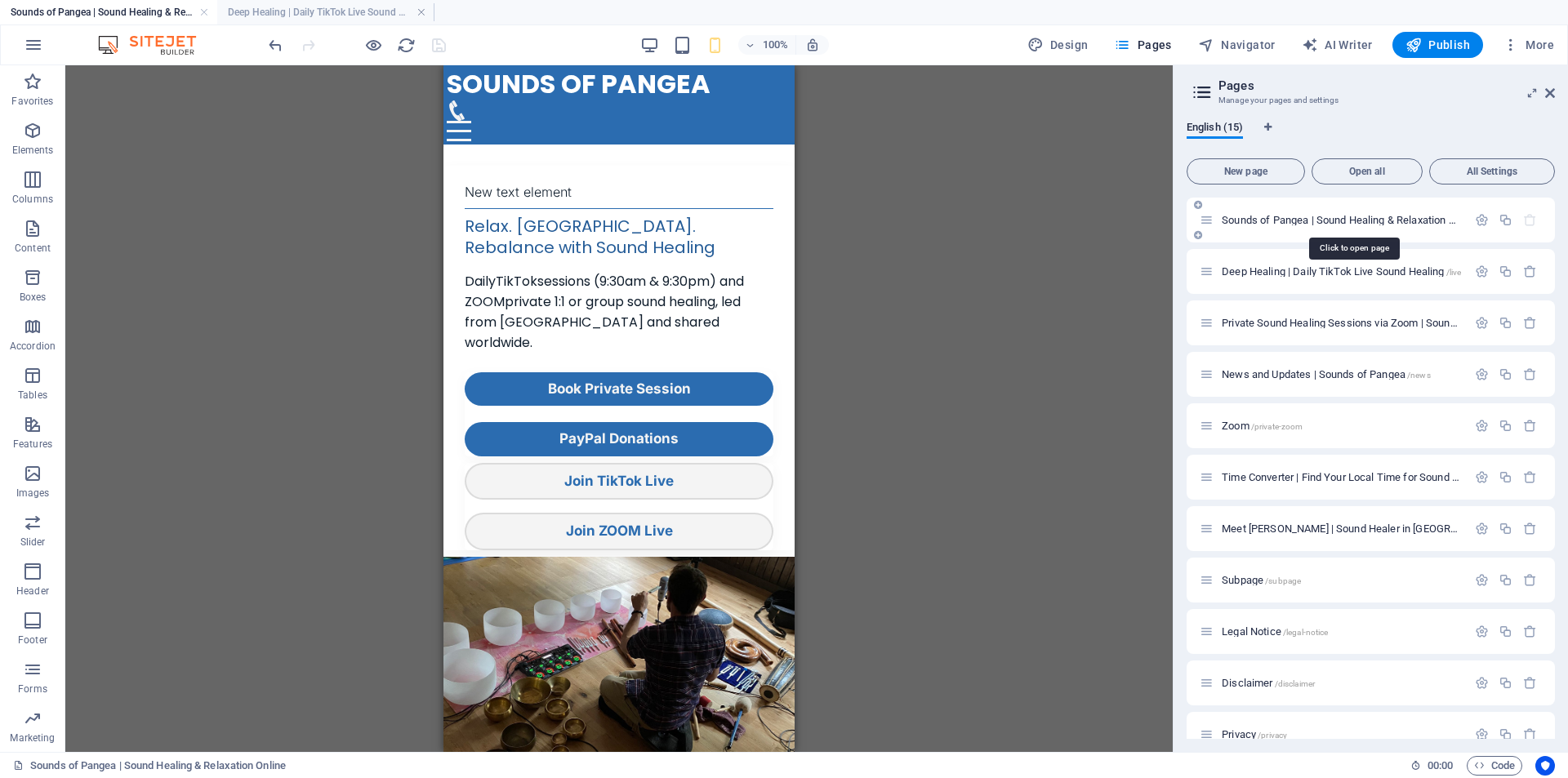
click at [1255, 215] on span "Sounds of Pangea | Sound Healing & Relaxation Online /" at bounding box center [1351, 220] width 261 height 13
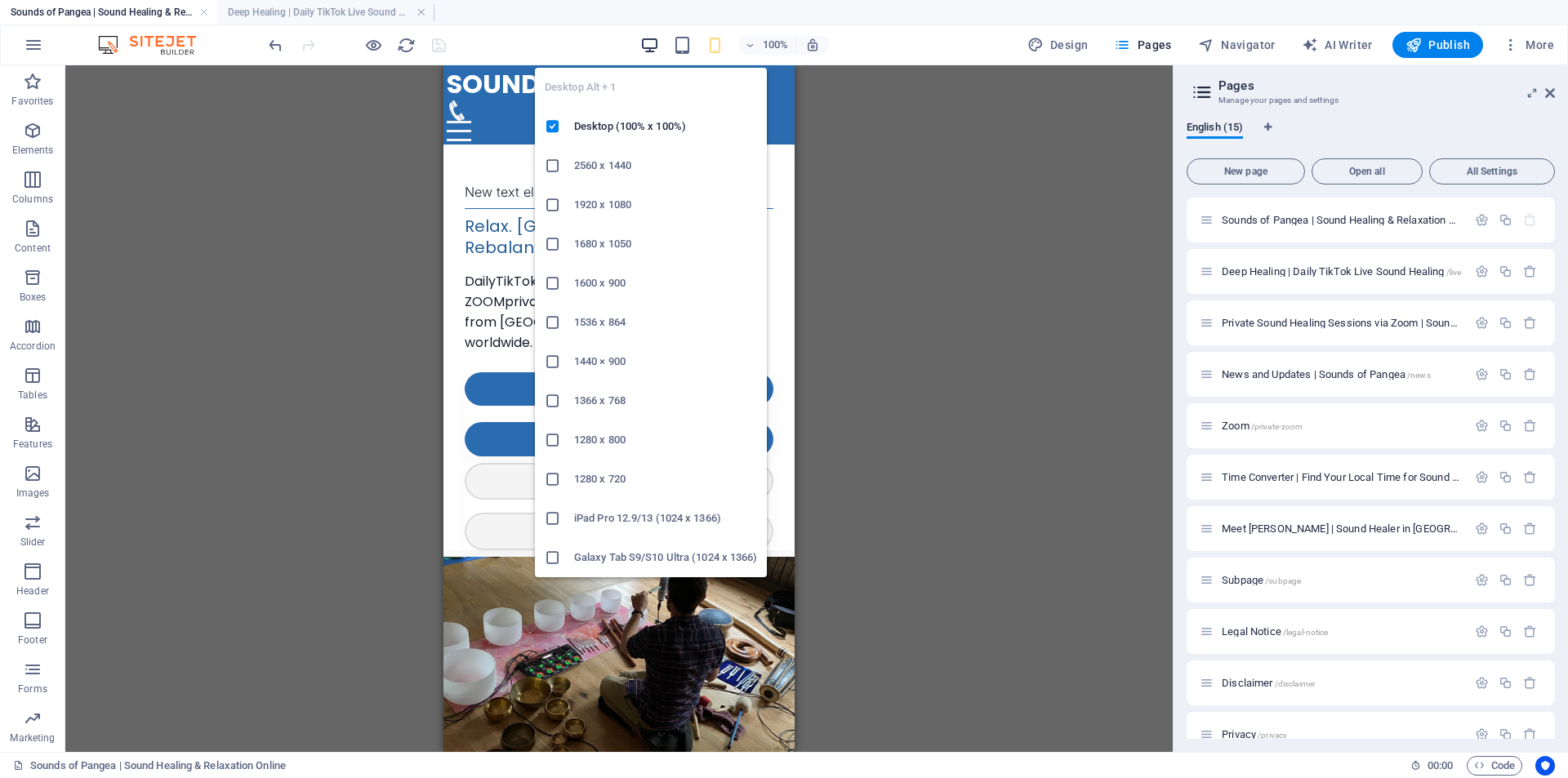
click at [656, 43] on icon "button" at bounding box center [649, 45] width 19 height 19
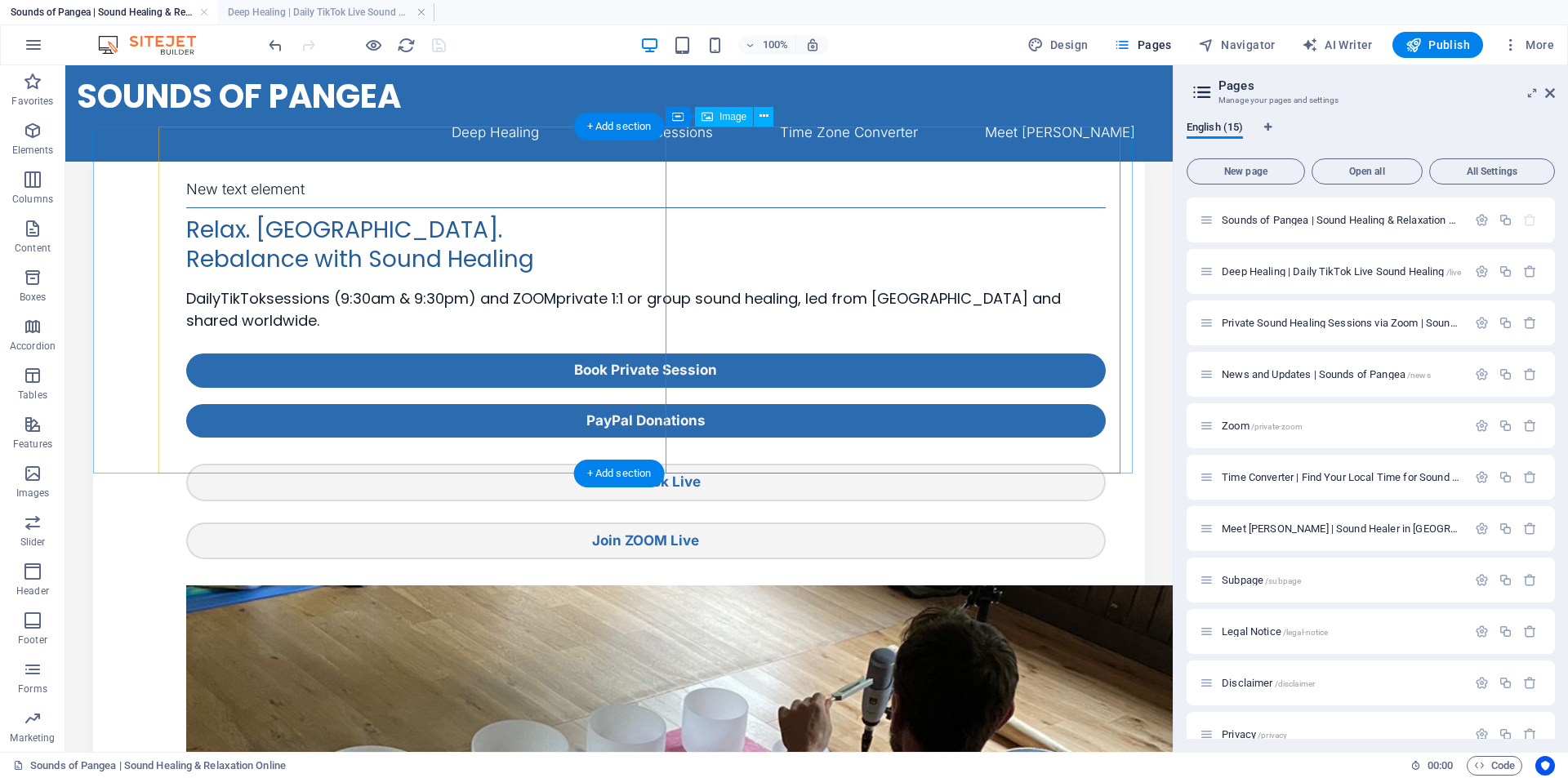
scroll to position [1227, 0]
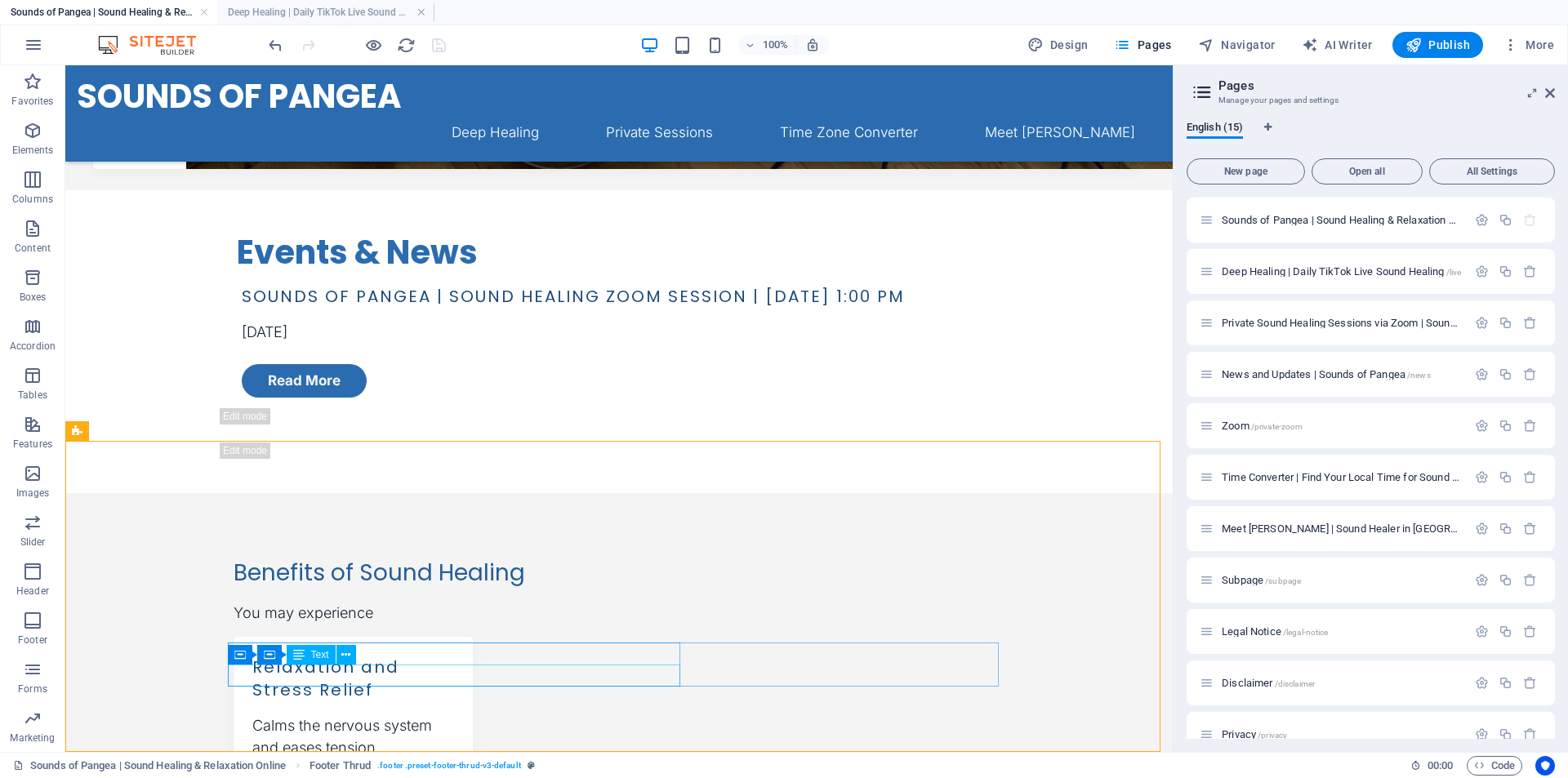
click at [347, 665] on div "Container Container Text" at bounding box center [297, 655] width 139 height 21
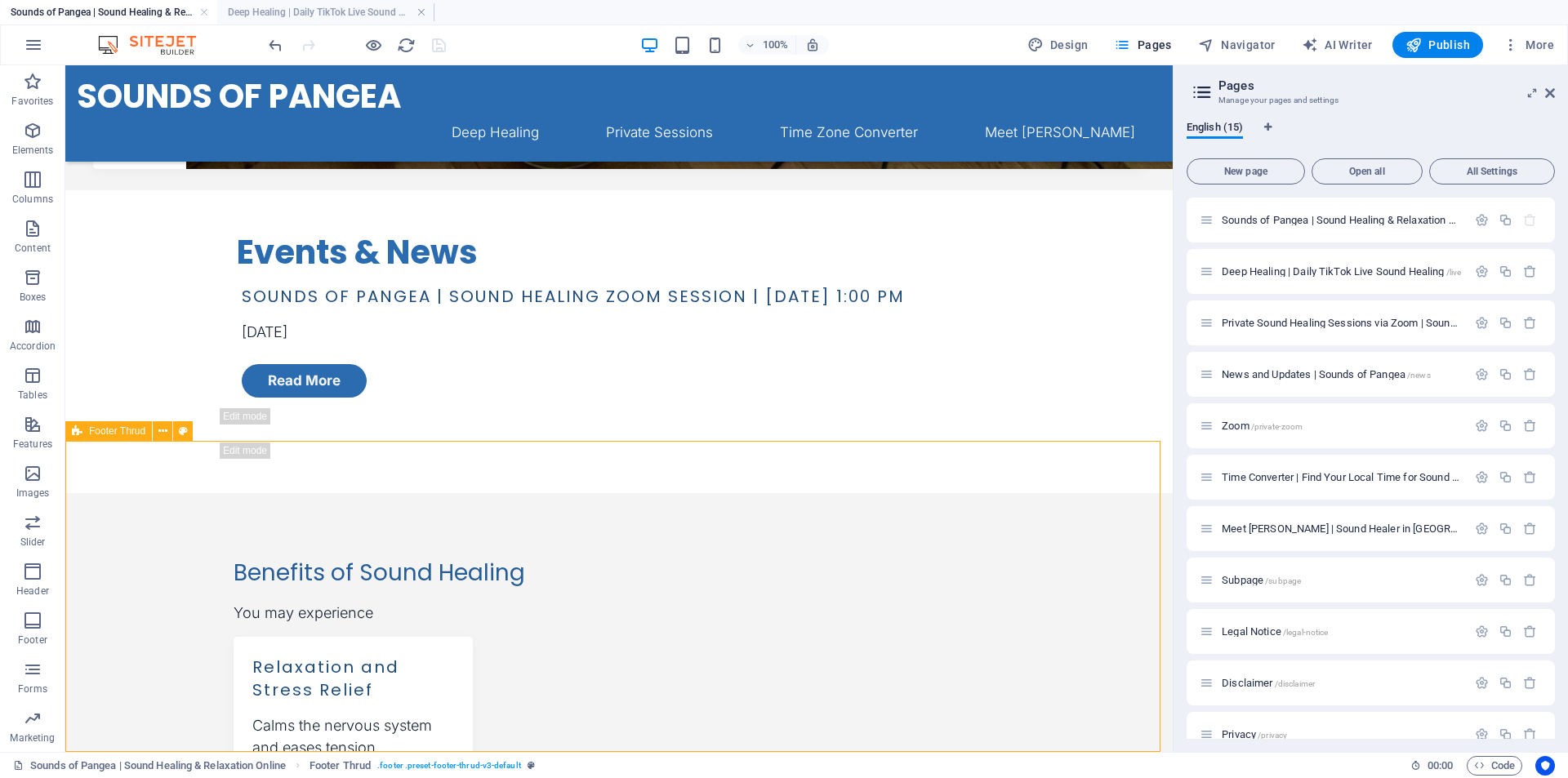
click at [114, 435] on span "Footer Thrud" at bounding box center [117, 431] width 56 height 10
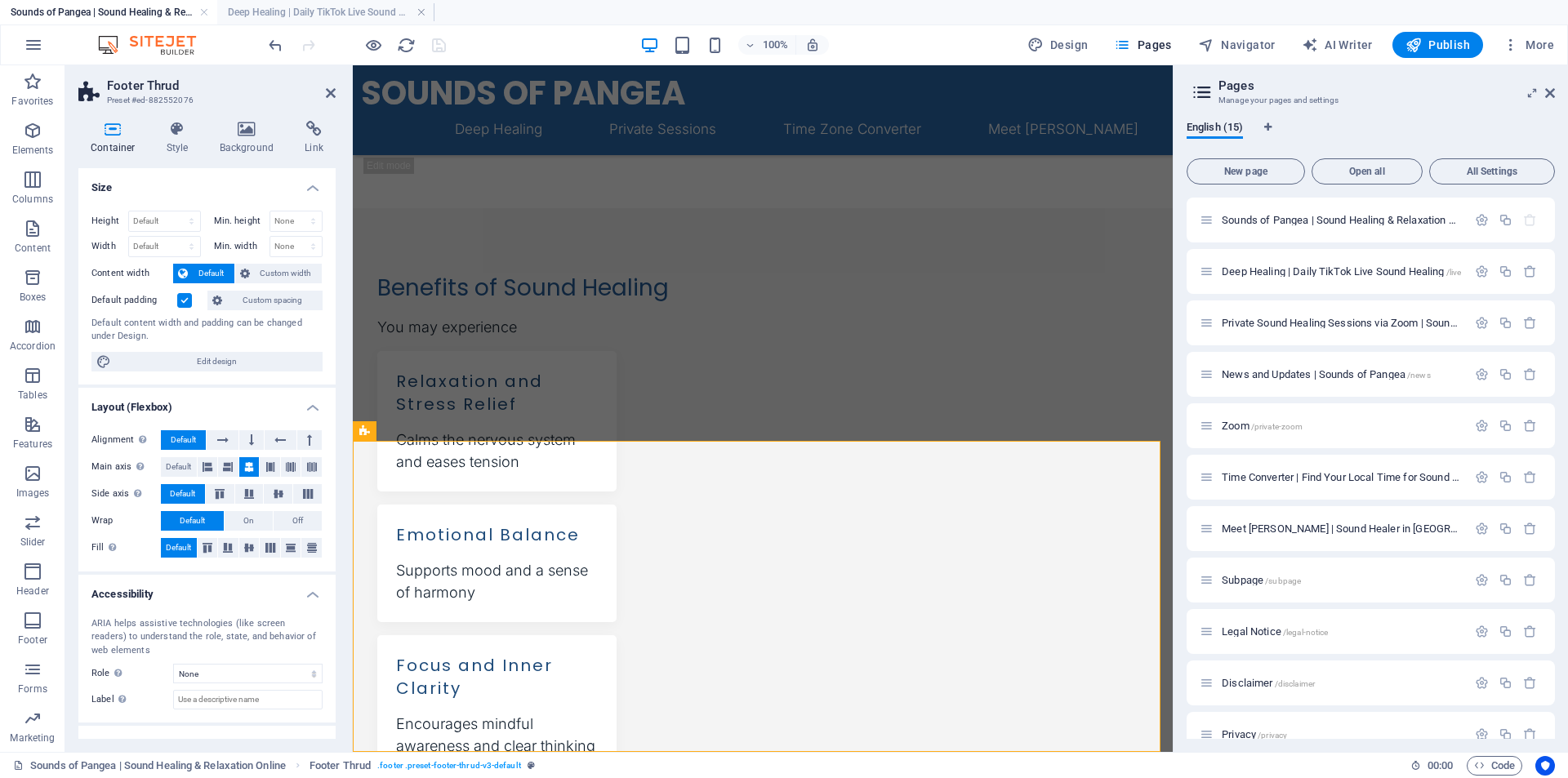
scroll to position [62, 0]
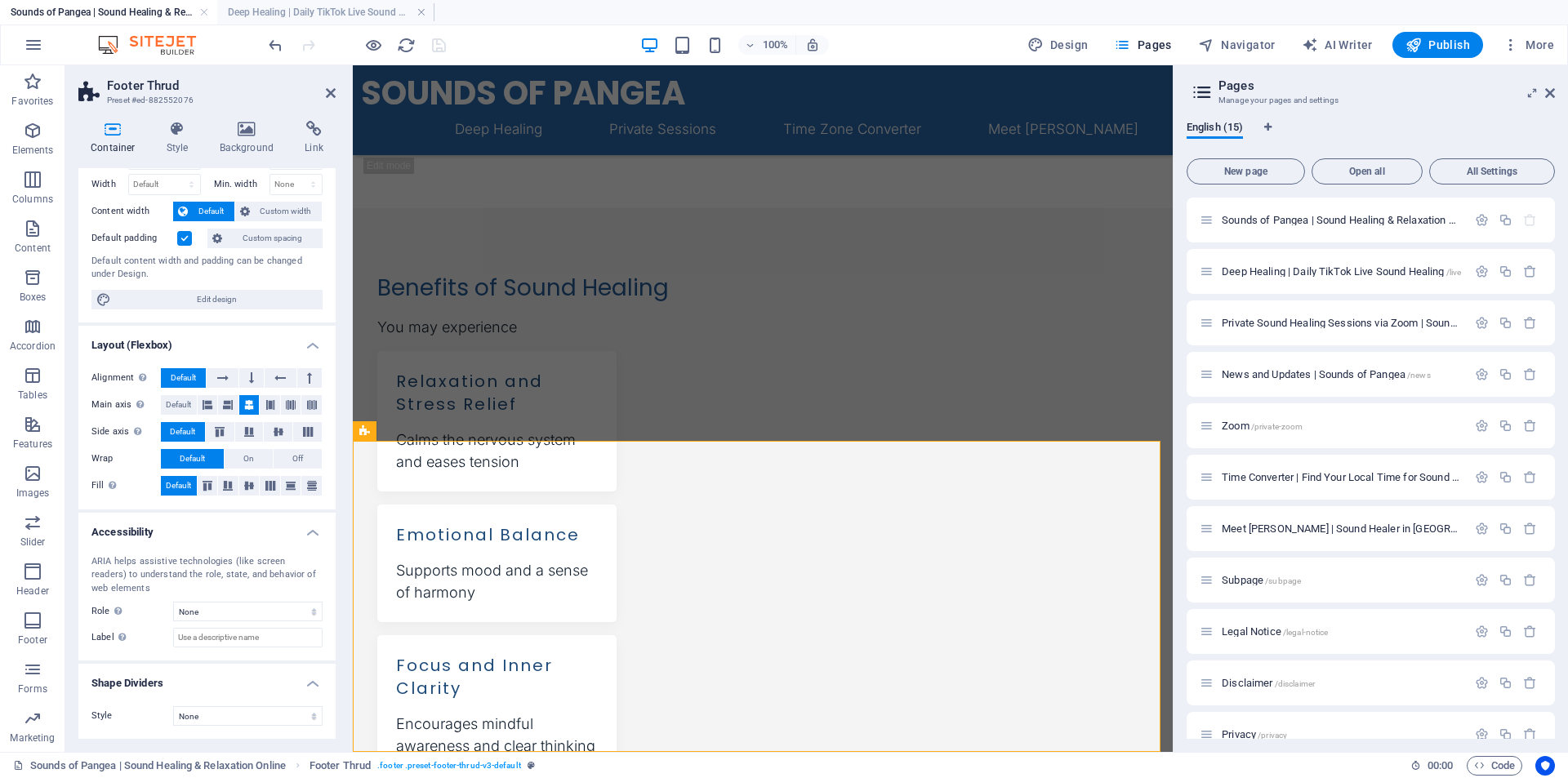
click at [181, 235] on label at bounding box center [184, 238] width 14 height 14
click at [0, 0] on input "Default padding" at bounding box center [0, 0] width 0 height 0
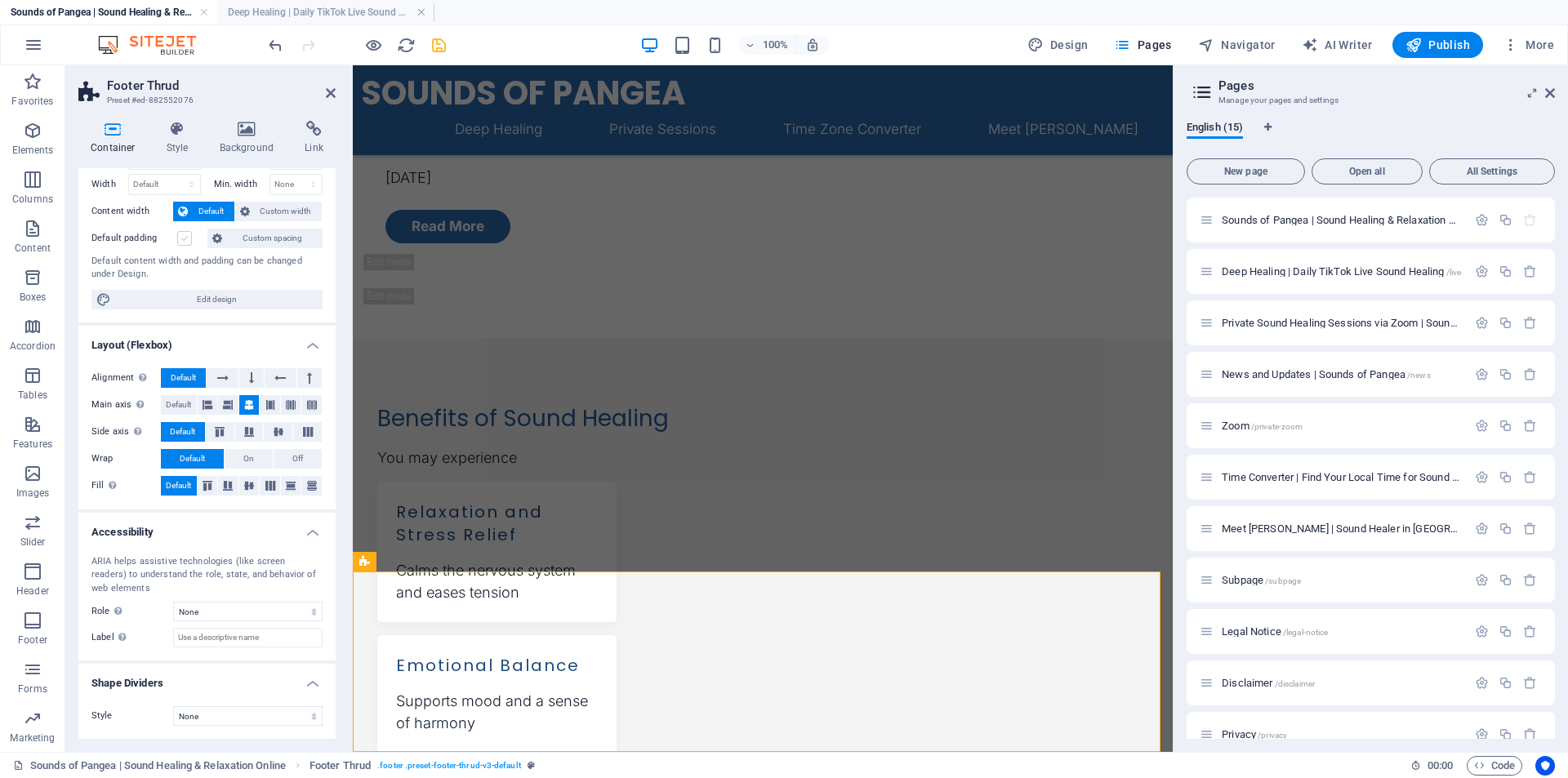
click at [181, 235] on label at bounding box center [184, 238] width 14 height 14
click at [0, 0] on input "Default padding" at bounding box center [0, 0] width 0 height 0
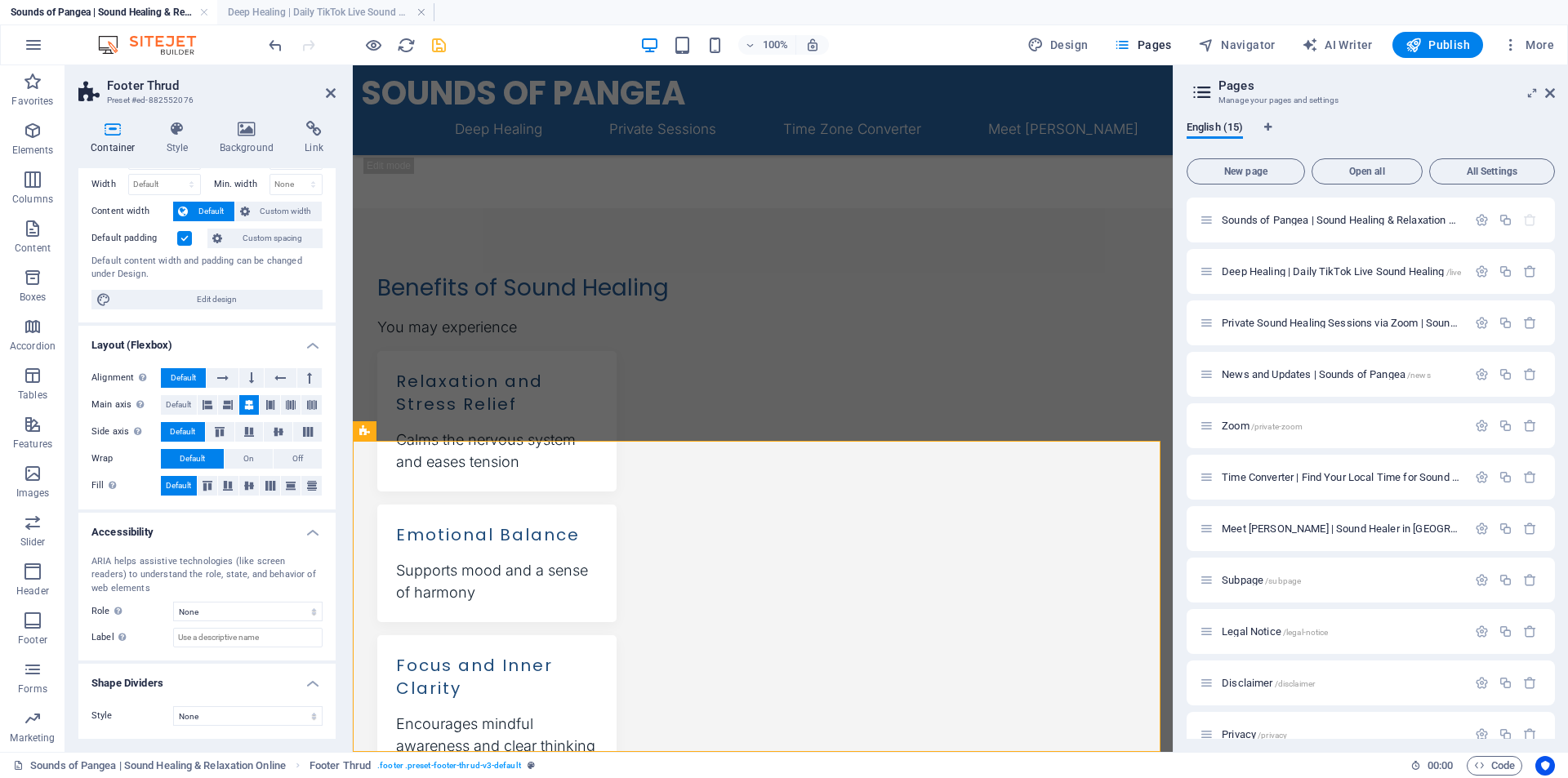
click at [181, 235] on label at bounding box center [184, 238] width 14 height 14
click at [0, 0] on input "Default padding" at bounding box center [0, 0] width 0 height 0
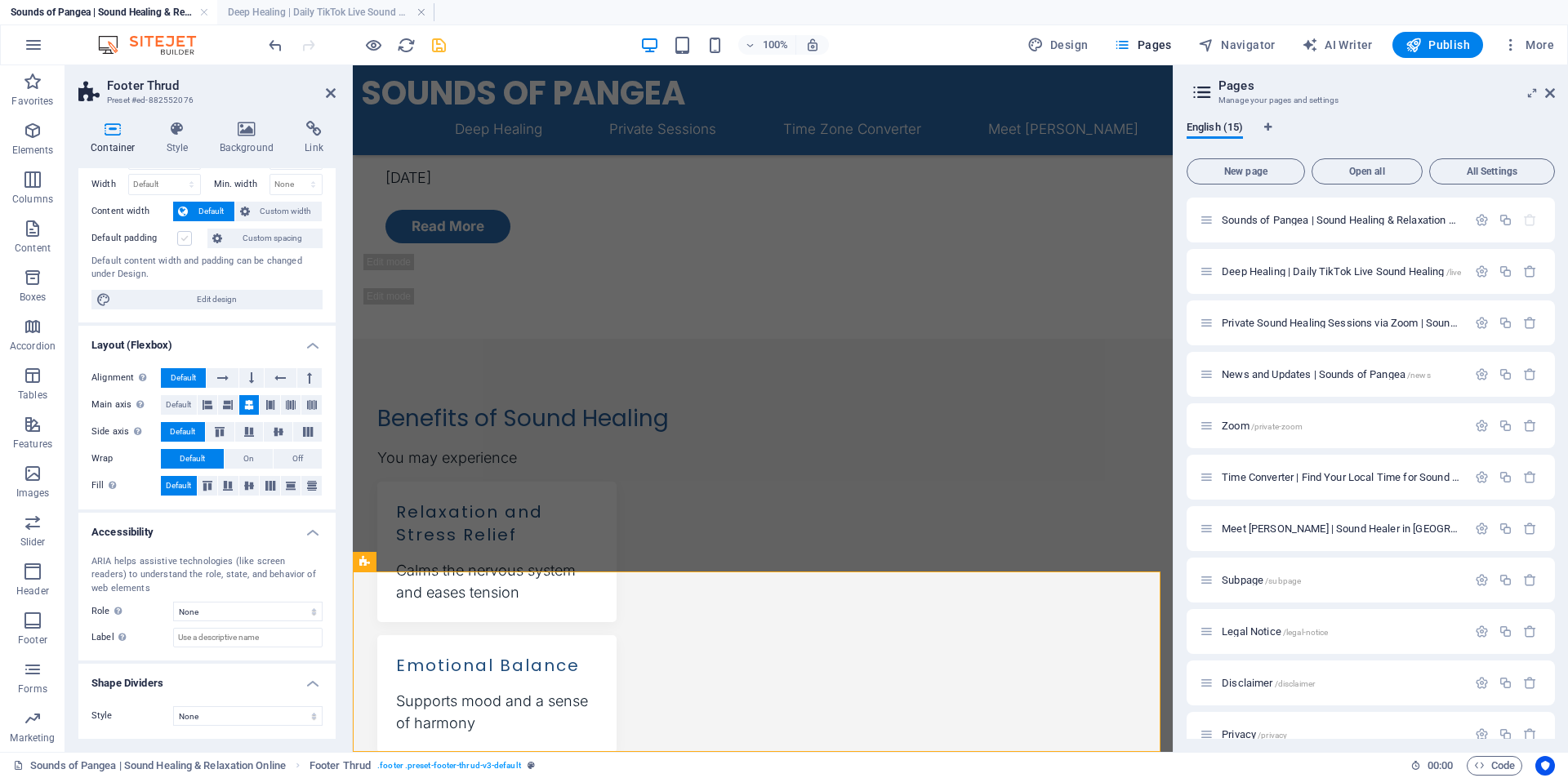
click at [181, 235] on label at bounding box center [184, 238] width 14 height 14
click at [0, 0] on input "Default padding" at bounding box center [0, 0] width 0 height 0
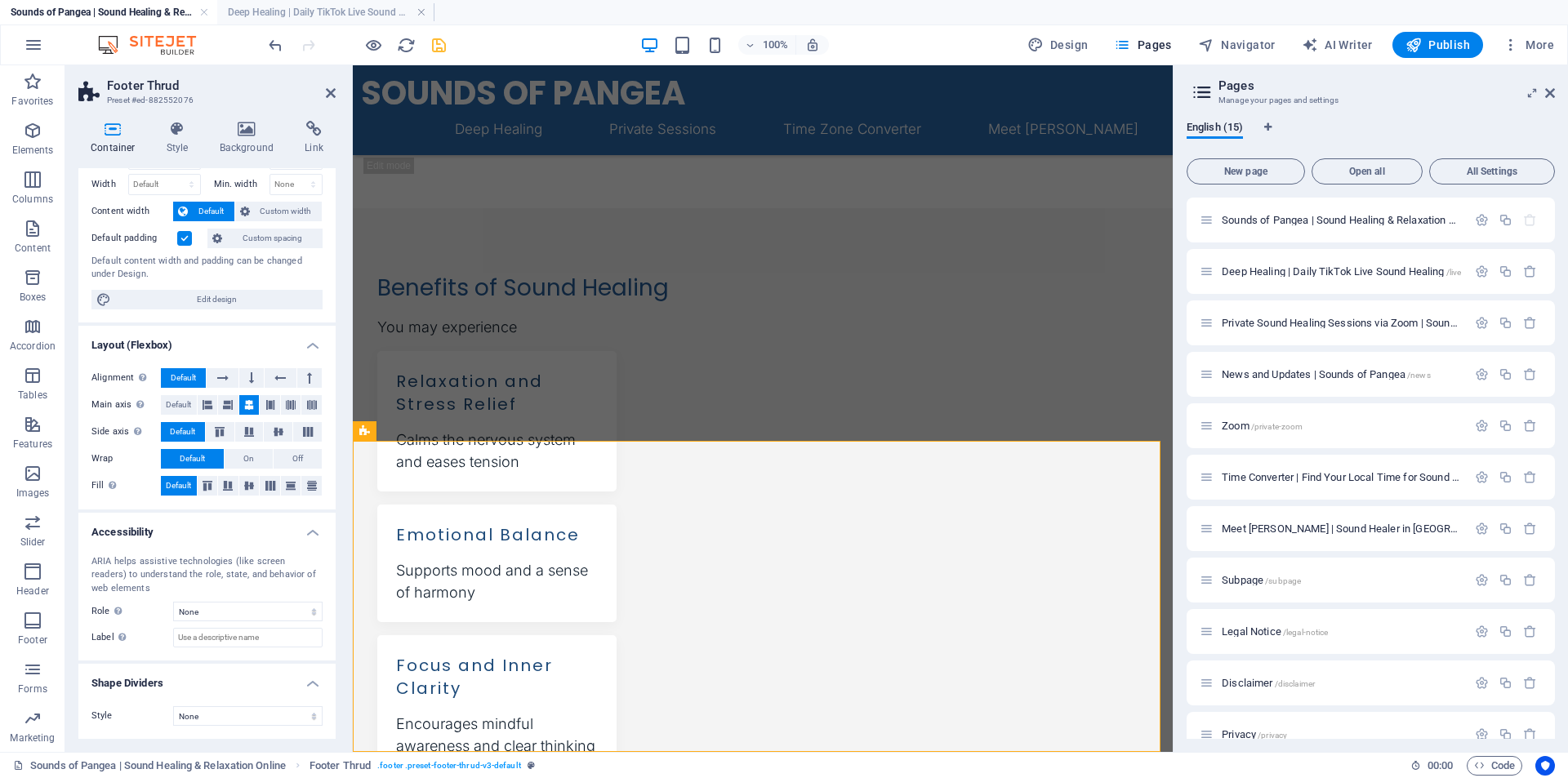
click at [184, 241] on label at bounding box center [184, 238] width 14 height 14
click at [0, 0] on input "Default padding" at bounding box center [0, 0] width 0 height 0
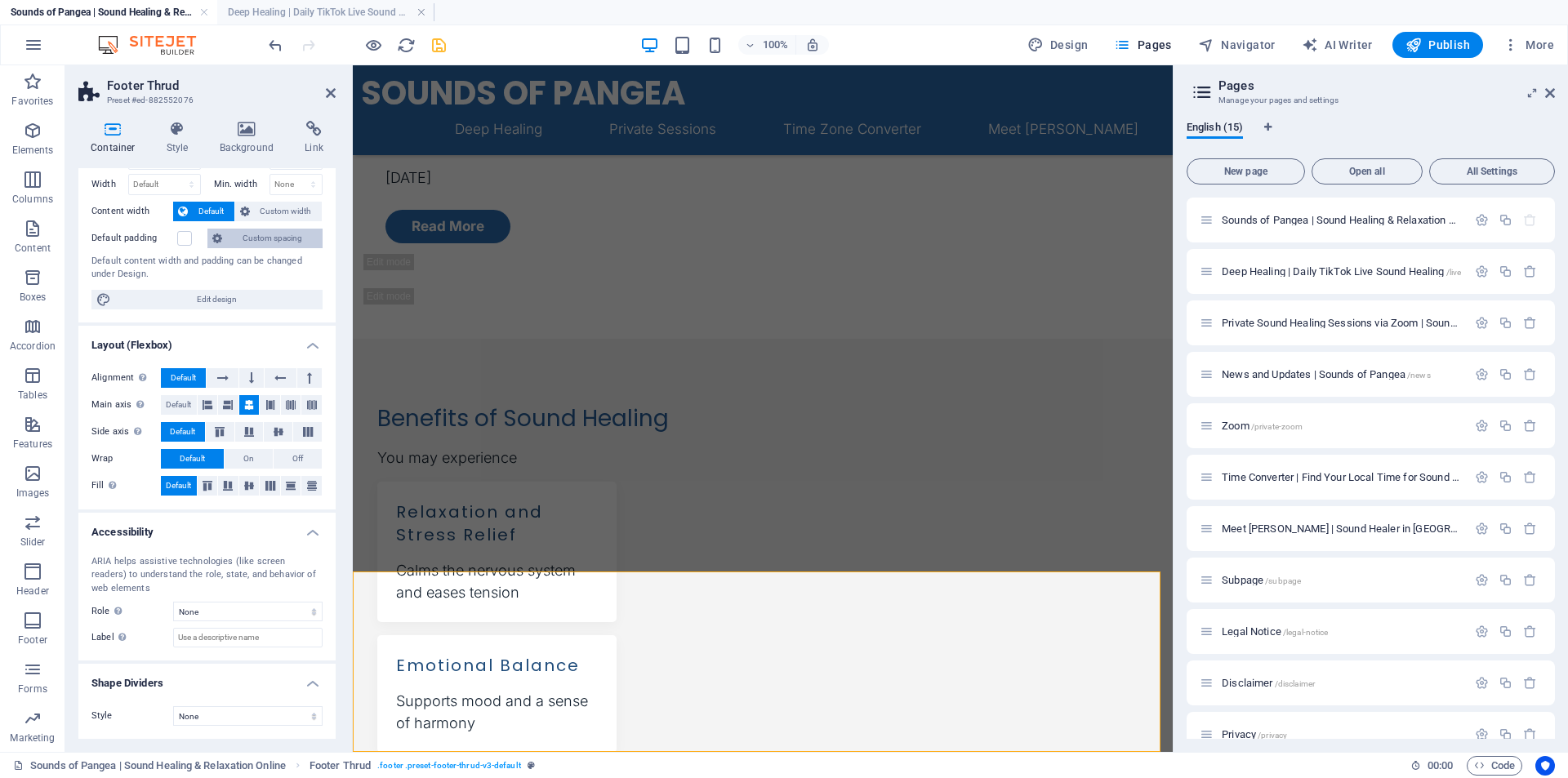
click at [273, 236] on span "Custom spacing" at bounding box center [272, 238] width 90 height 20
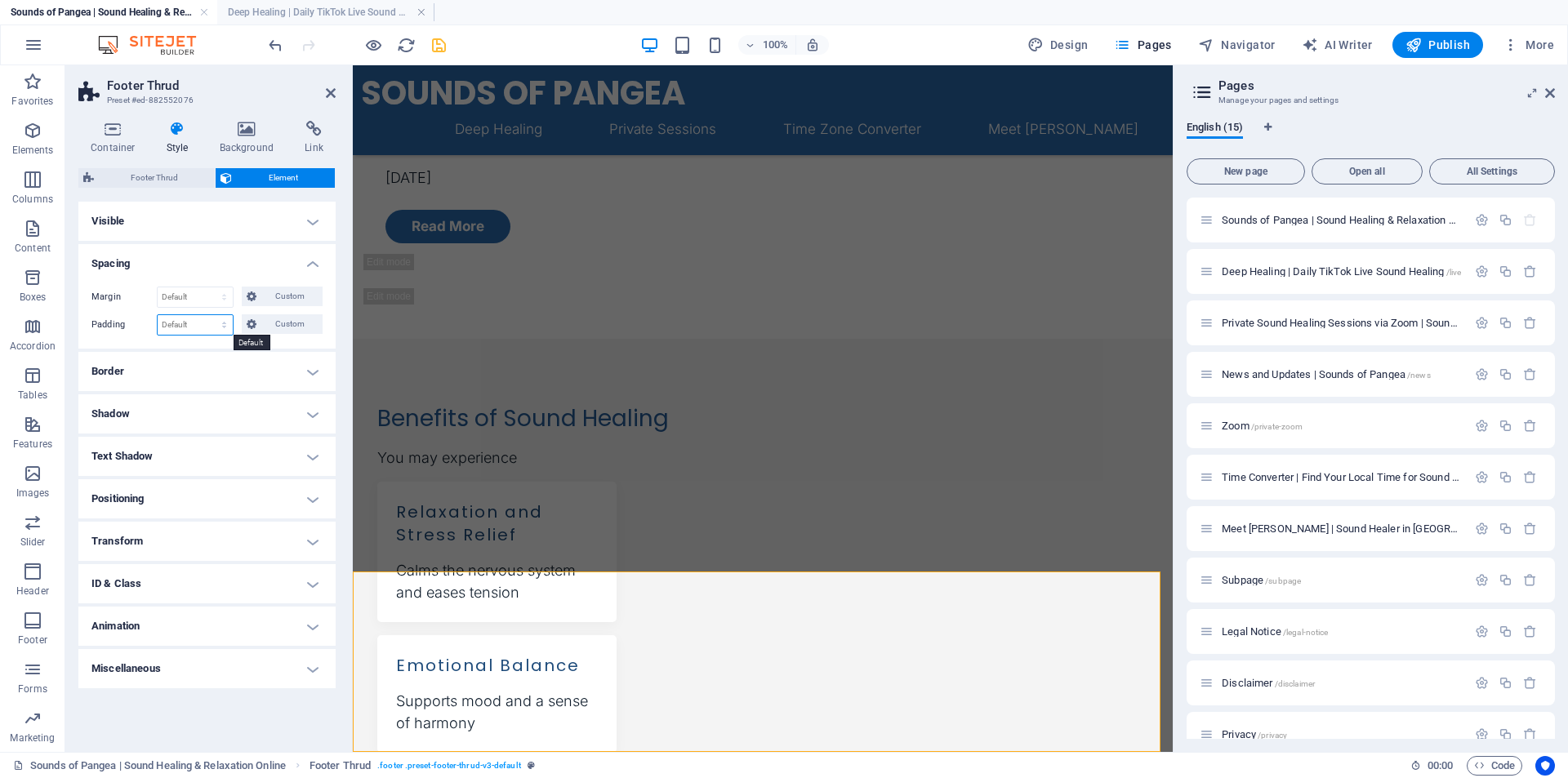
click at [222, 324] on select "Default px rem % vh vw Custom" at bounding box center [195, 325] width 75 height 20
select select "px"
click at [209, 315] on select "Default px rem % vh vw Custom" at bounding box center [195, 325] width 75 height 20
type input "0"
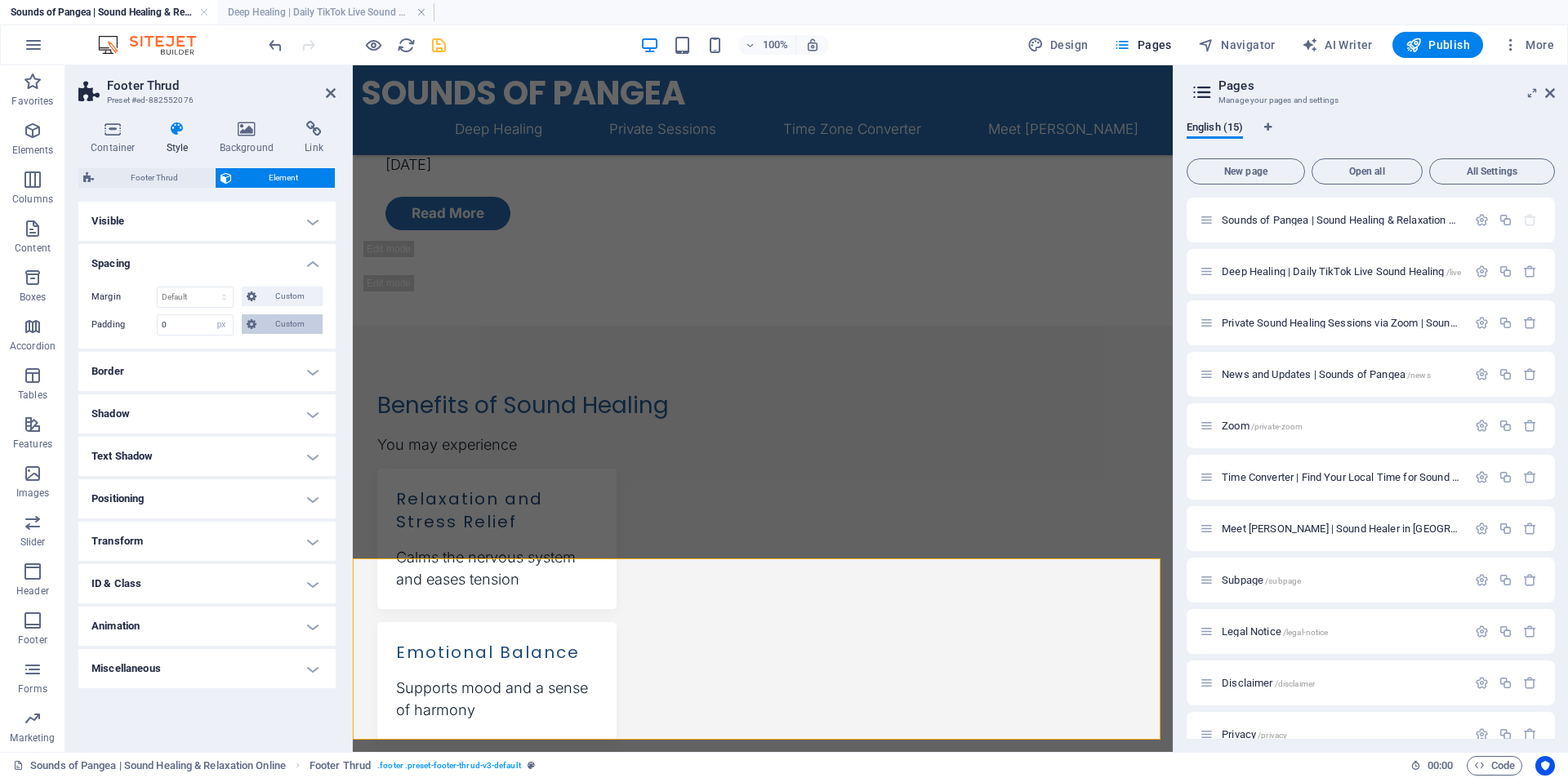
click at [294, 326] on span "Custom" at bounding box center [289, 324] width 56 height 20
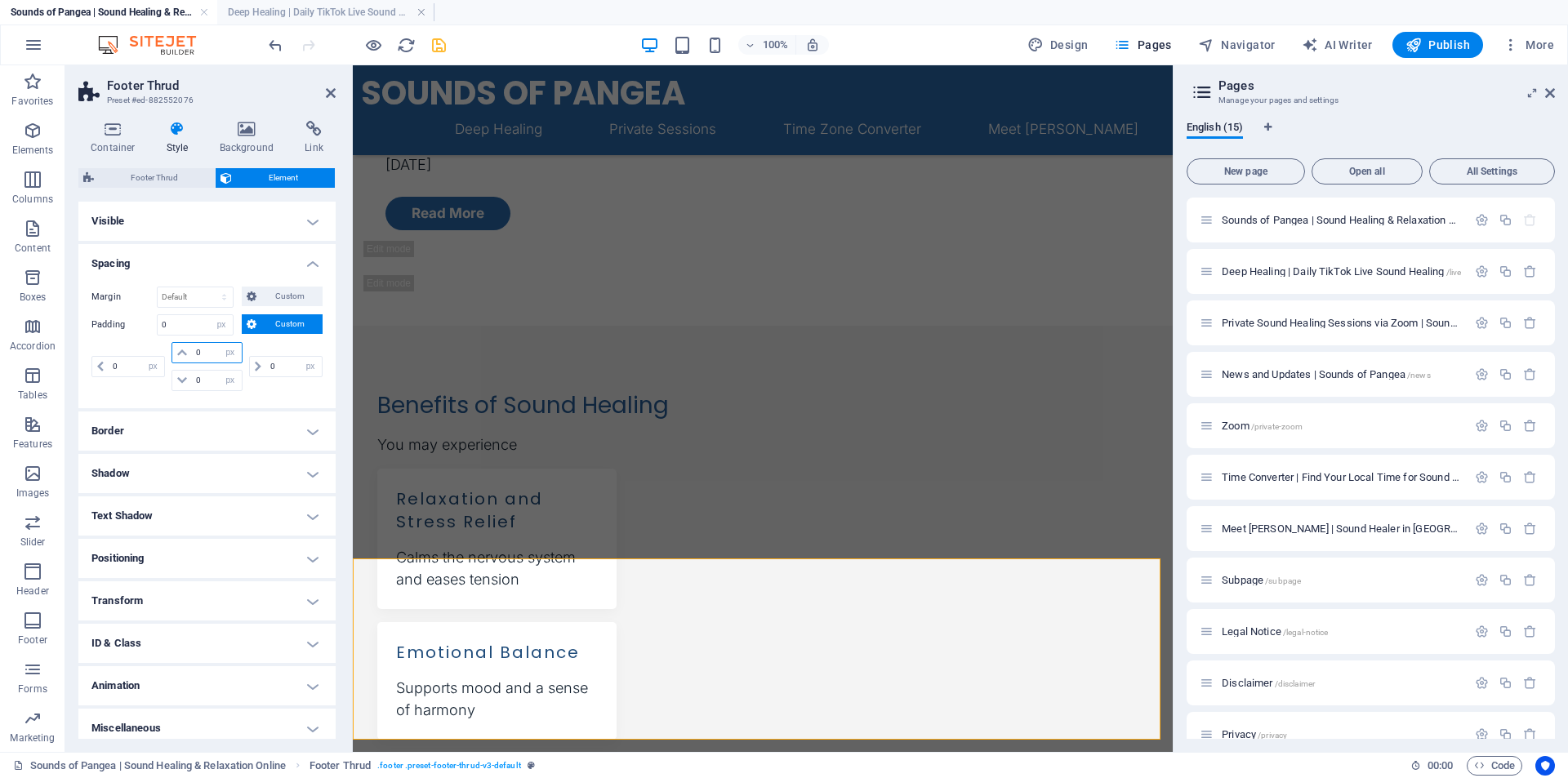
drag, startPoint x: 202, startPoint y: 352, endPoint x: 177, endPoint y: 350, distance: 25.1
click at [177, 350] on div "0 px rem % vh vw" at bounding box center [207, 353] width 70 height 22
type input "26"
select select "DISABLED_OPTION_VALUE"
click at [218, 380] on select "px rem % vh vw" at bounding box center [229, 381] width 23 height 20
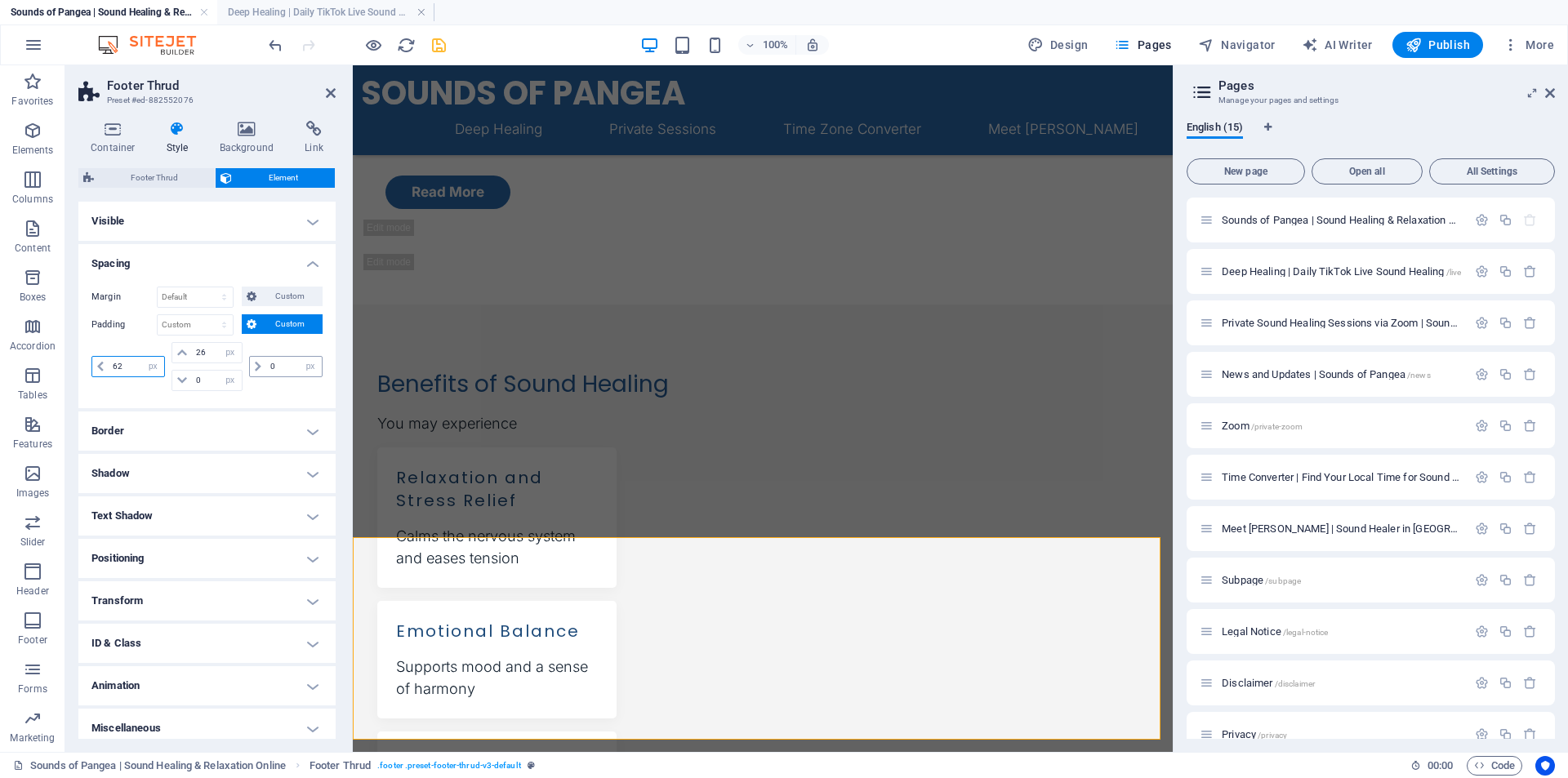
scroll to position [1224, 0]
drag, startPoint x: 124, startPoint y: 366, endPoint x: 160, endPoint y: 353, distance: 38.3
click at [160, 353] on div "62 px rem % vh vw" at bounding box center [129, 366] width 77 height 49
type input "62"
drag, startPoint x: 284, startPoint y: 366, endPoint x: 238, endPoint y: 355, distance: 47.3
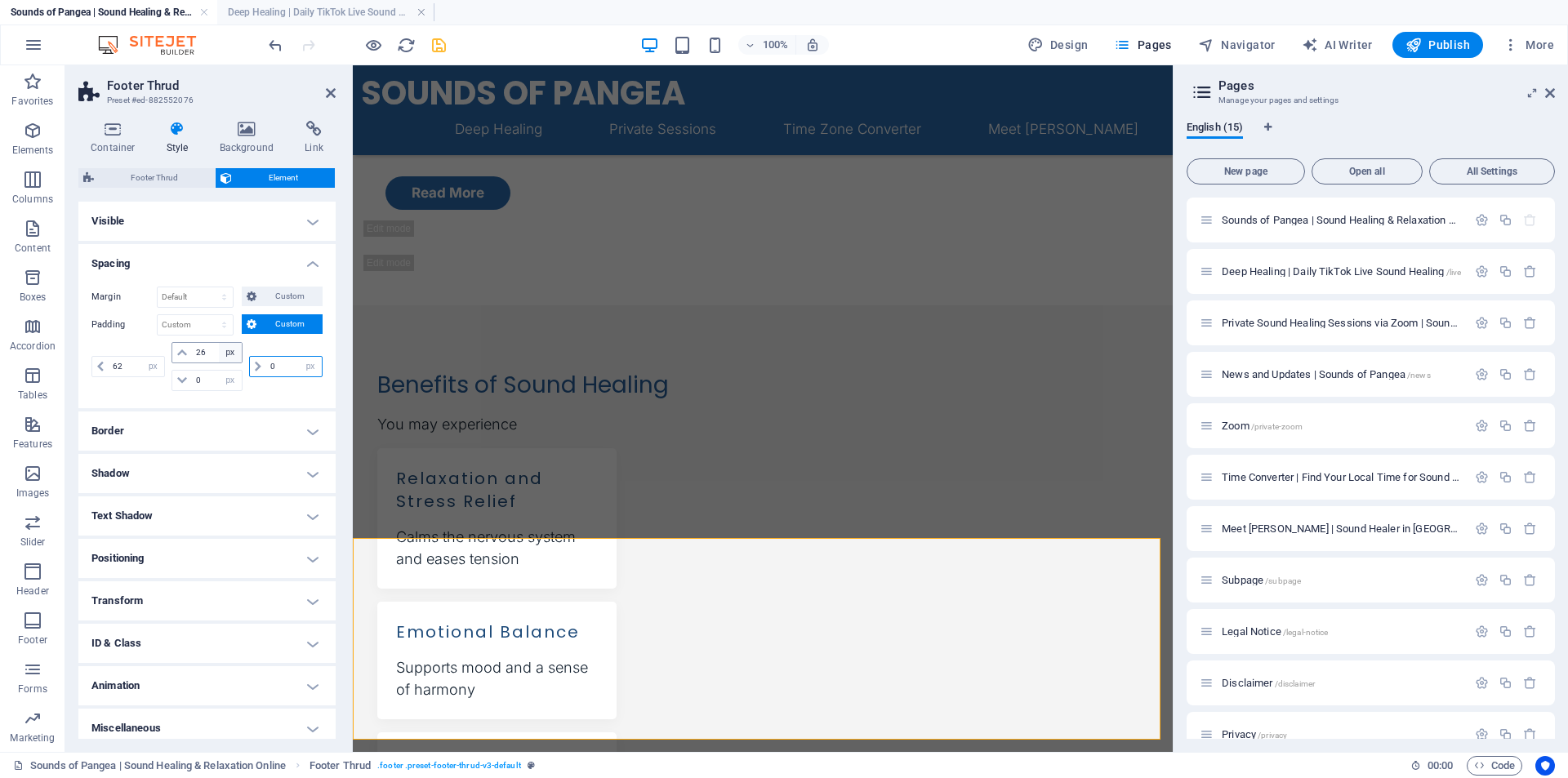
click at [243, 357] on div "62 px rem % vh vw 26 px rem % vh vw 0 px rem % vh vw 0 px rem % vh vw" at bounding box center [207, 366] width 231 height 49
type input "26"
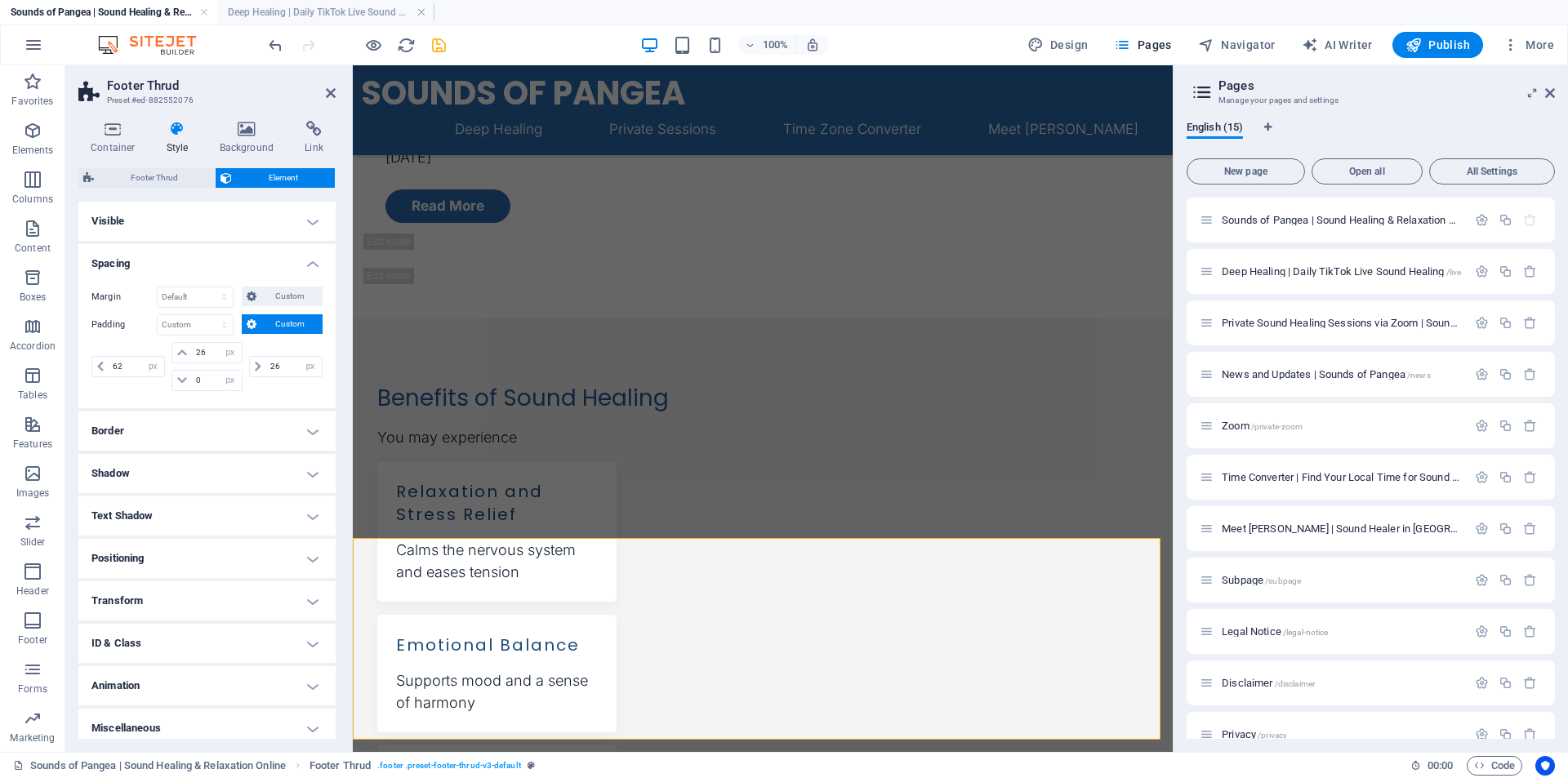
click at [274, 386] on div "26 px rem % vh vw" at bounding box center [283, 366] width 77 height 49
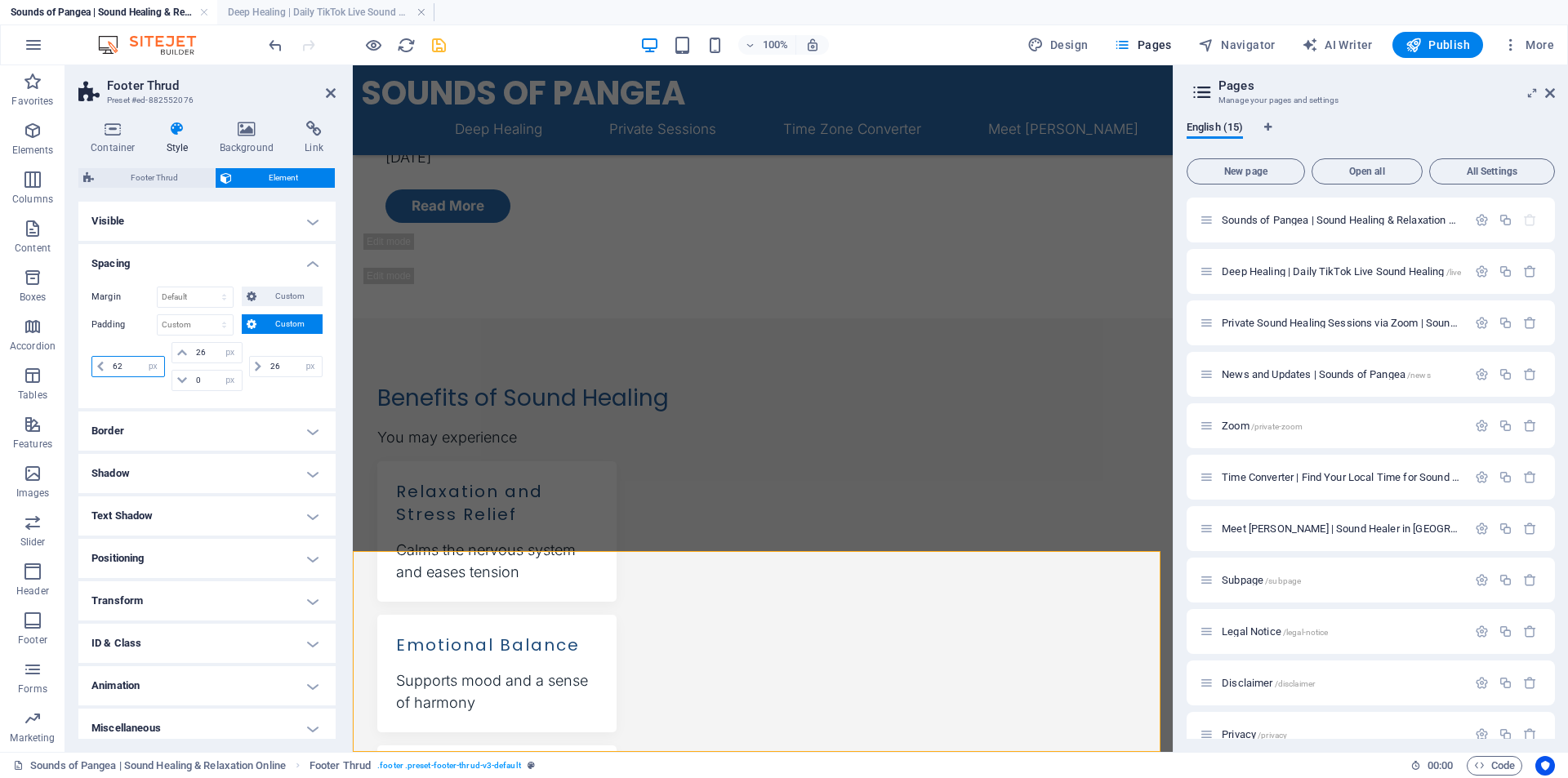
click at [133, 361] on input "62" at bounding box center [136, 366] width 56 height 20
drag, startPoint x: 133, startPoint y: 361, endPoint x: 65, endPoint y: 355, distance: 68.3
click at [65, 355] on div "Container Style Background Link Size Height Default px rem % vh vw Min. height …" at bounding box center [207, 430] width 283 height 644
type input "26"
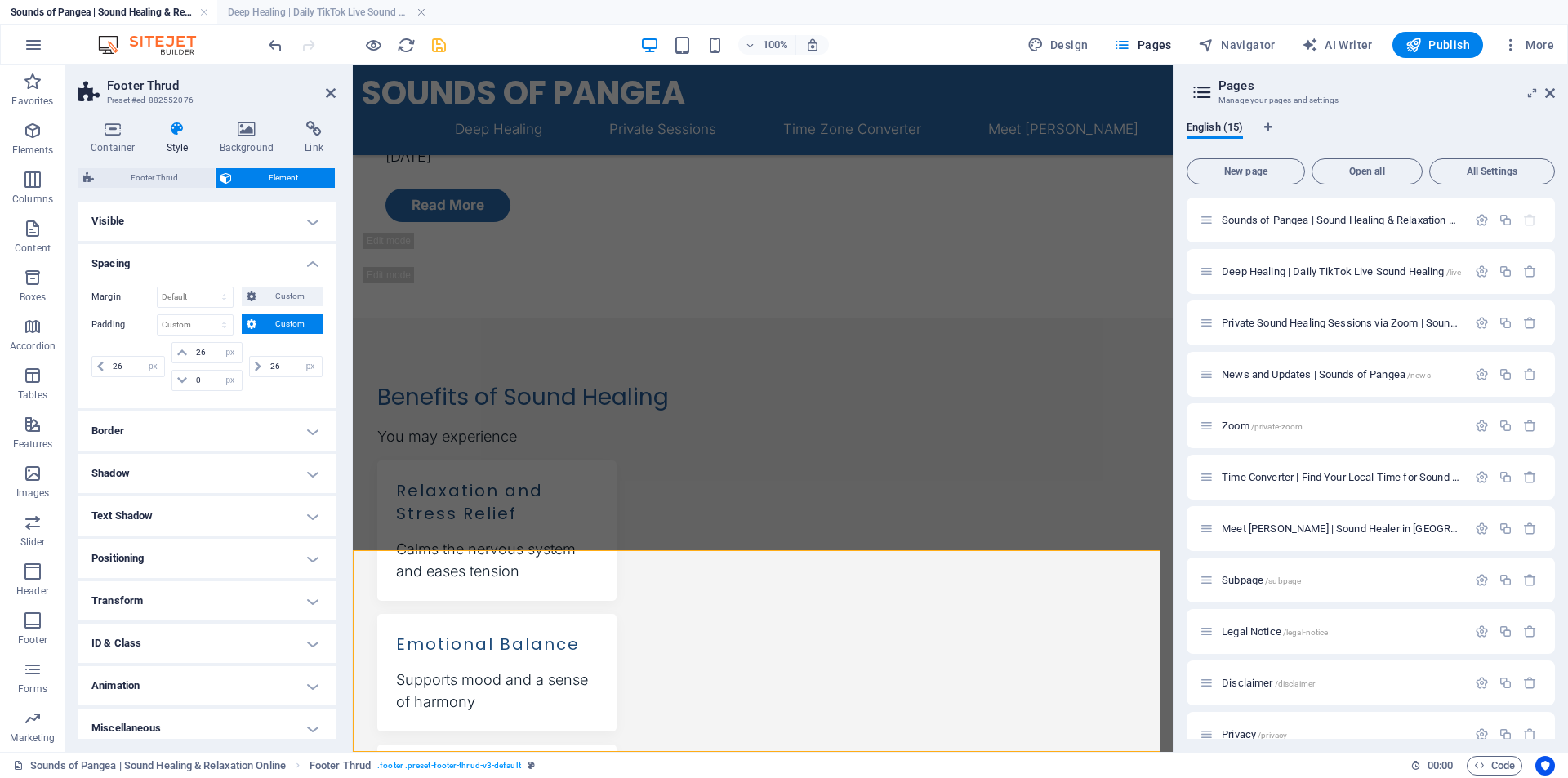
click at [165, 398] on div "Margin Default auto px % rem vw vh Custom Custom auto px % rem vw vh auto px % …" at bounding box center [207, 340] width 257 height 134
click at [116, 137] on h4 "Container" at bounding box center [116, 138] width 76 height 34
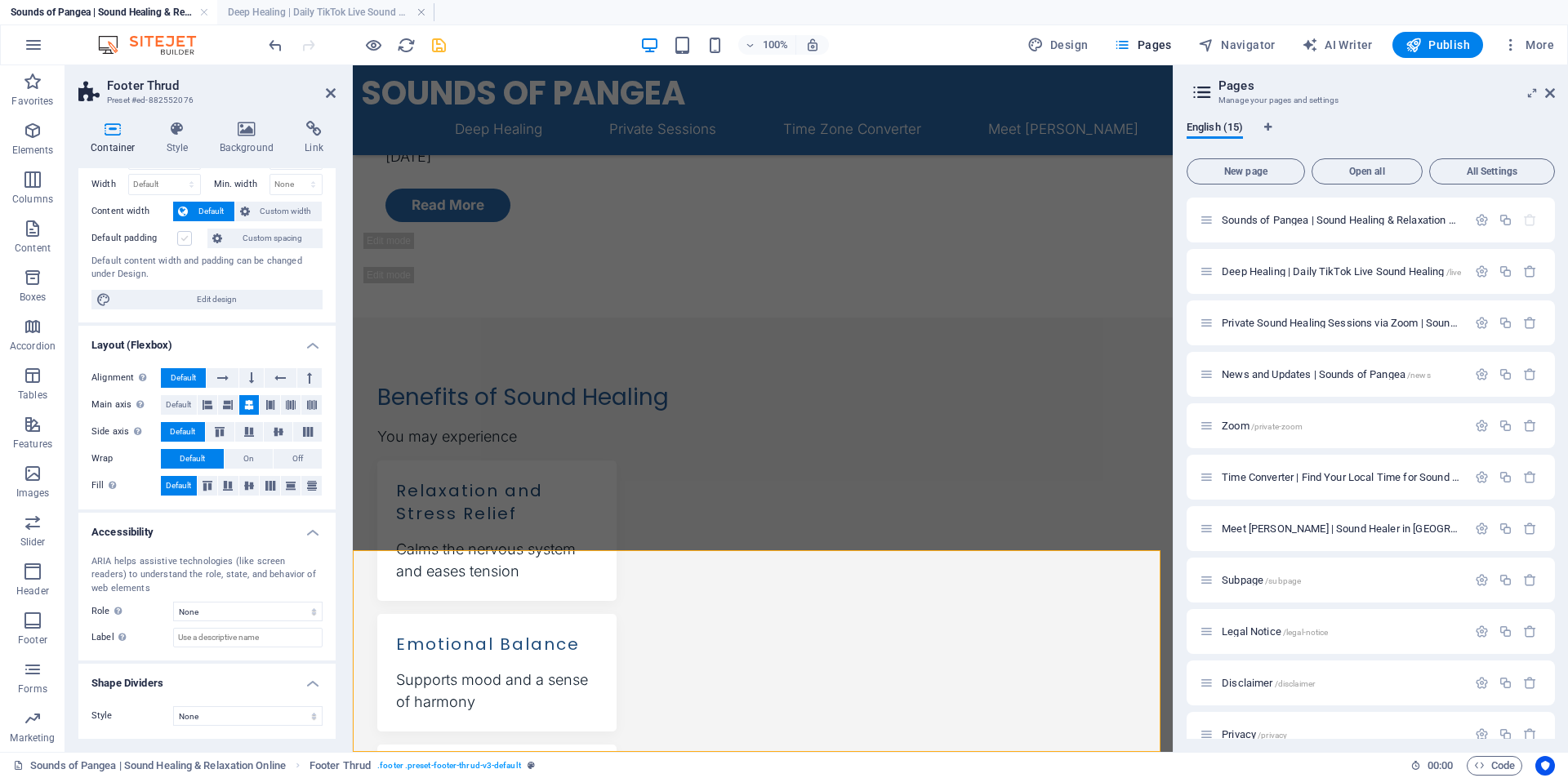
click at [184, 236] on label at bounding box center [184, 238] width 14 height 14
click at [0, 0] on input "Default padding" at bounding box center [0, 0] width 0 height 0
click at [184, 236] on label at bounding box center [184, 238] width 14 height 14
click at [0, 0] on input "Default padding" at bounding box center [0, 0] width 0 height 0
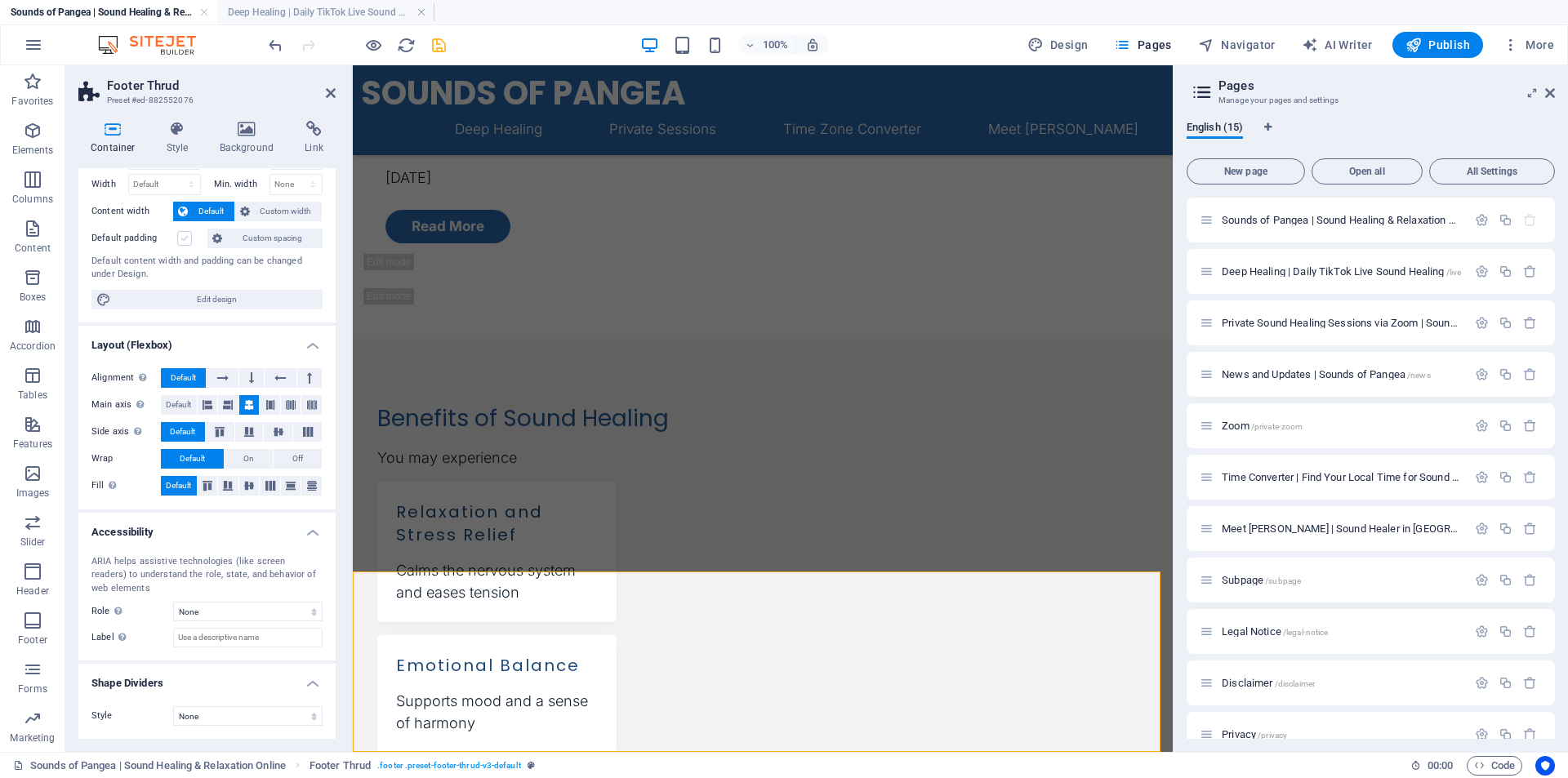
click at [184, 236] on label at bounding box center [184, 238] width 14 height 14
click at [0, 0] on input "Default padding" at bounding box center [0, 0] width 0 height 0
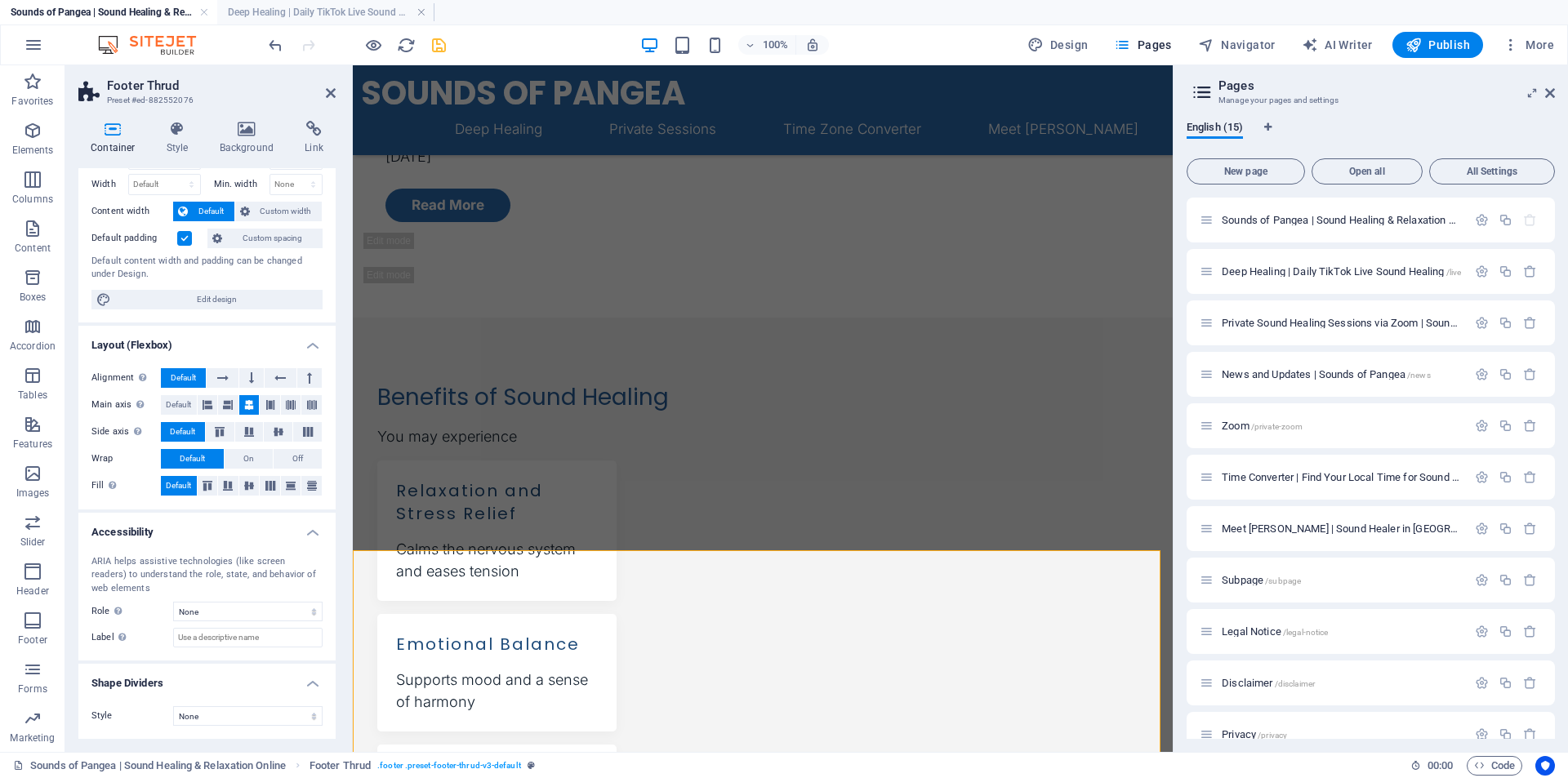
click at [184, 236] on label at bounding box center [184, 238] width 14 height 14
click at [0, 0] on input "Default padding" at bounding box center [0, 0] width 0 height 0
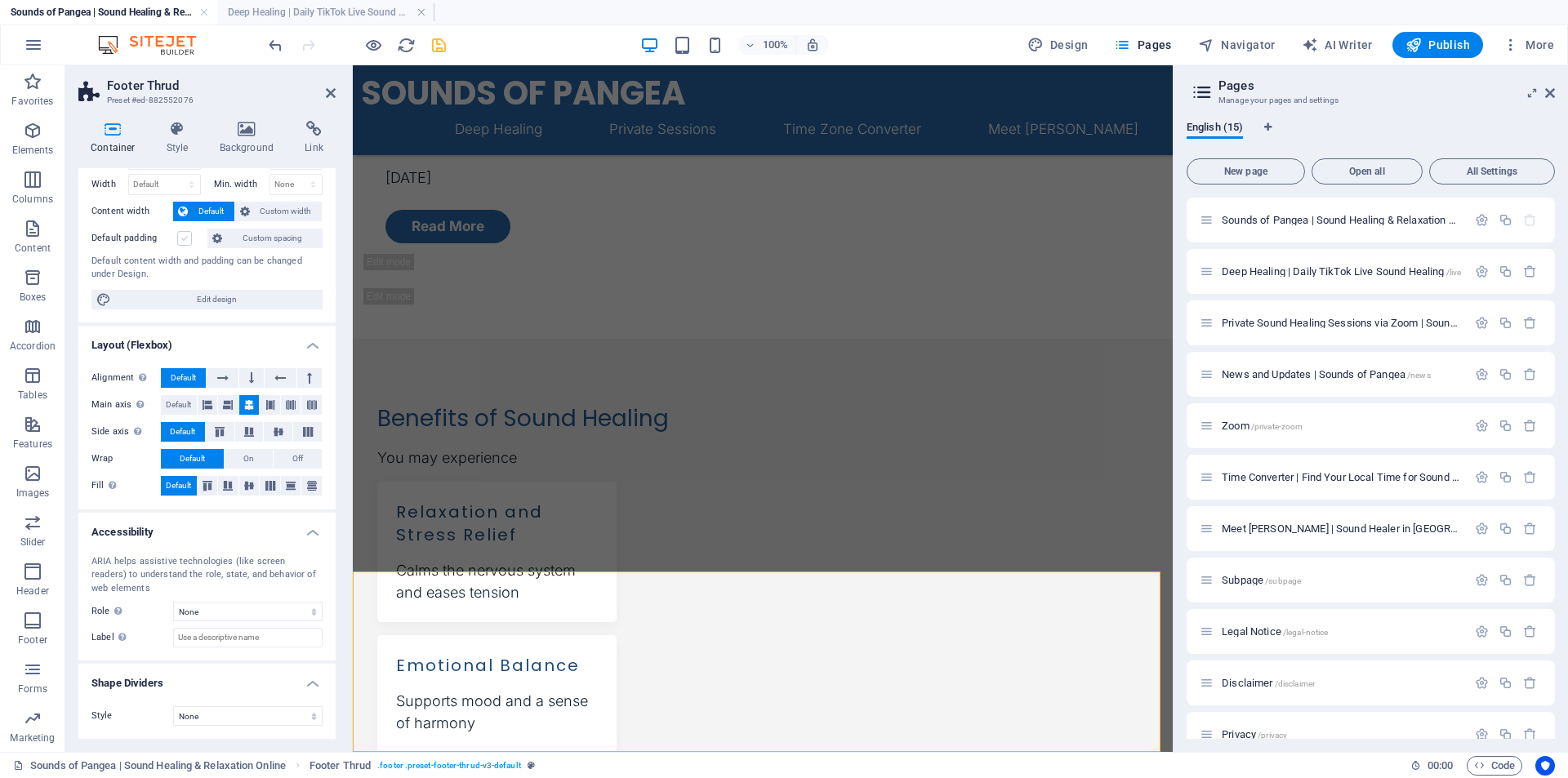
click at [184, 236] on label at bounding box center [184, 238] width 14 height 14
click at [0, 0] on input "Default padding" at bounding box center [0, 0] width 0 height 0
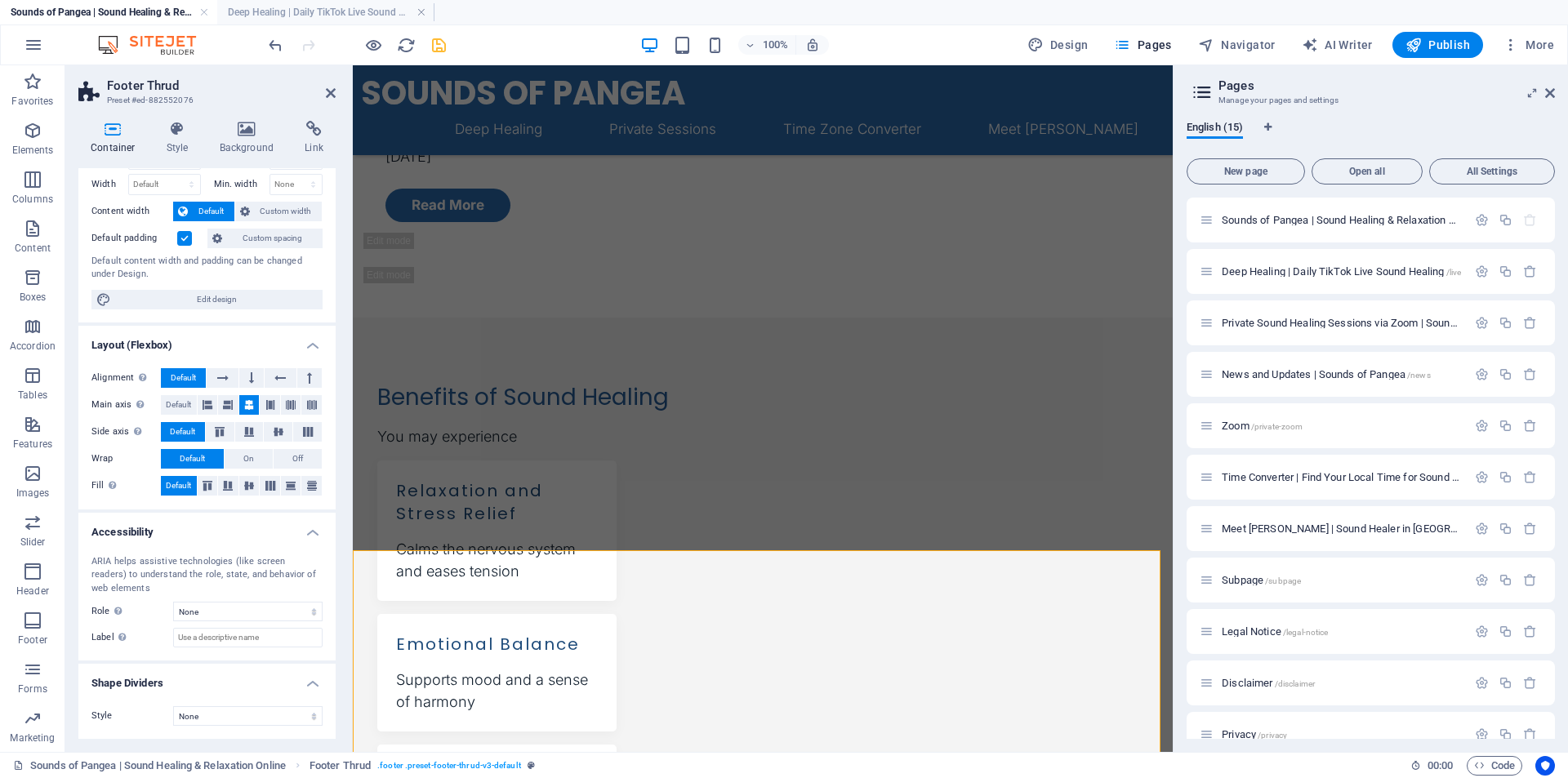
click at [184, 236] on label at bounding box center [184, 238] width 14 height 14
click at [0, 0] on input "Default padding" at bounding box center [0, 0] width 0 height 0
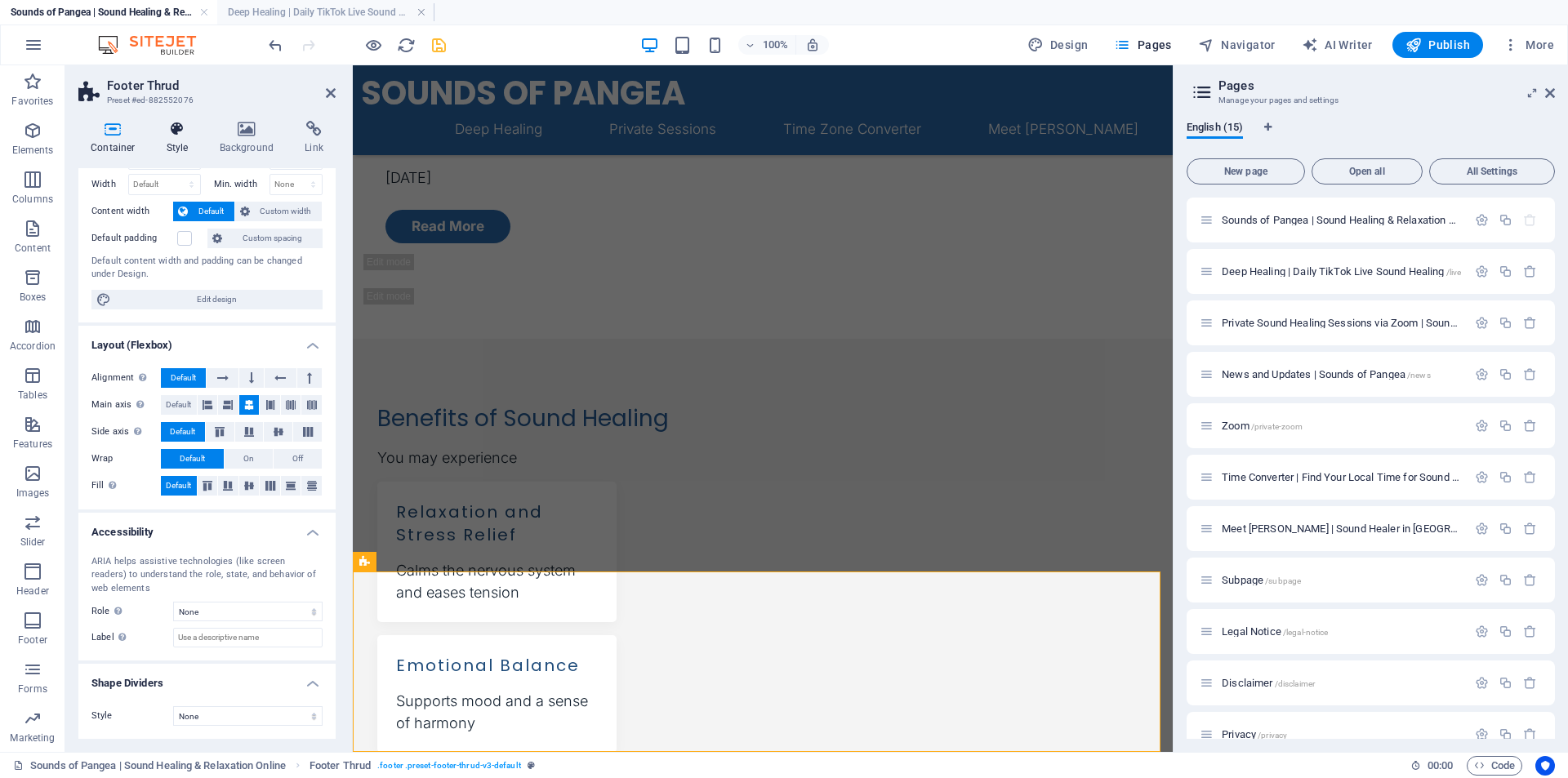
click at [179, 141] on h4 "Style" at bounding box center [181, 138] width 53 height 34
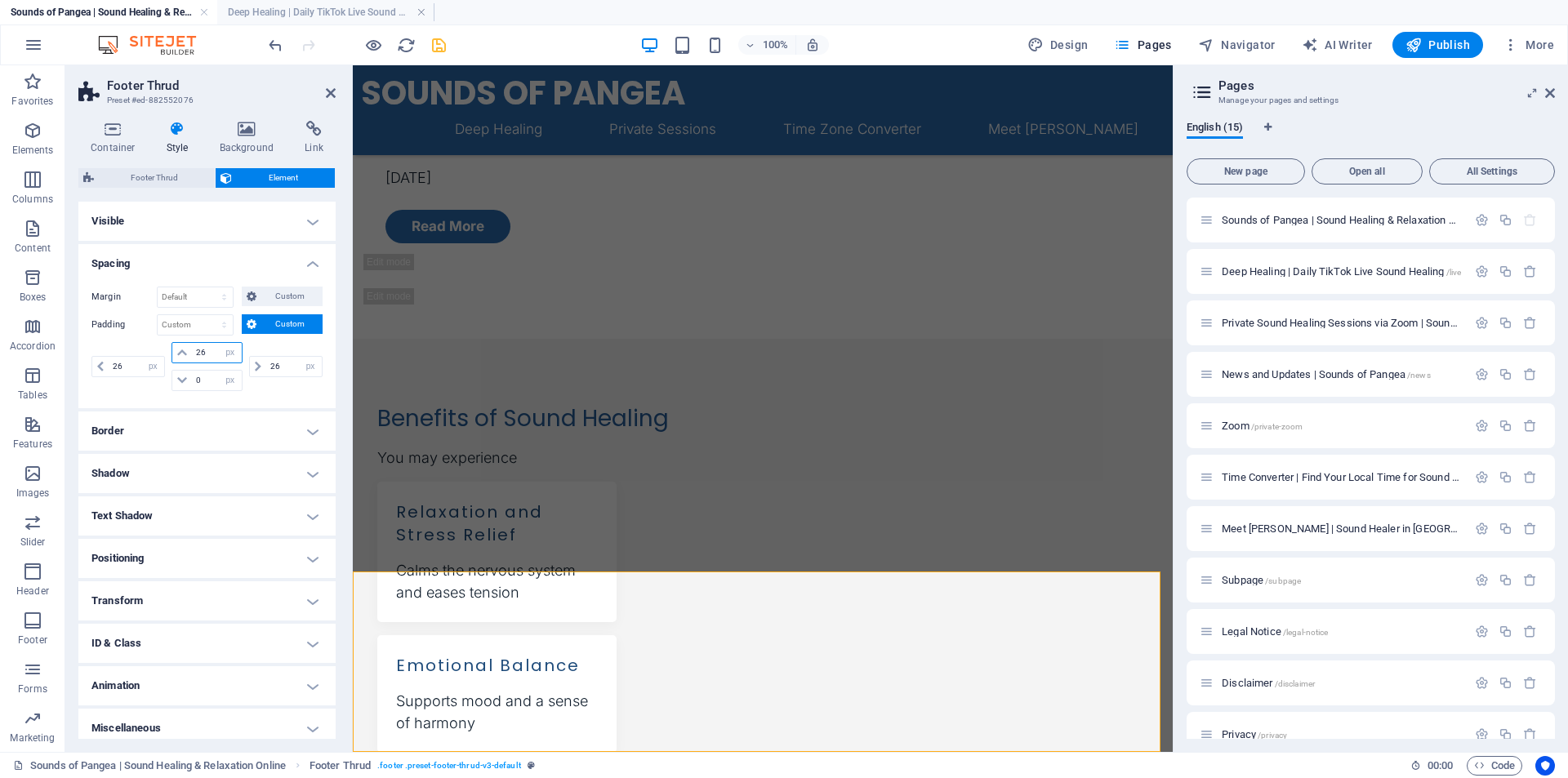
click at [209, 351] on input "26" at bounding box center [217, 353] width 49 height 20
drag, startPoint x: 209, startPoint y: 354, endPoint x: 167, endPoint y: 354, distance: 42.0
click at [168, 354] on div "26 px rem % vh vw 0 px rem % vh vw" at bounding box center [206, 366] width 77 height 49
drag, startPoint x: 213, startPoint y: 353, endPoint x: 162, endPoint y: 348, distance: 51.2
click at [162, 348] on div "26 px rem % vh vw 50 px rem % vh vw 0 px rem % vh vw 26 px rem % vh vw" at bounding box center [207, 366] width 231 height 49
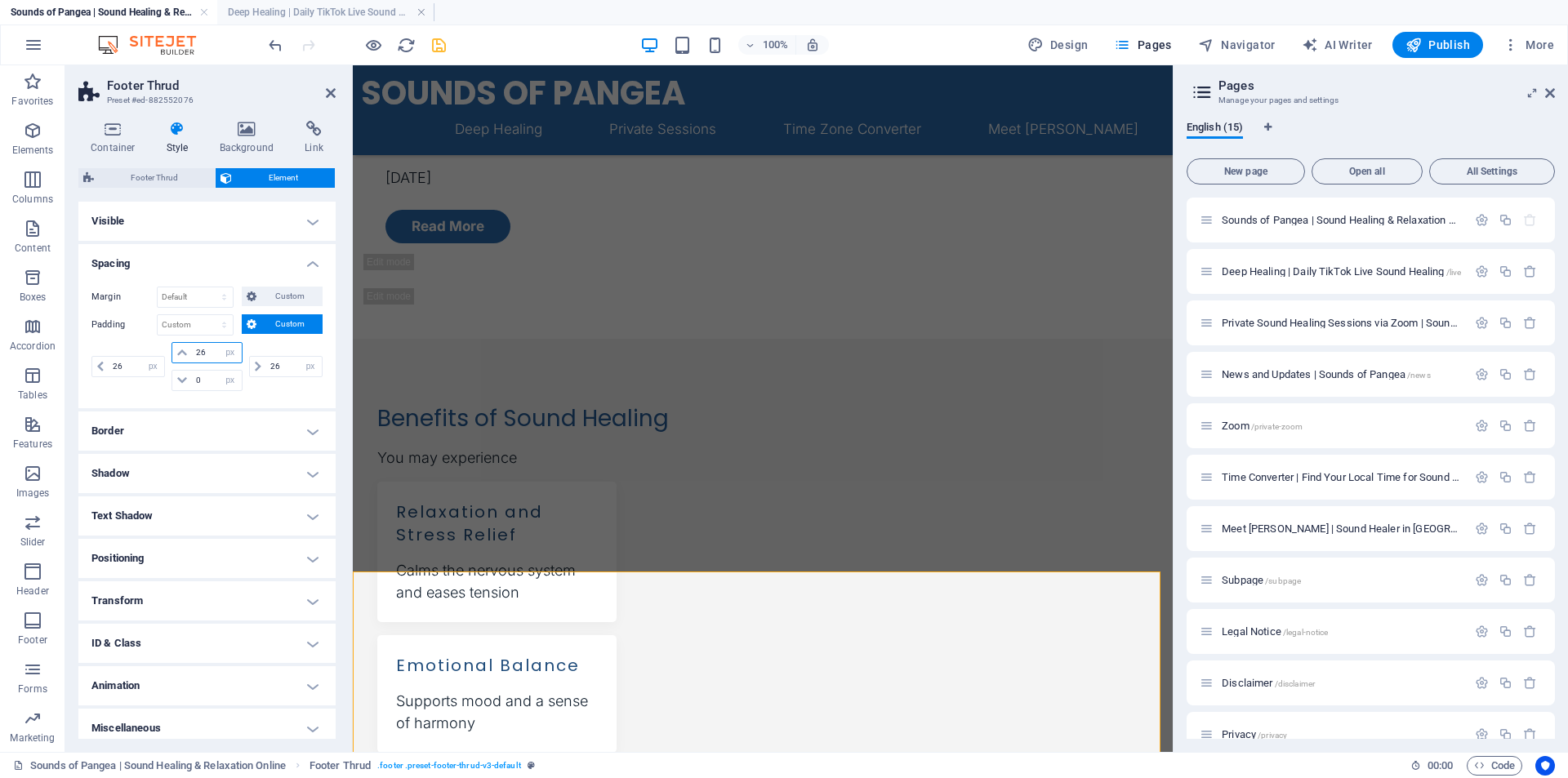
type input "26"
click at [329, 93] on icon at bounding box center [330, 93] width 10 height 13
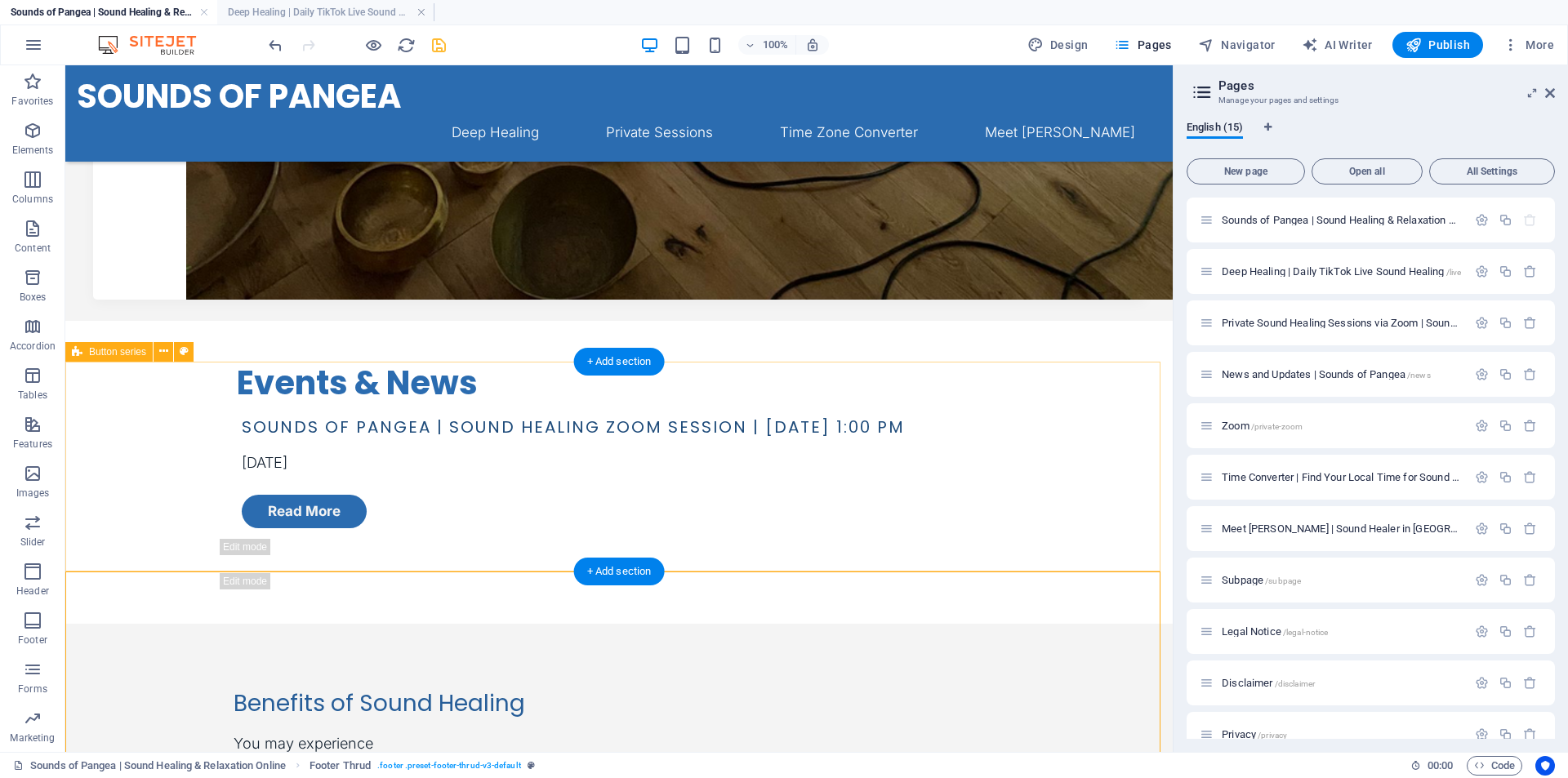
scroll to position [0, 0]
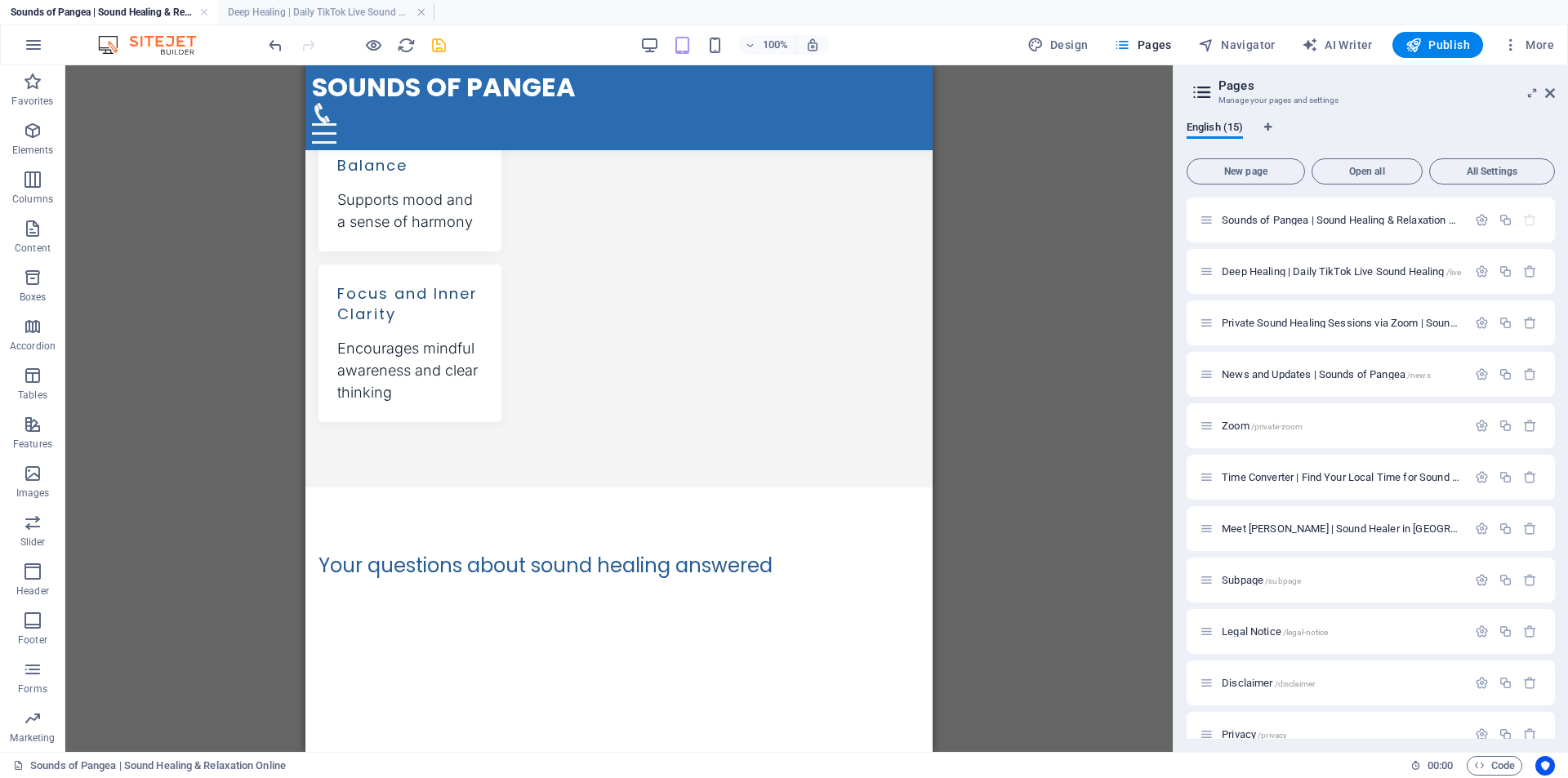
scroll to position [1600, 0]
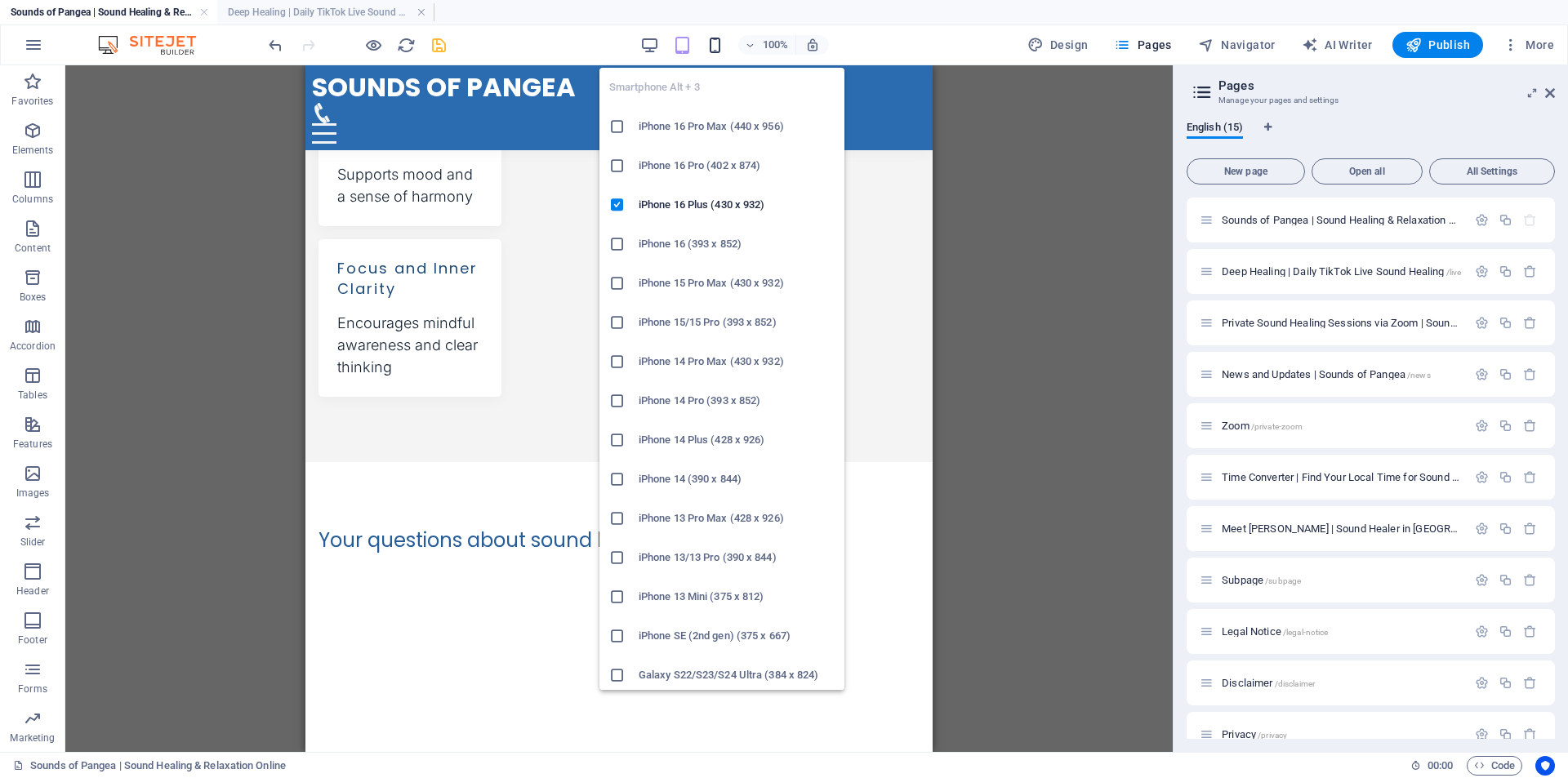
click at [719, 40] on icon "button" at bounding box center [715, 45] width 19 height 19
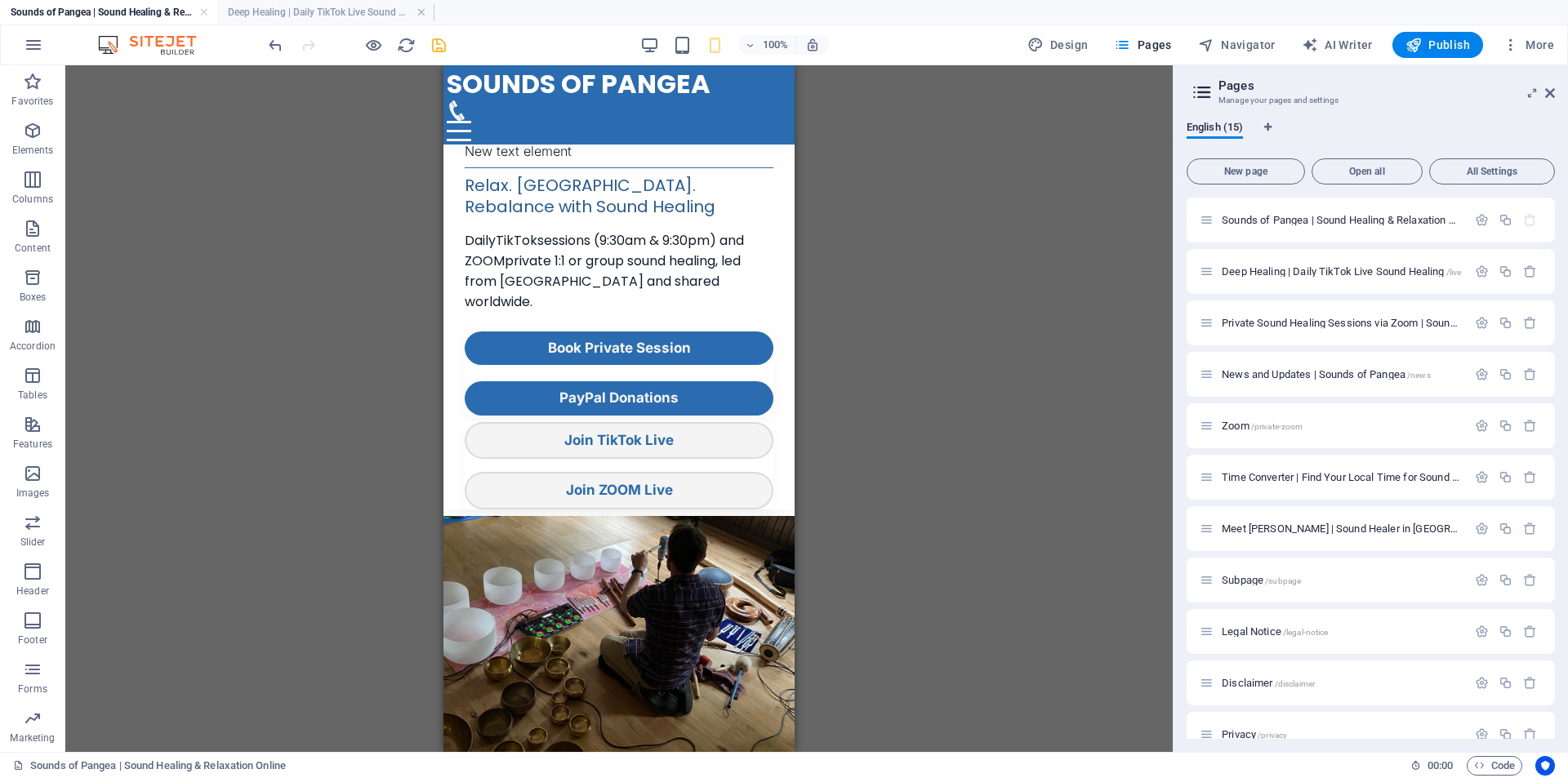
scroll to position [1596, 0]
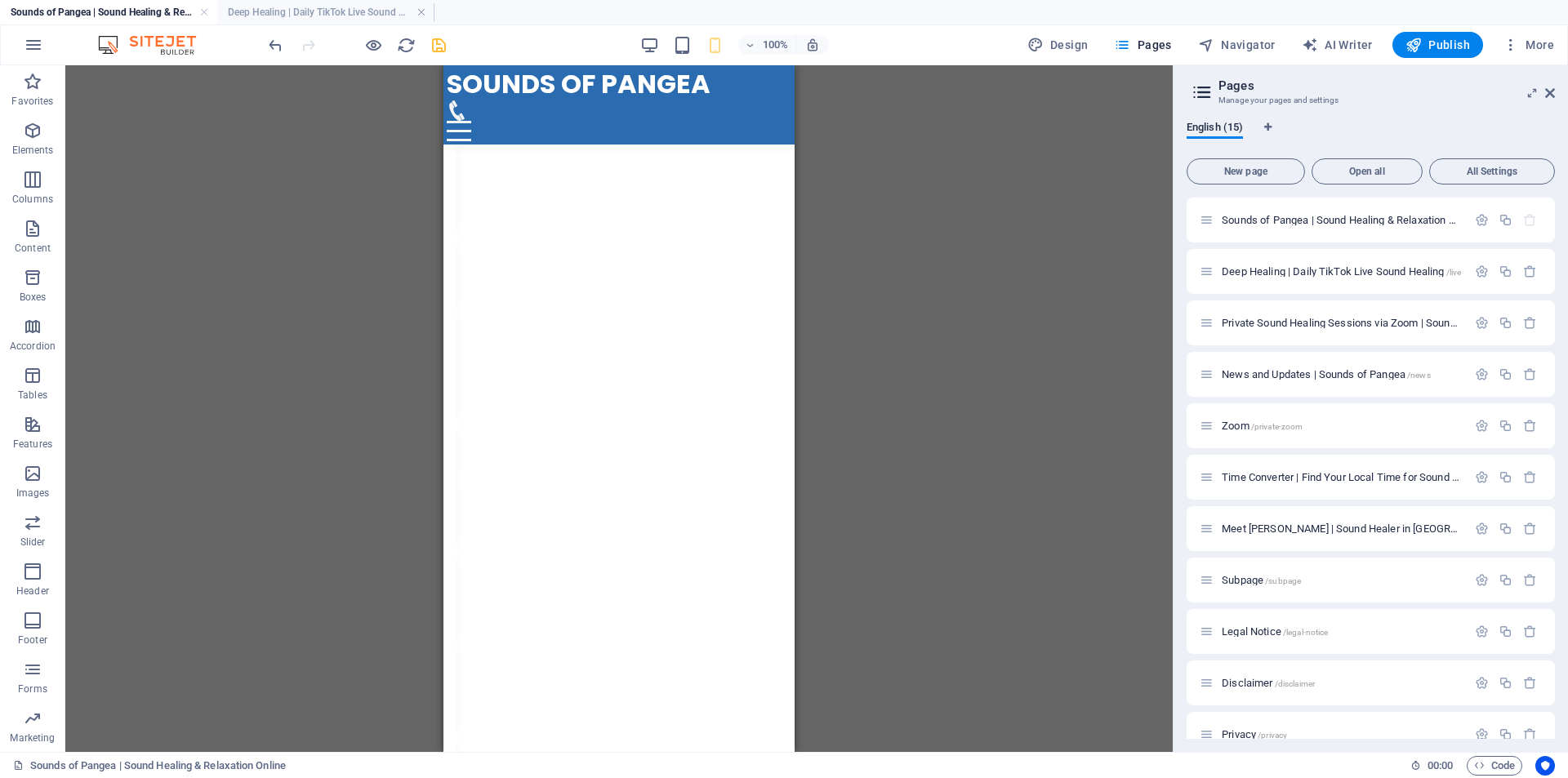
click at [857, 125] on div "Drag here to replace the existing content. Press “Ctrl” if you want to create a…" at bounding box center [618, 408] width 1108 height 687
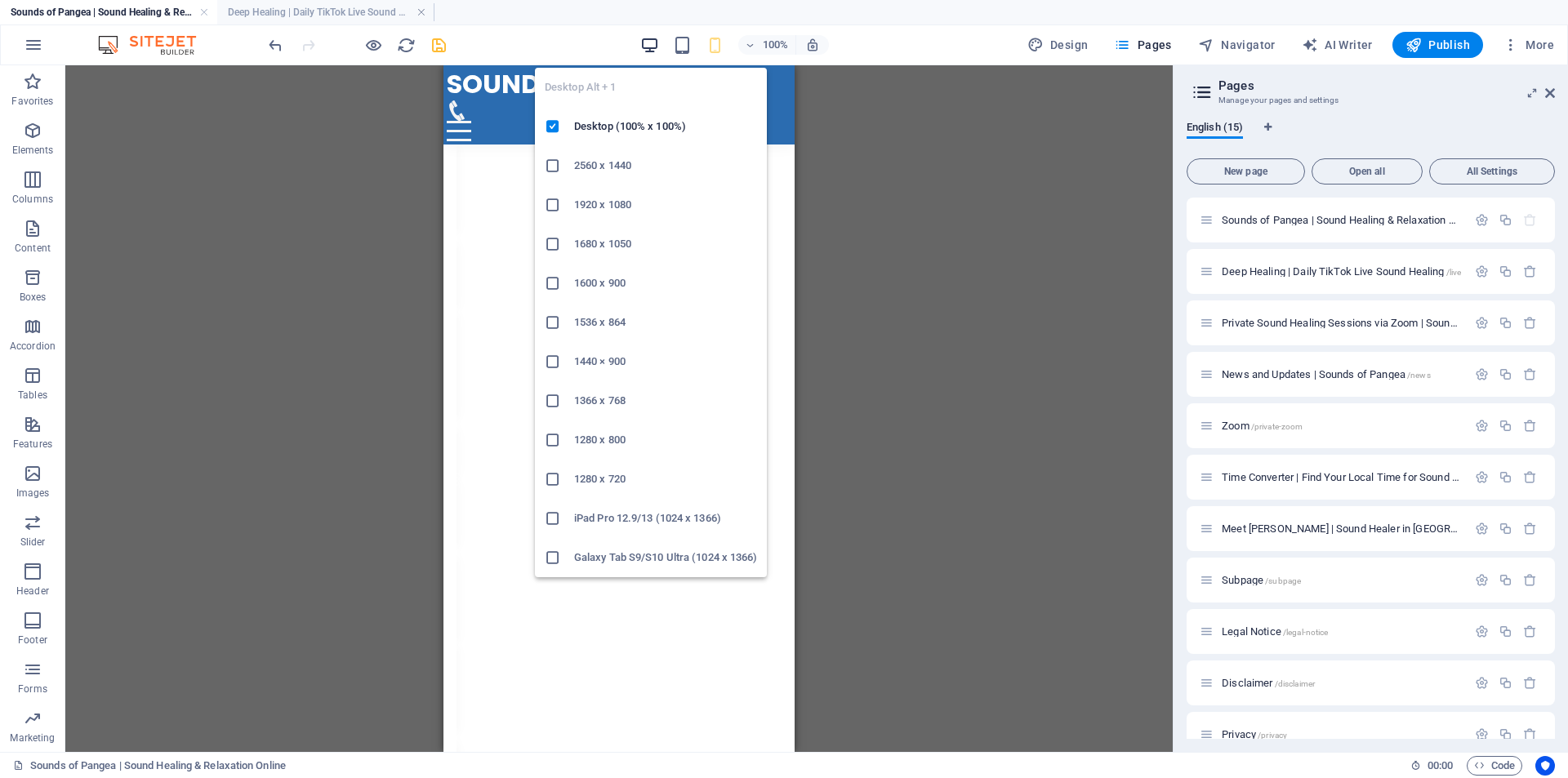
click at [651, 38] on icon "button" at bounding box center [649, 45] width 19 height 19
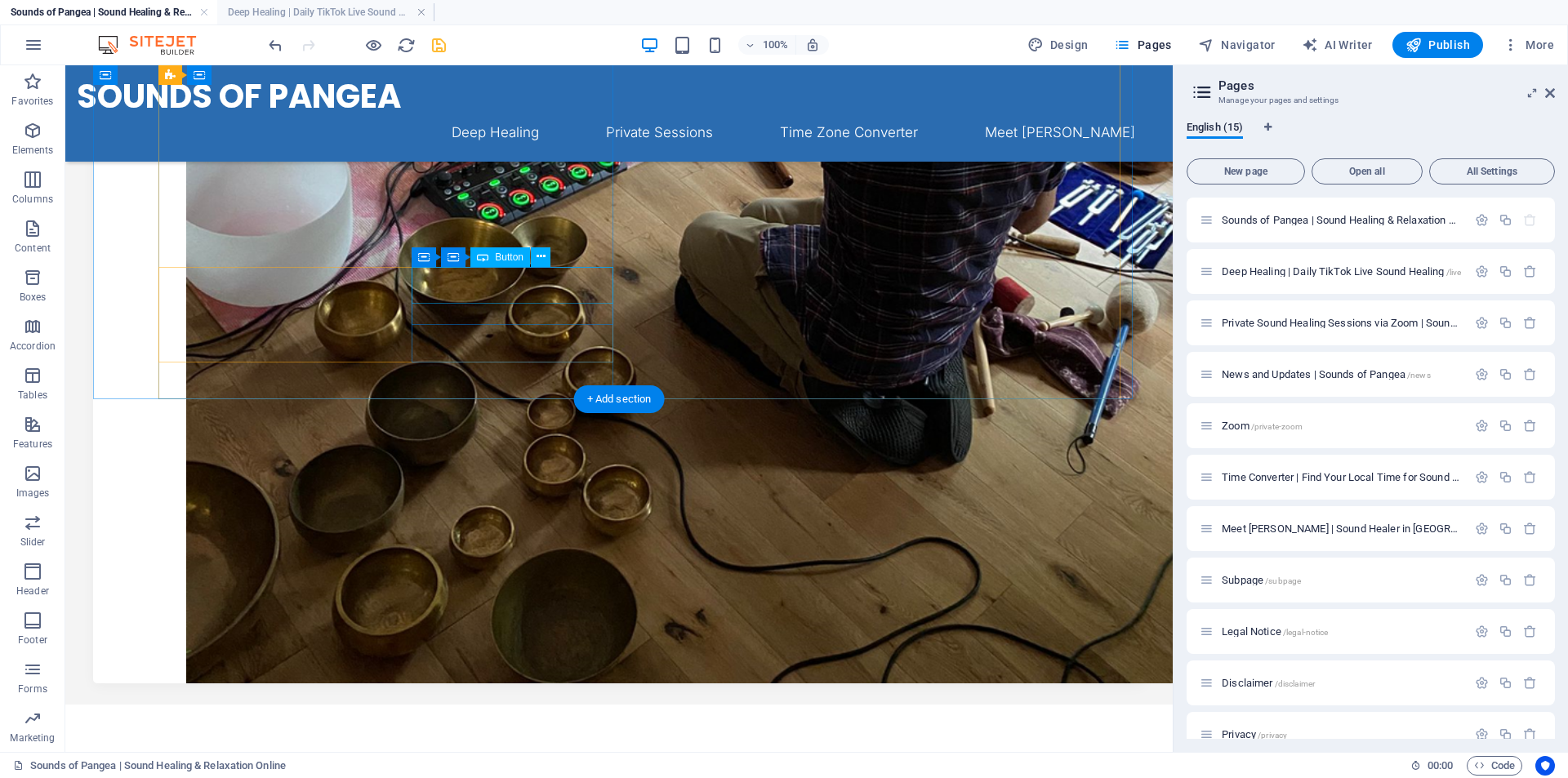
scroll to position [0, 0]
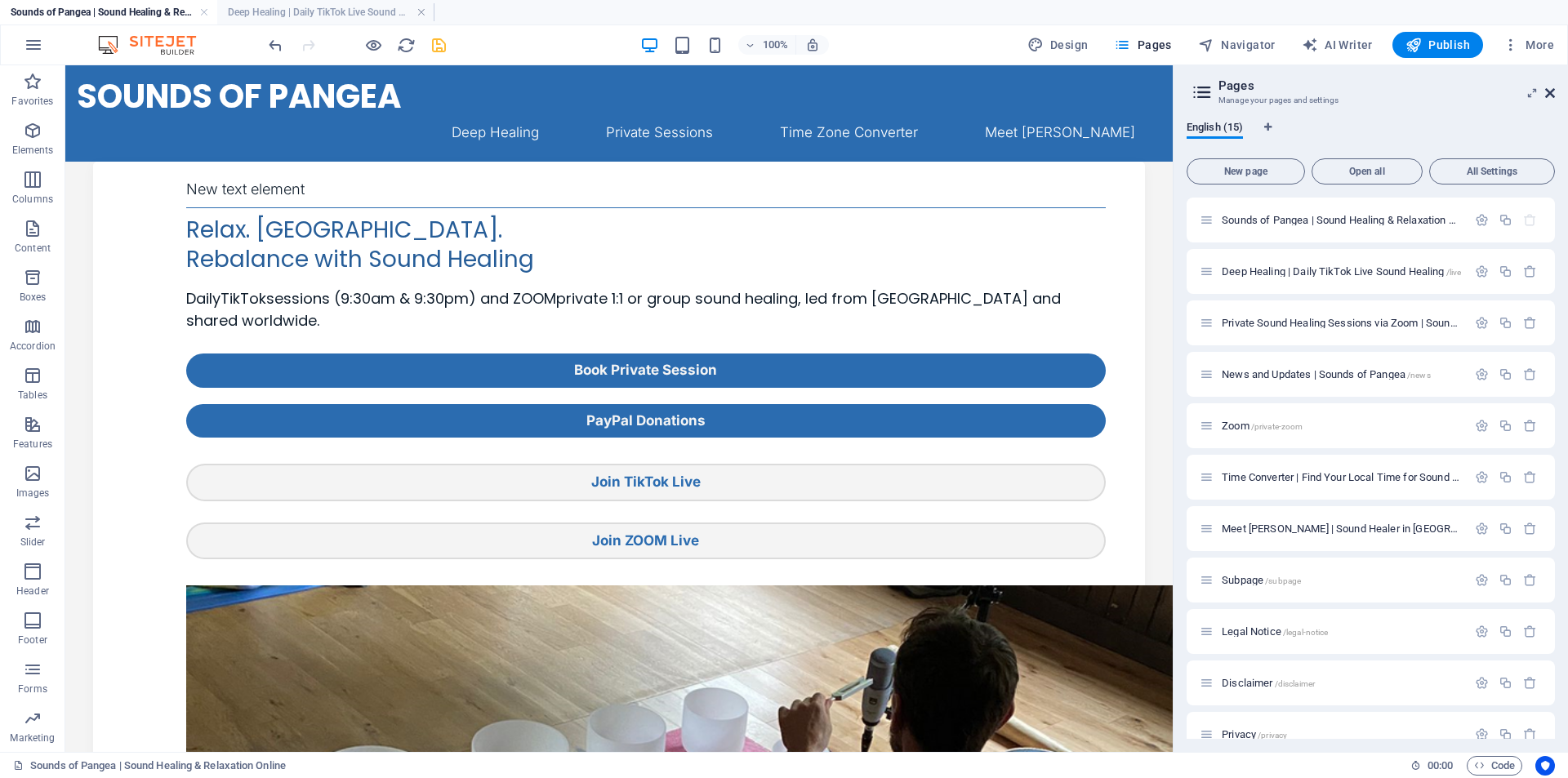
click at [1550, 90] on icon at bounding box center [1549, 93] width 10 height 13
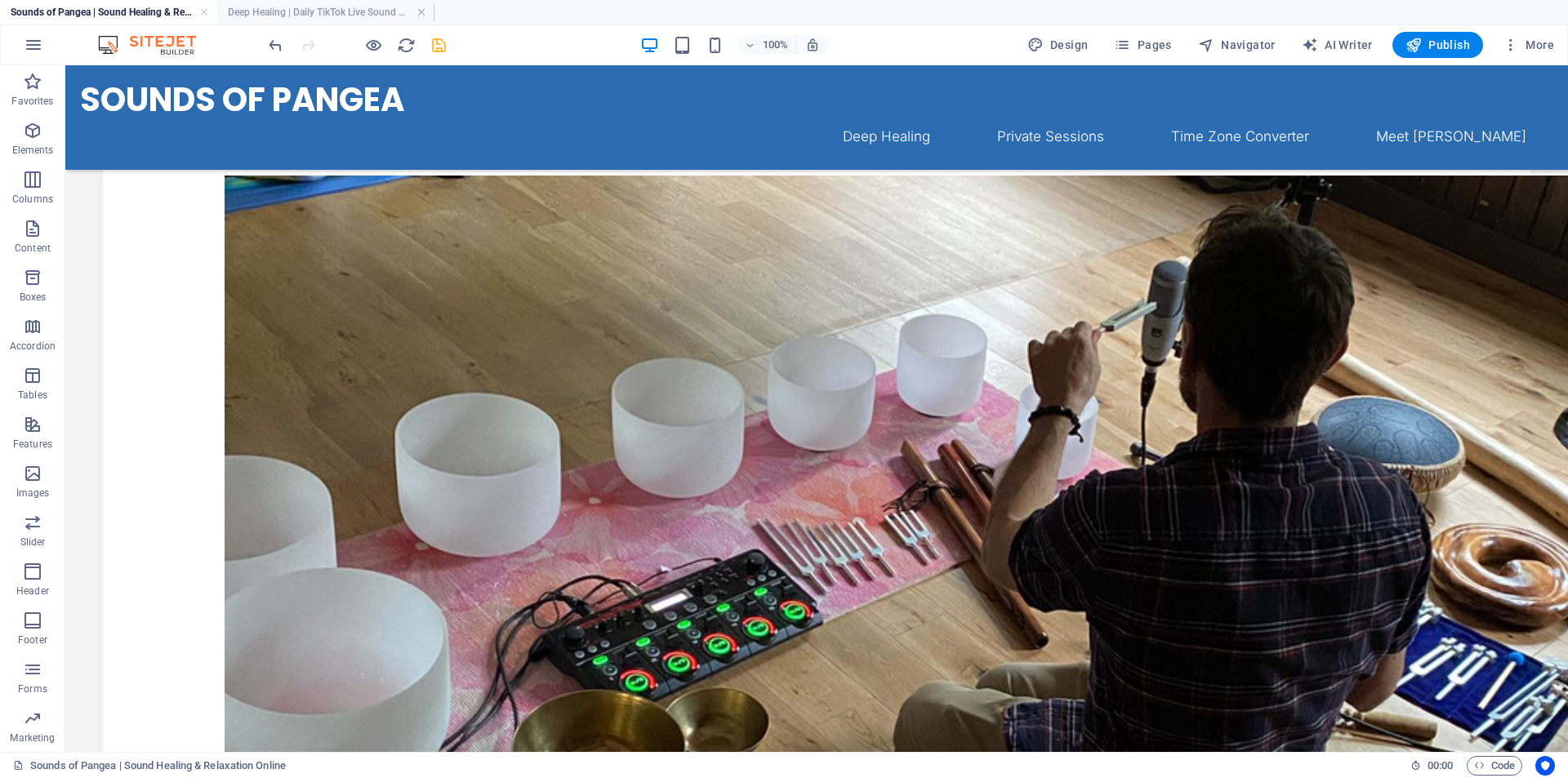
scroll to position [442, 0]
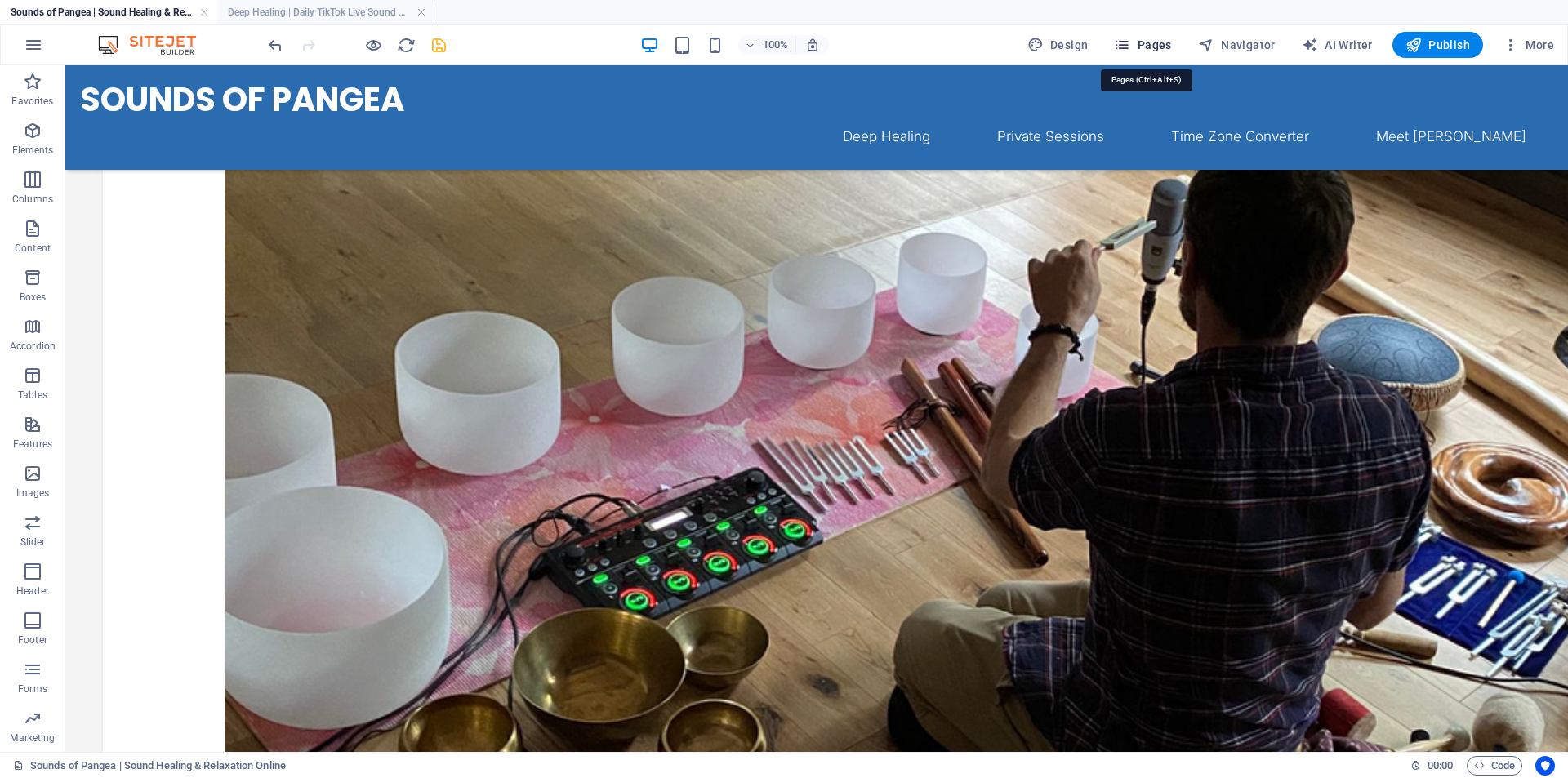
click at [1152, 43] on span "Pages" at bounding box center [1142, 45] width 57 height 16
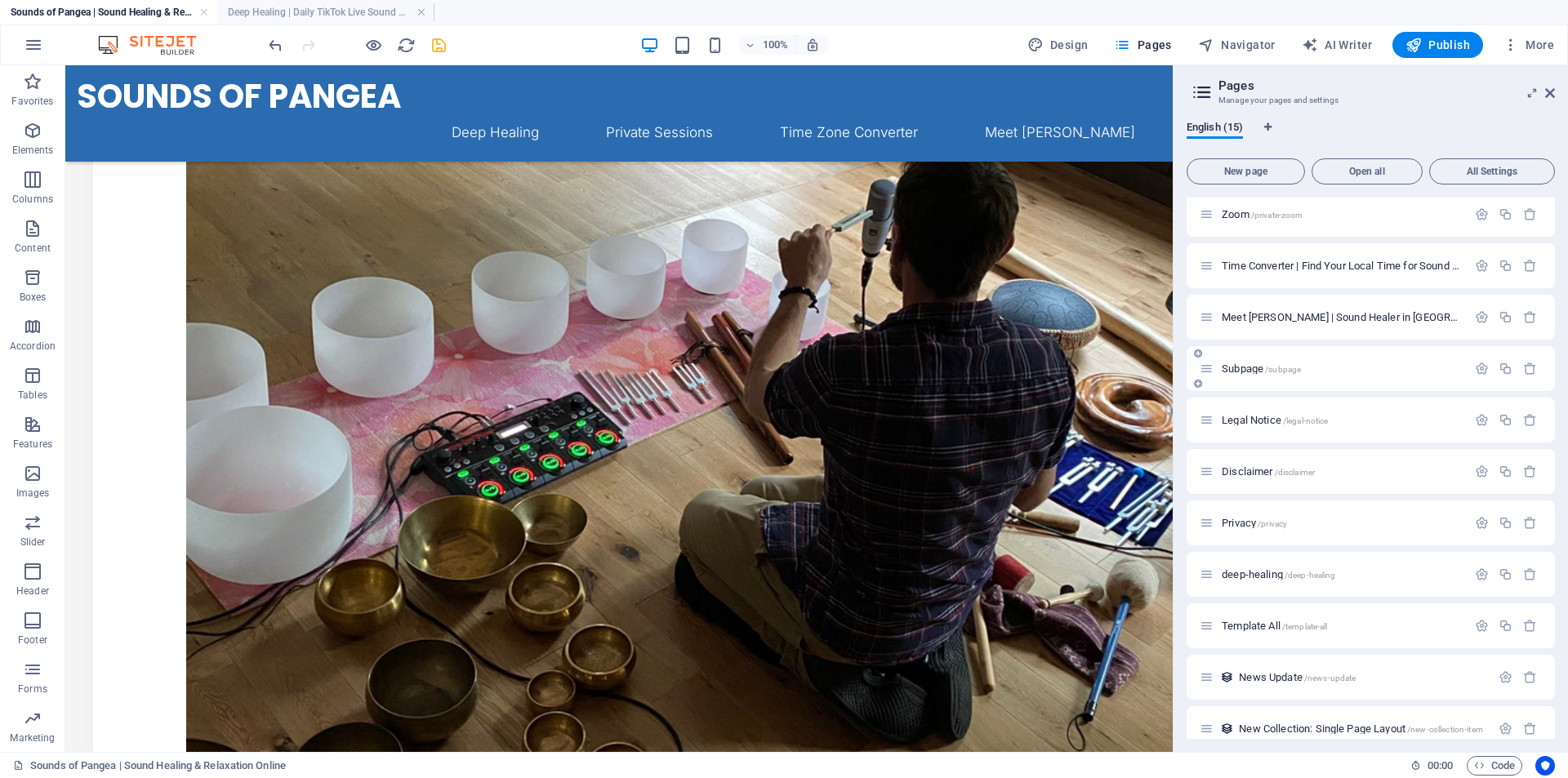
scroll to position [230, 0]
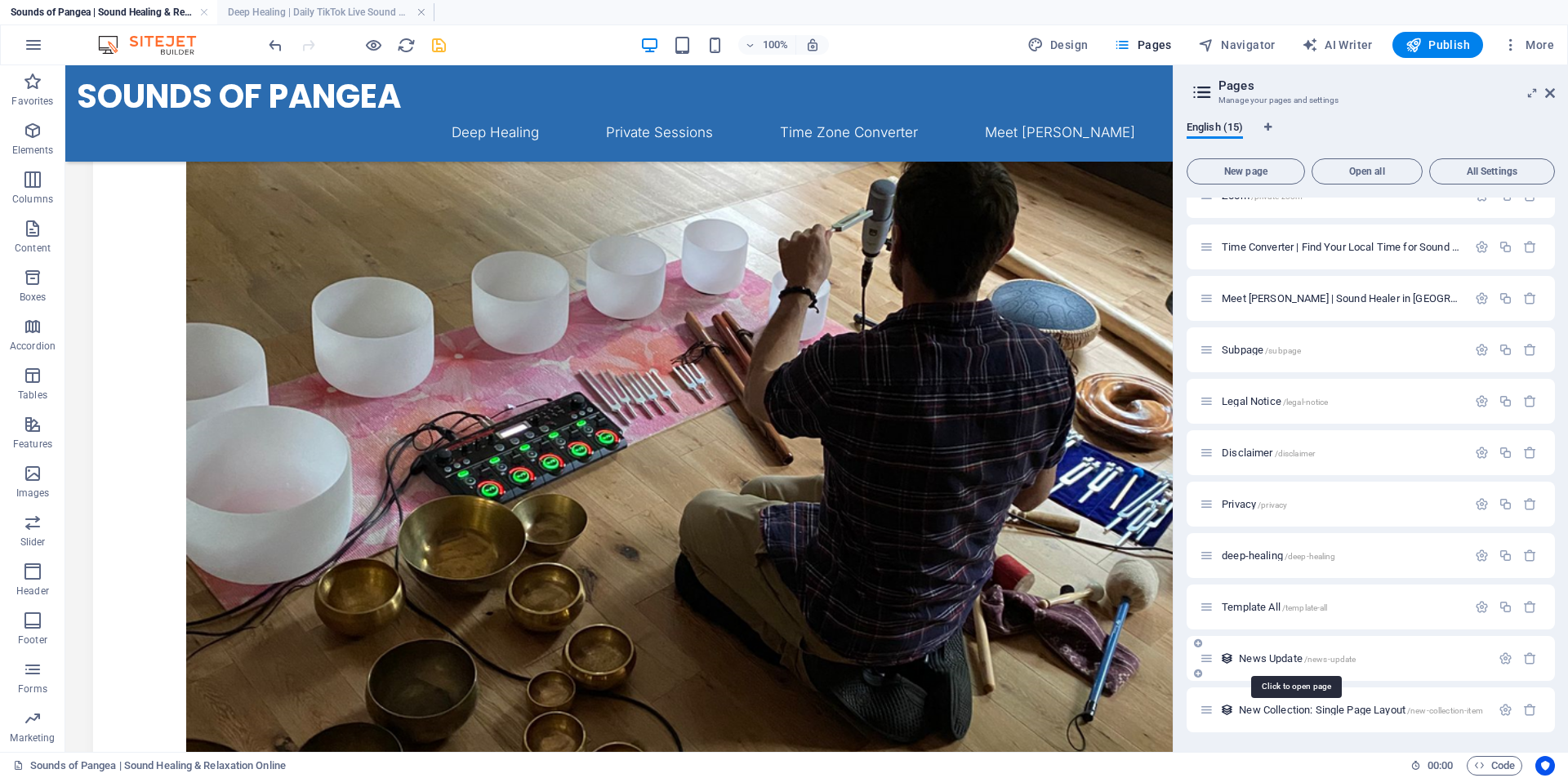
click at [1279, 655] on span "News Update /news-update" at bounding box center [1296, 659] width 116 height 13
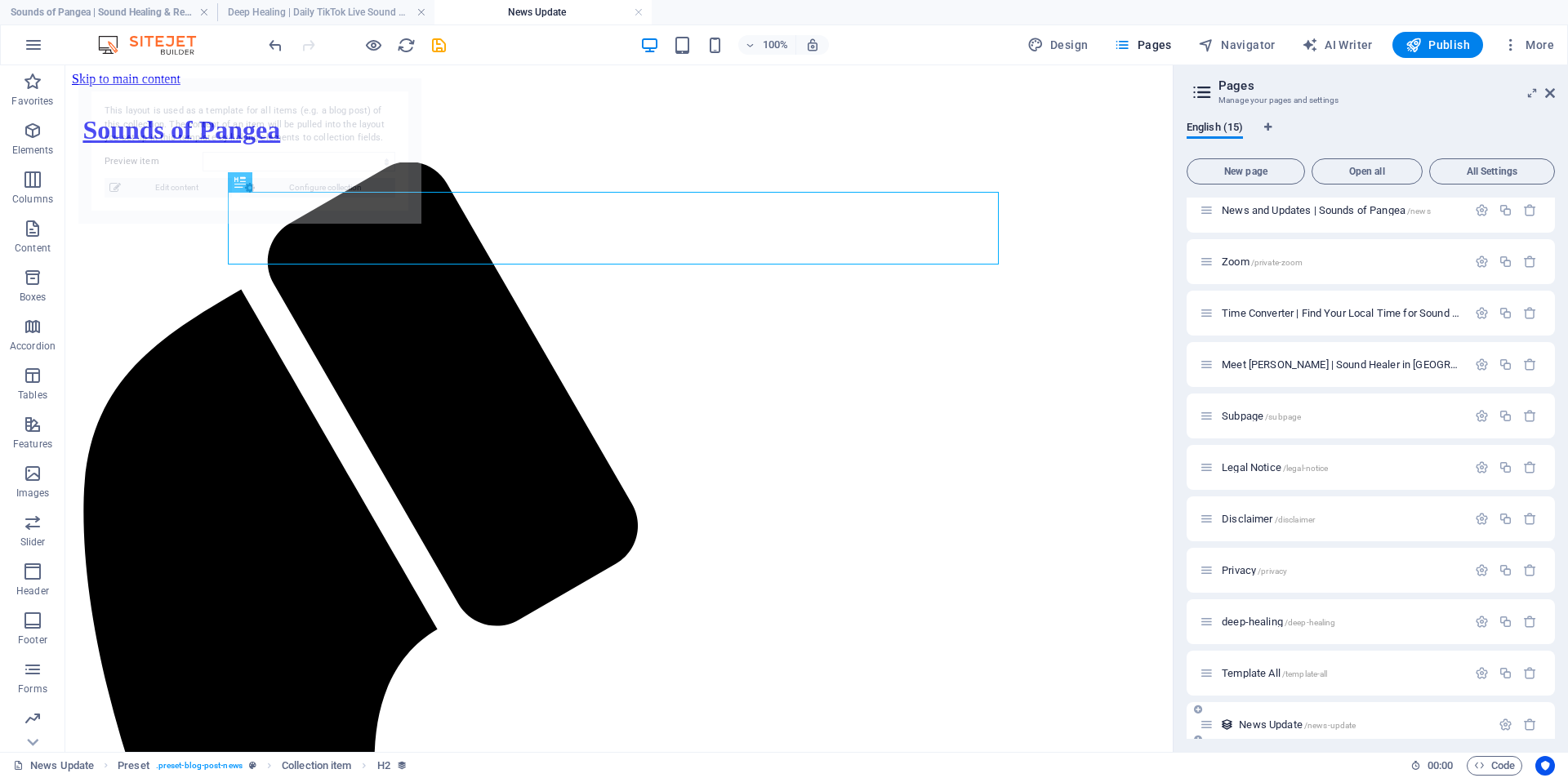
scroll to position [0, 0]
select select "68b71b52990bf02a500ab7ce"
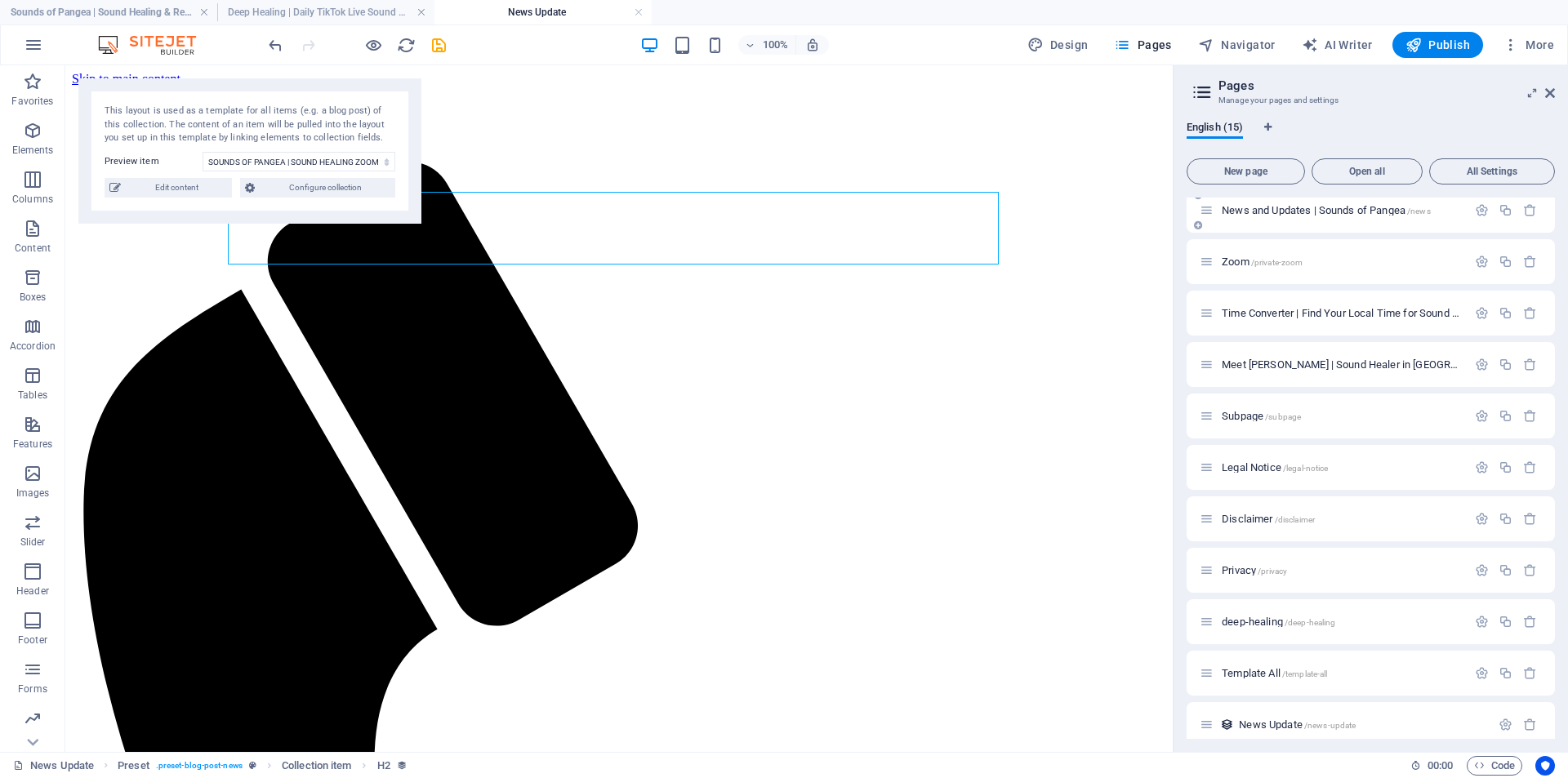
click at [1253, 217] on div "News and Updates | Sounds of Pangea /news" at bounding box center [1333, 210] width 267 height 19
click at [1244, 208] on span "News and Updates | Sounds of Pangea /news" at bounding box center [1326, 210] width 209 height 13
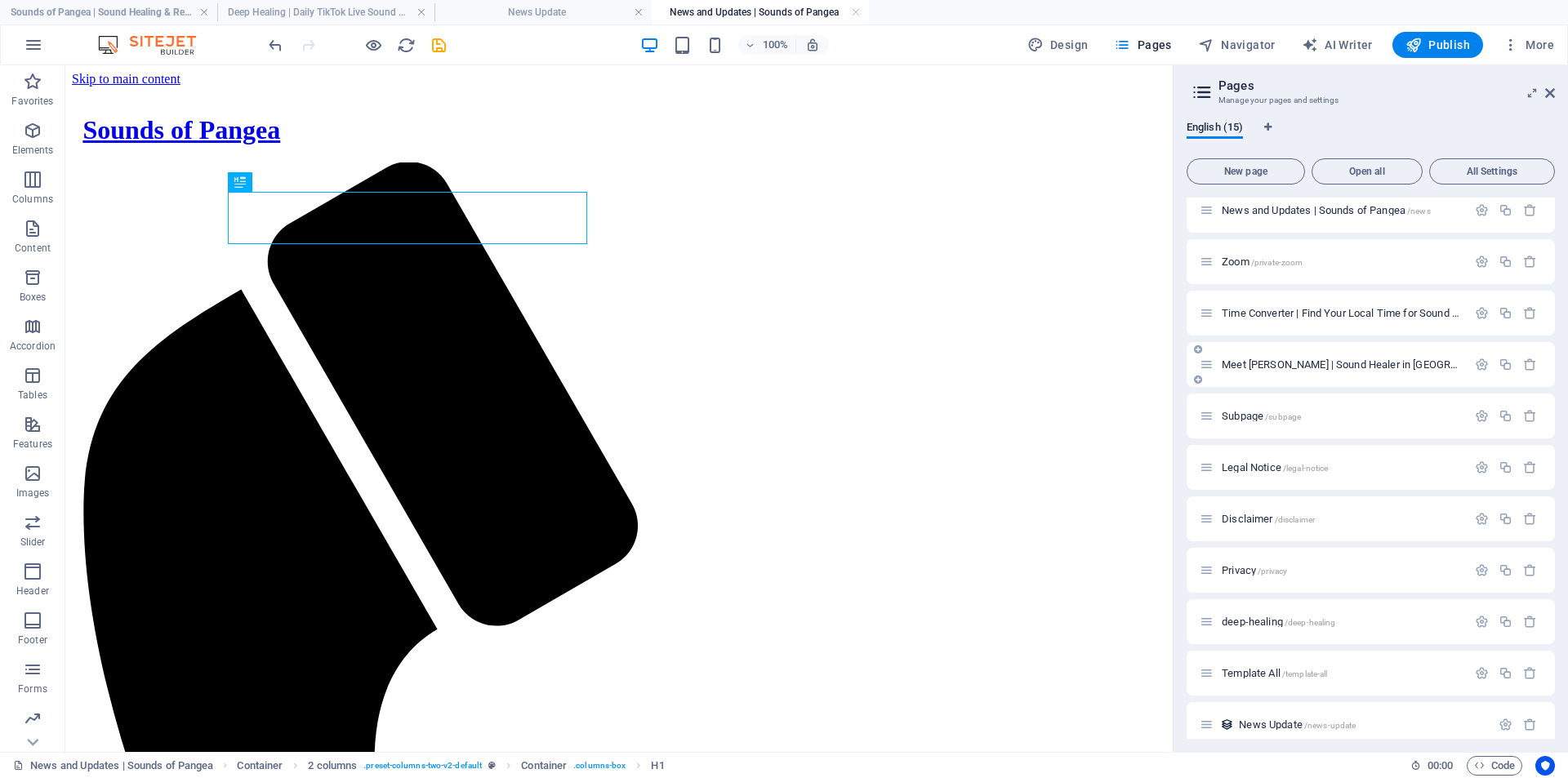
scroll to position [230, 0]
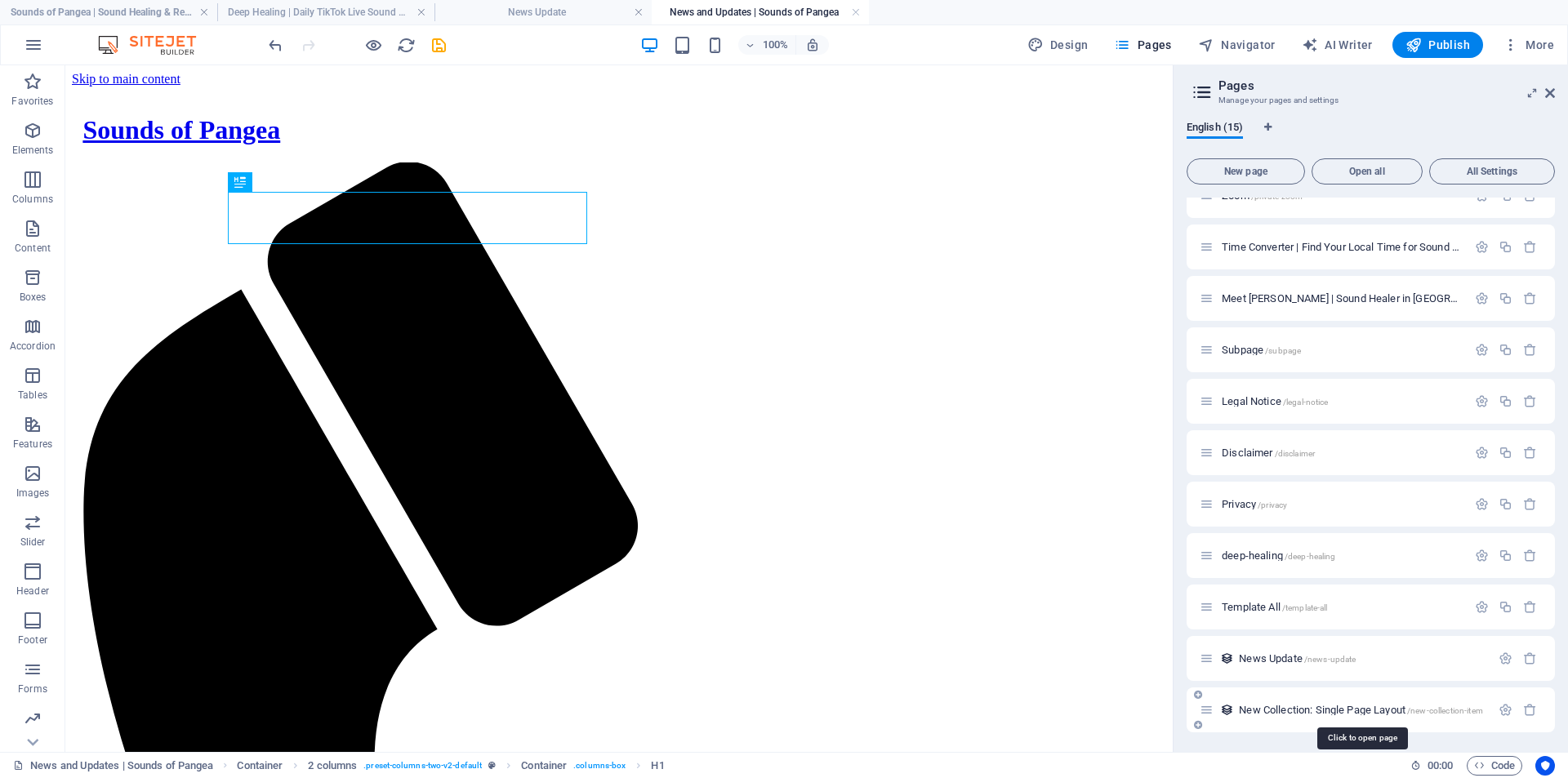
click at [1283, 712] on span "New Collection: Single Page Layout /new-collection-item" at bounding box center [1360, 710] width 244 height 13
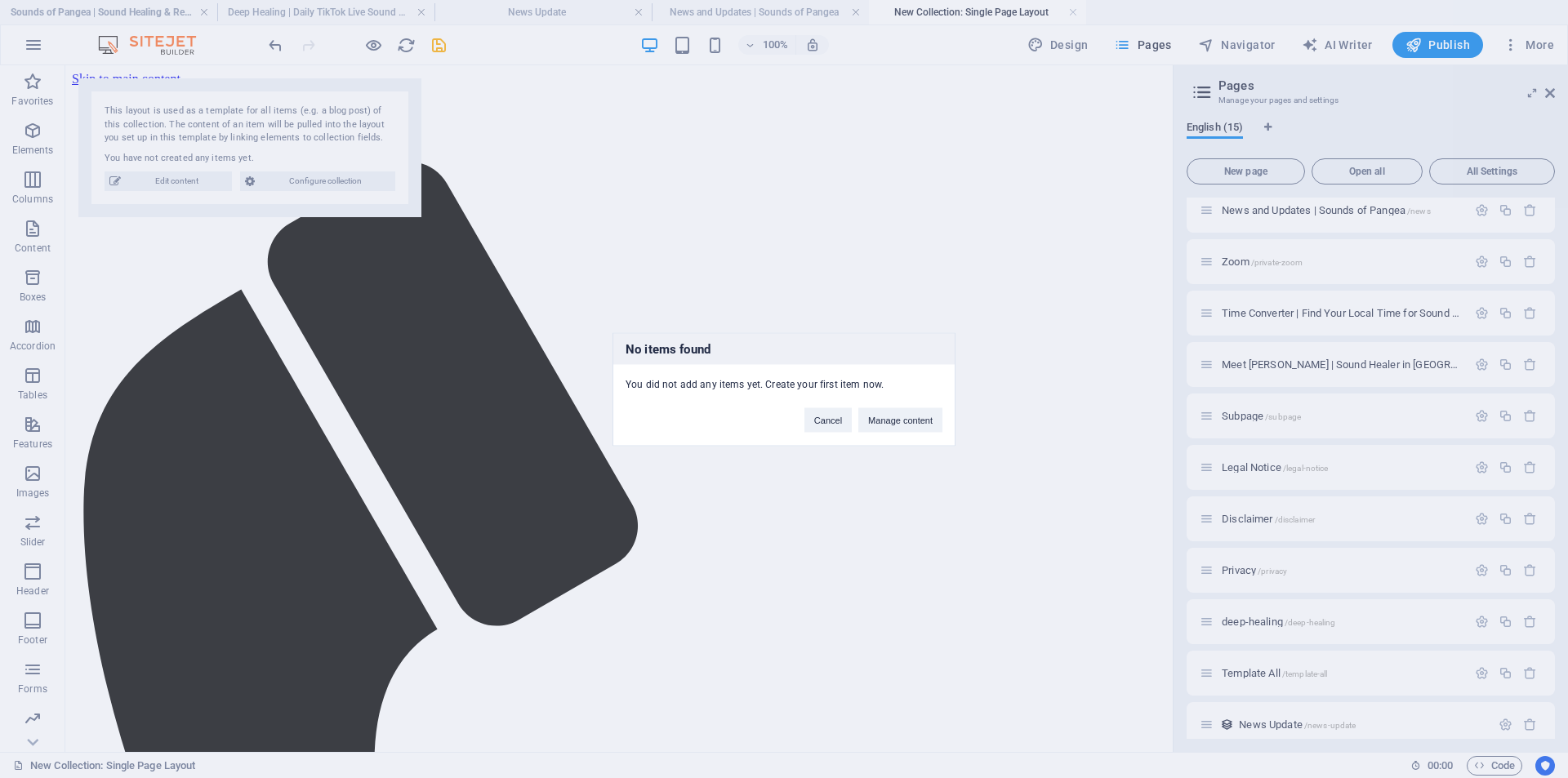
scroll to position [0, 0]
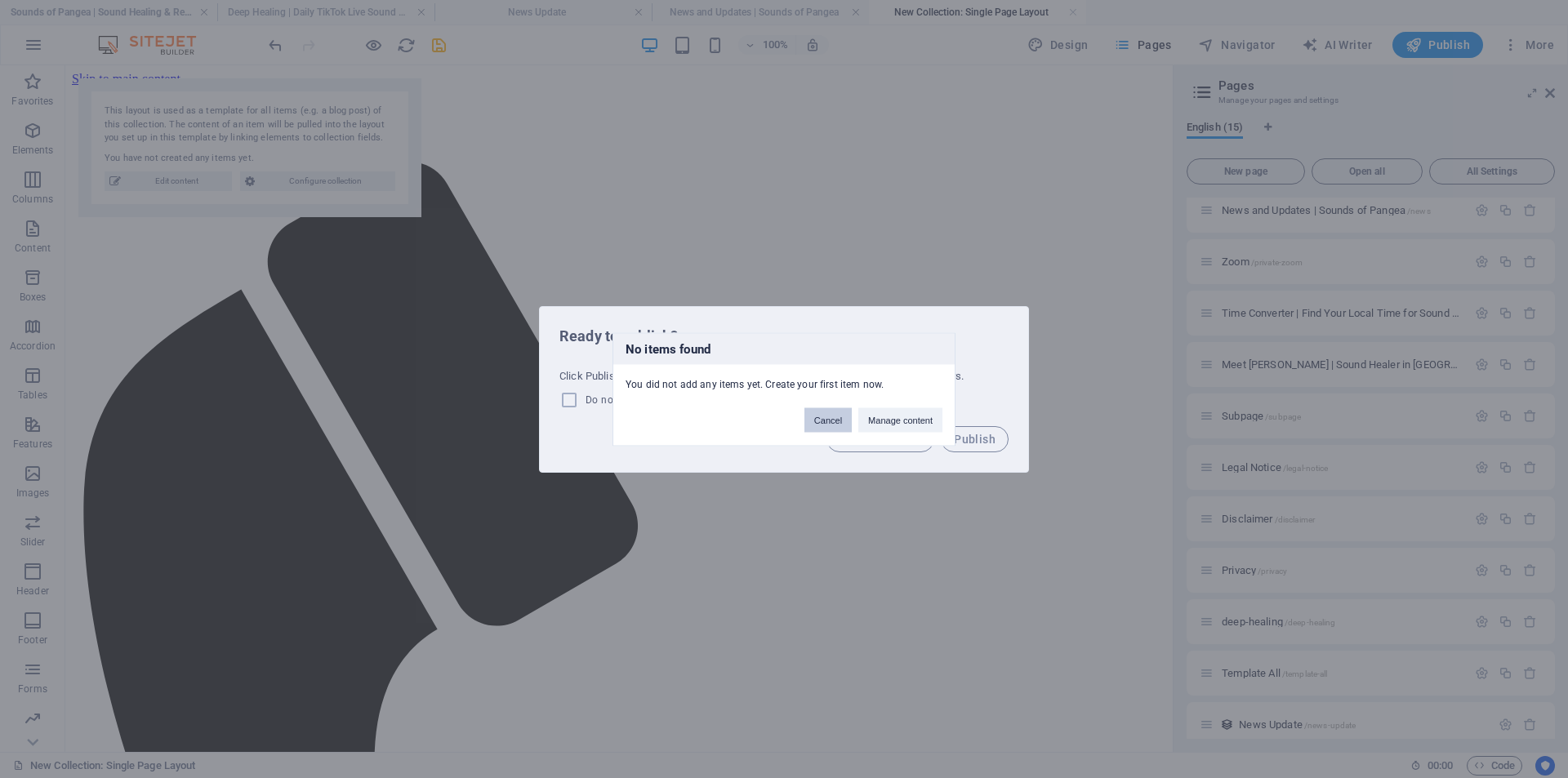
click at [833, 421] on button "Cancel" at bounding box center [828, 419] width 47 height 24
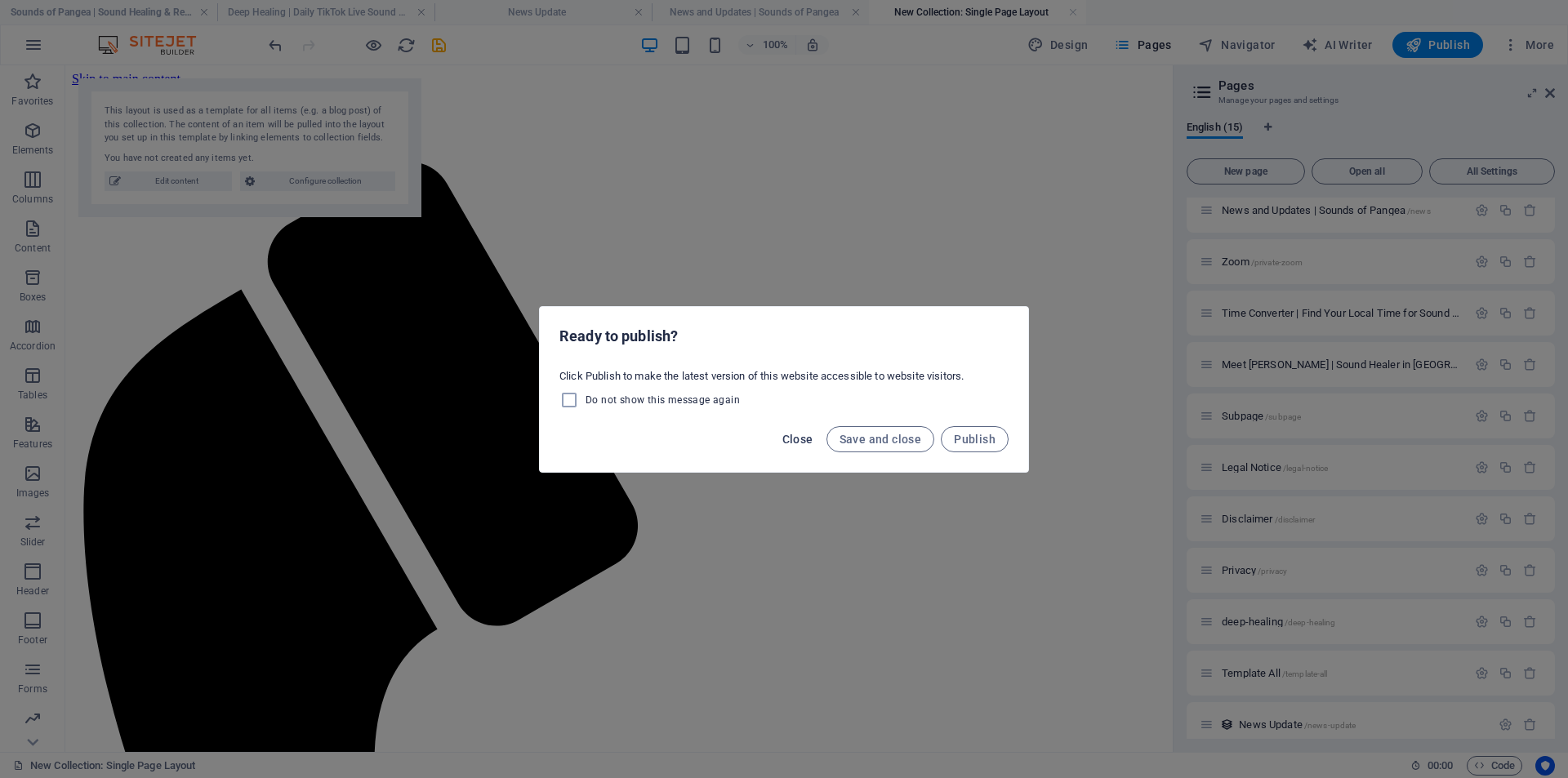
click at [797, 438] on span "Close" at bounding box center [798, 439] width 31 height 13
